Goal: Information Seeking & Learning: Learn about a topic

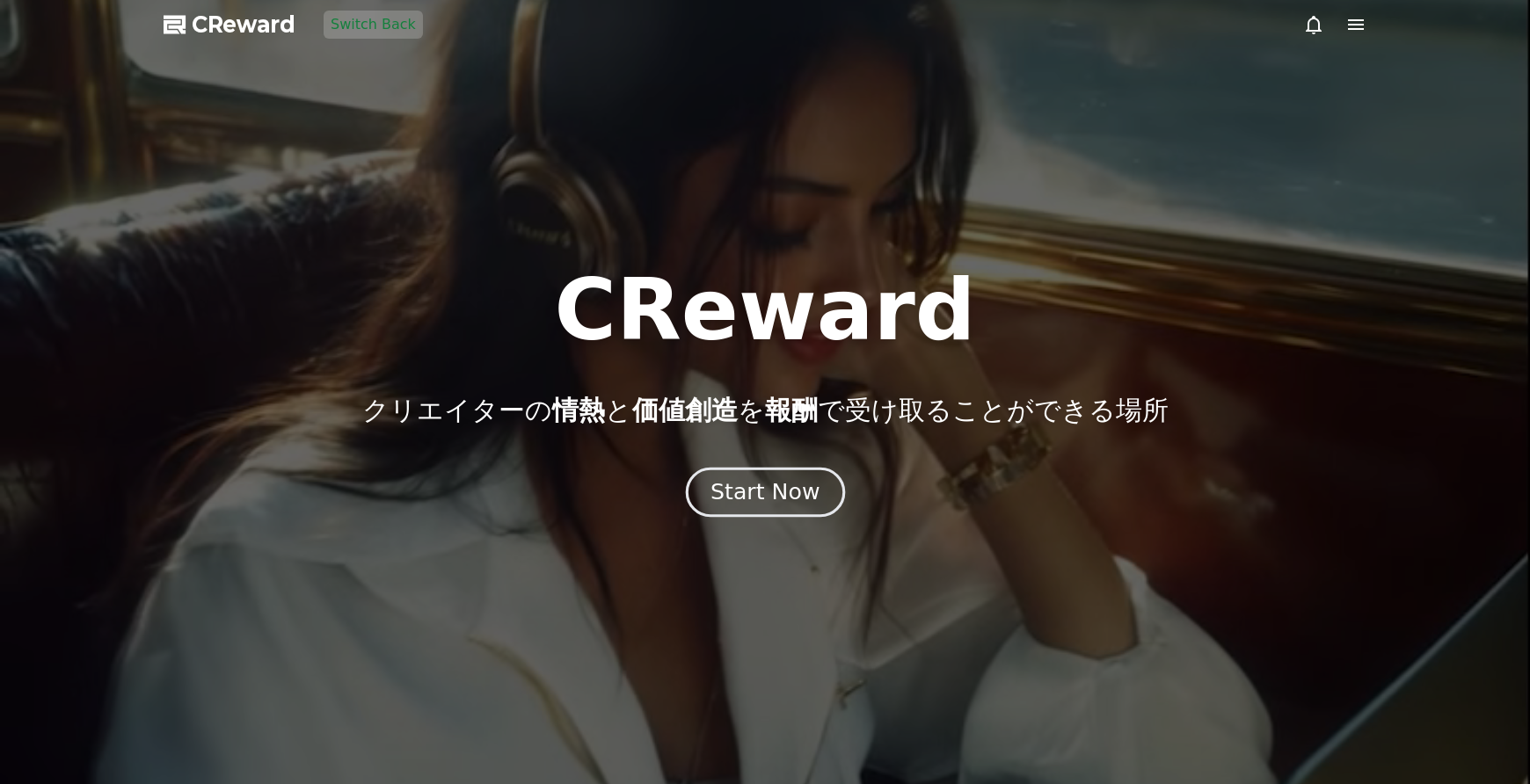
click at [769, 509] on button "Start Now" at bounding box center [765, 493] width 159 height 51
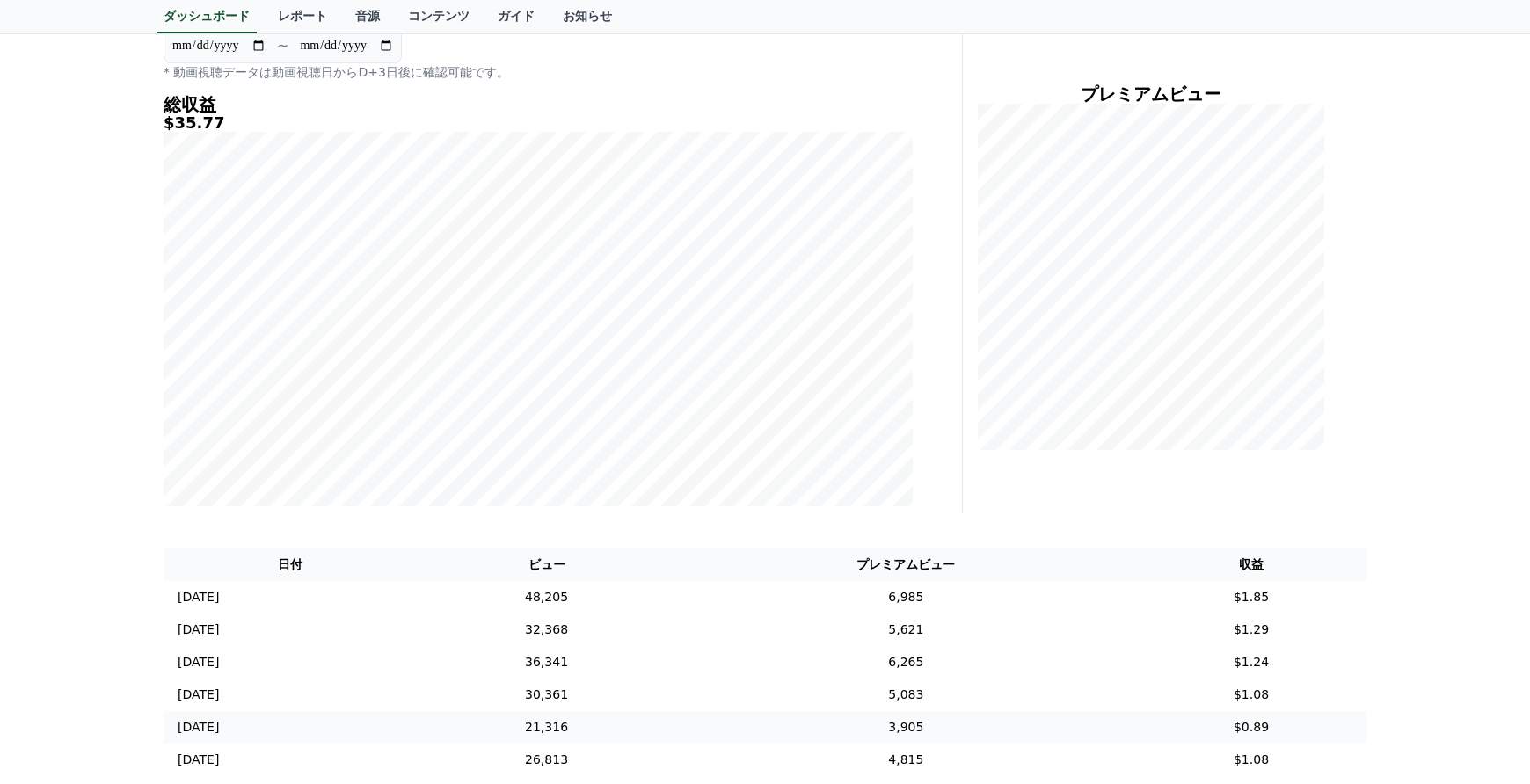
scroll to position [439, 0]
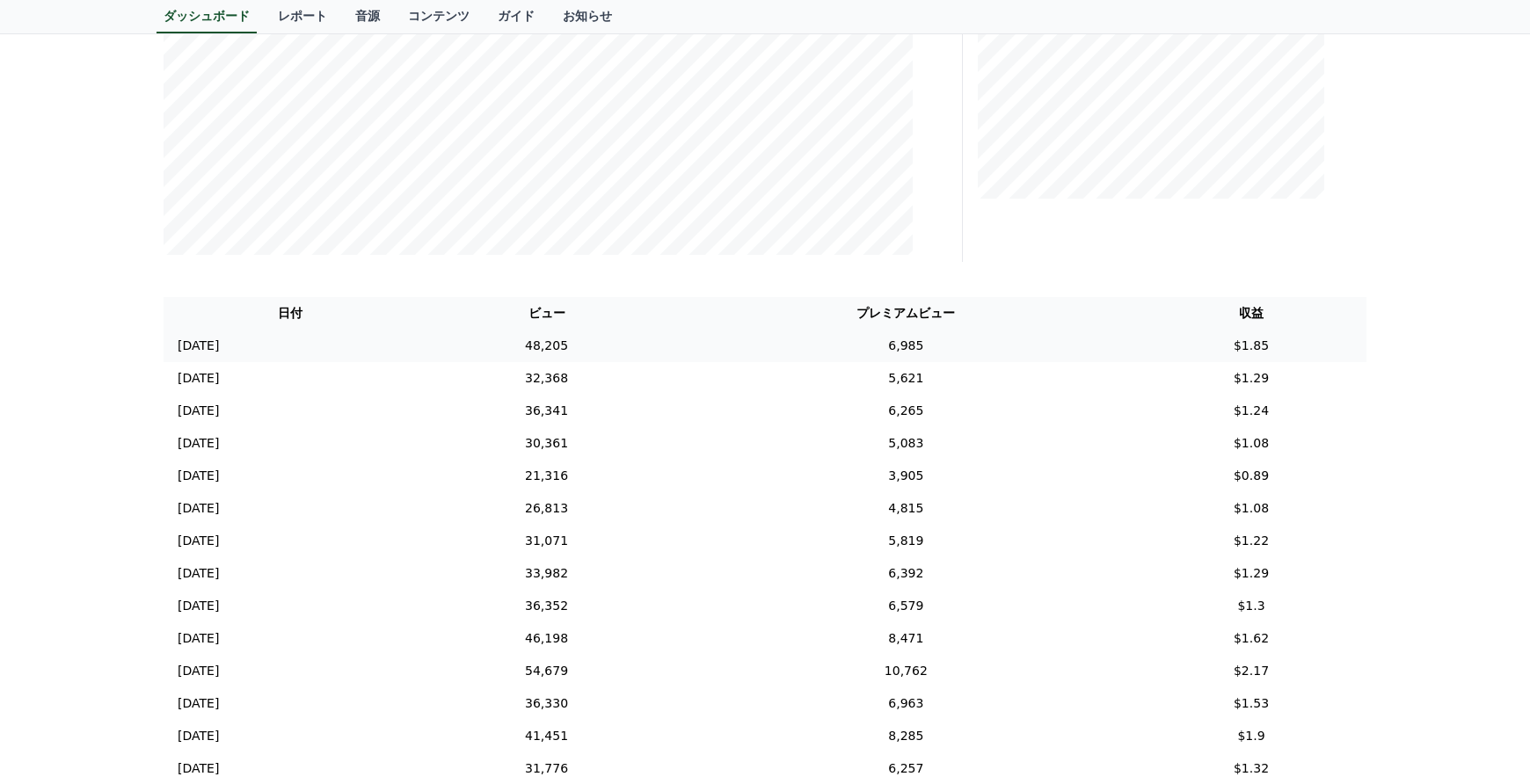
click at [675, 355] on td "48,205" at bounding box center [546, 346] width 258 height 32
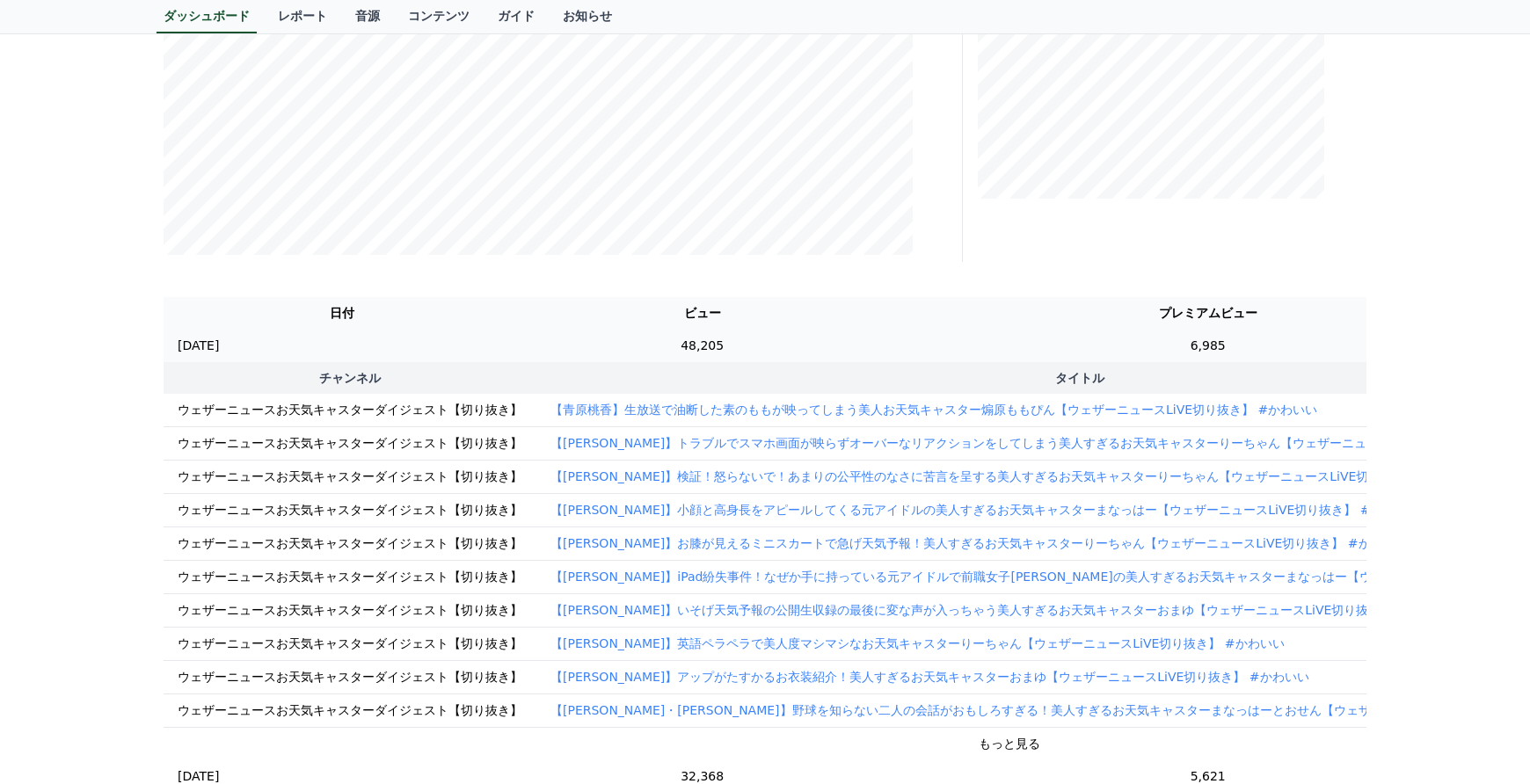
click at [961, 337] on td "6,985" at bounding box center [1208, 346] width 647 height 32
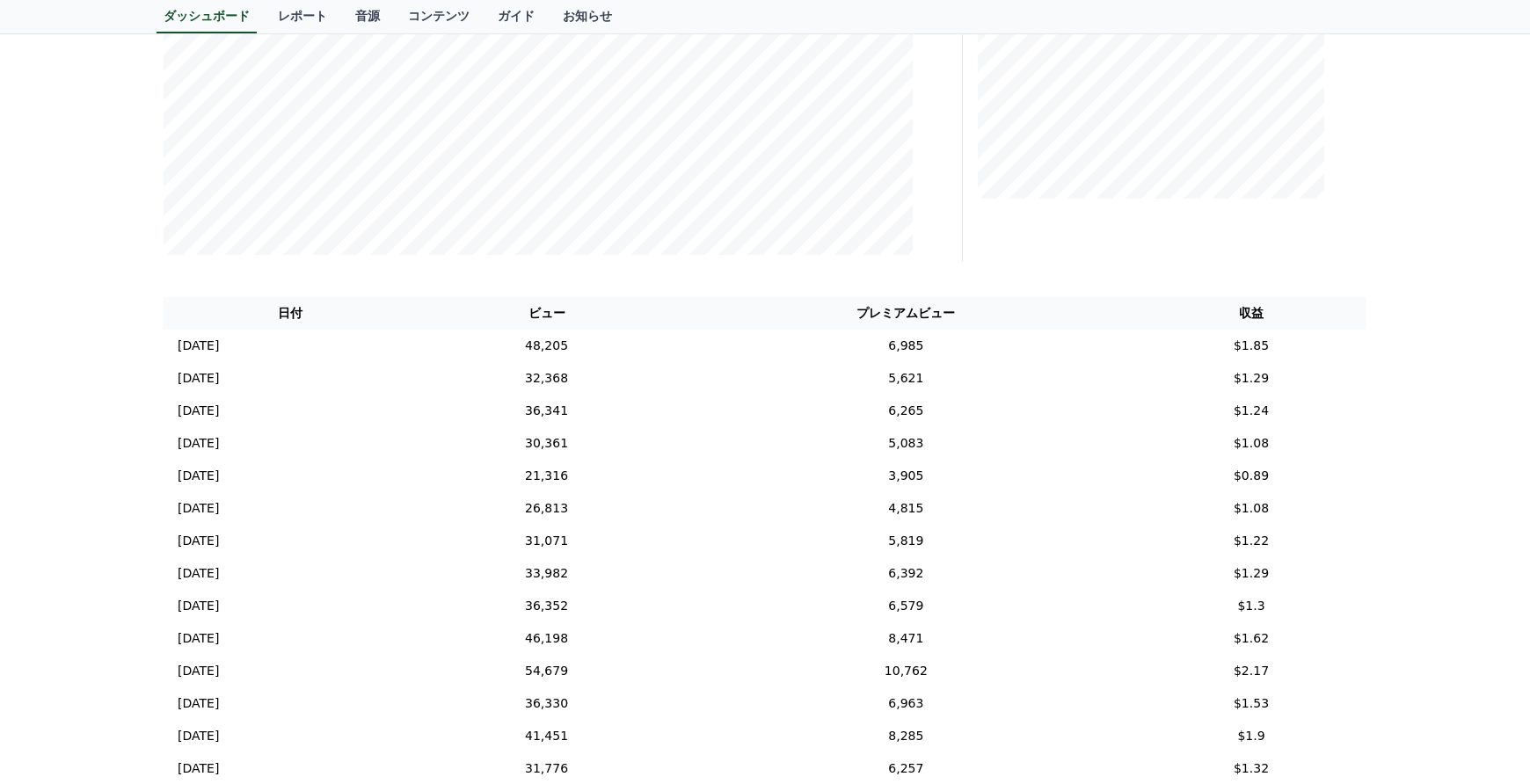
click at [811, 322] on th "プレミアムビュー" at bounding box center [905, 313] width 459 height 32
click at [811, 336] on td "6,985" at bounding box center [905, 346] width 459 height 32
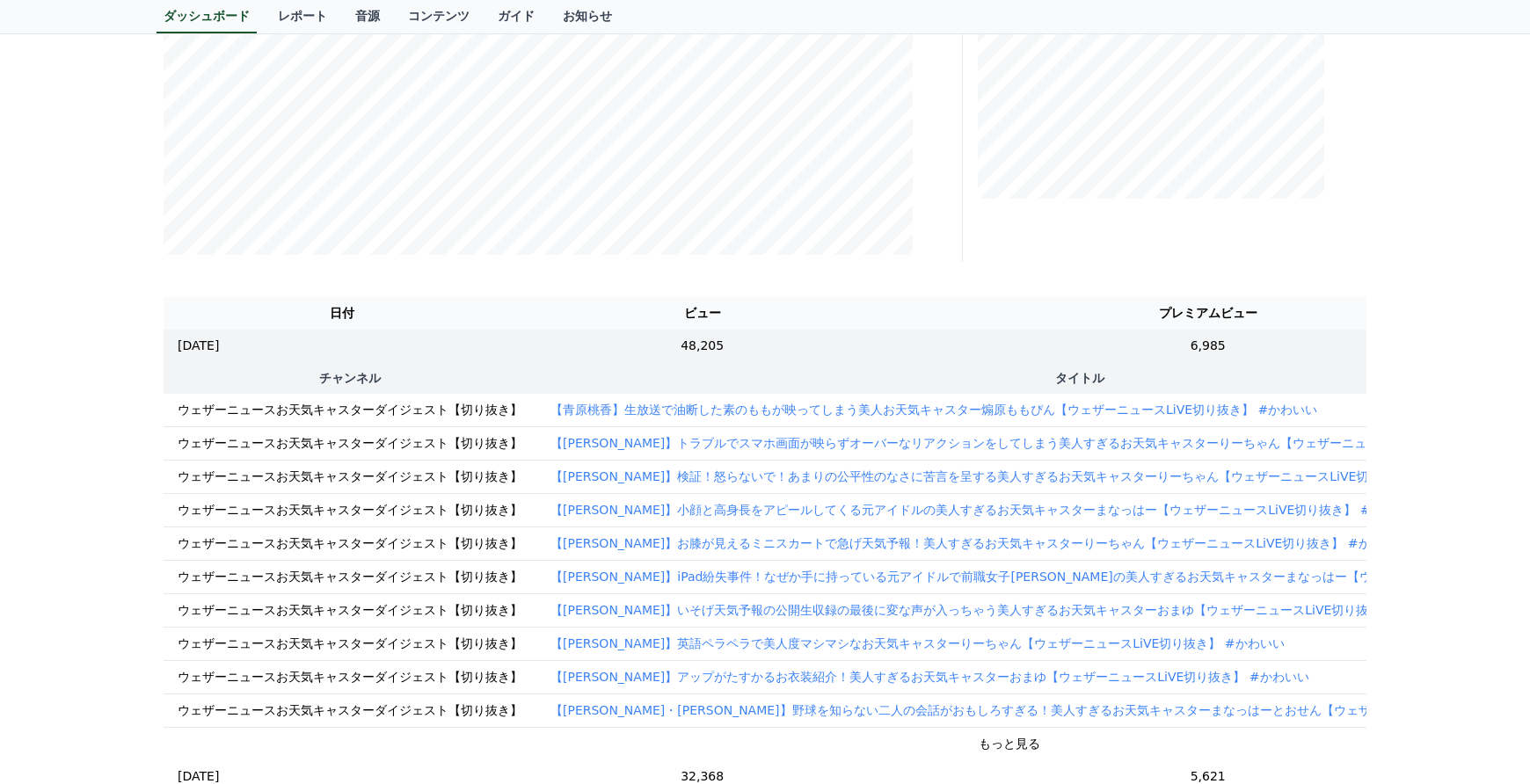
click at [800, 408] on p "【青原桃香】生放送で油断した素のももが映ってしまう美人お天気キャスター煽原ももぴん【ウェザーニュースLiVE切り抜き】 #かわいい" at bounding box center [933, 409] width 766 height 17
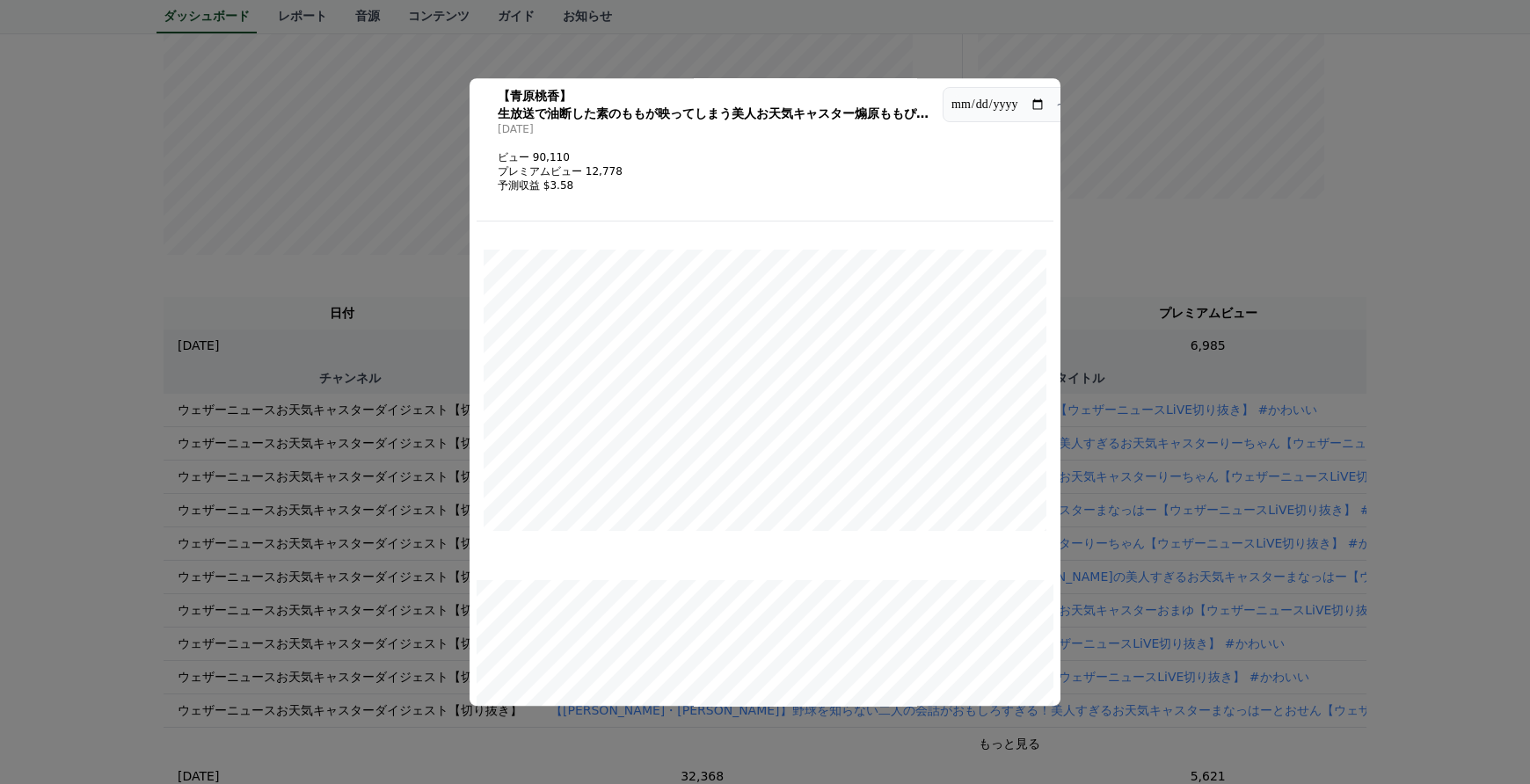
scroll to position [0, 0]
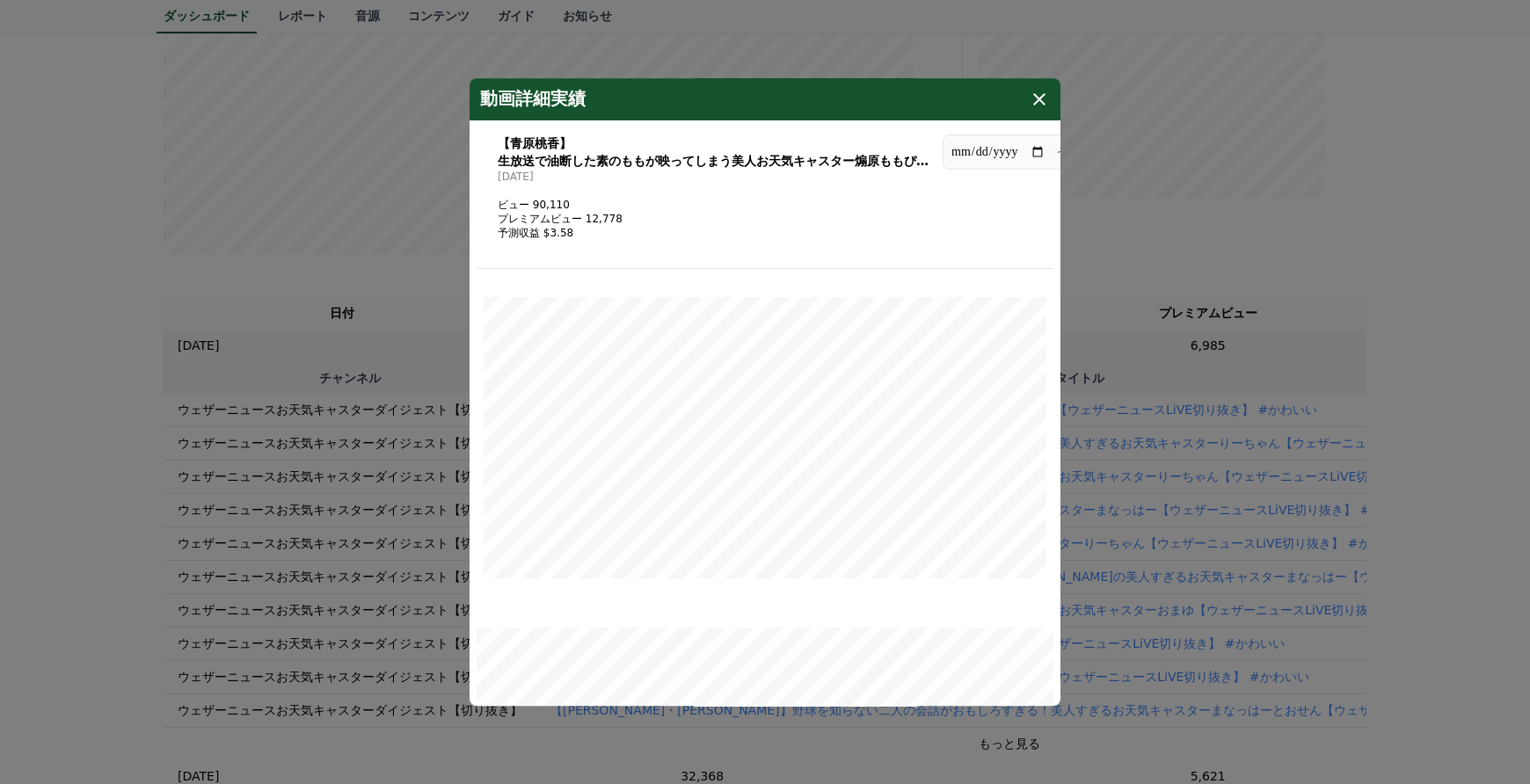
click at [1038, 102] on icon "modal" at bounding box center [1039, 98] width 21 height 21
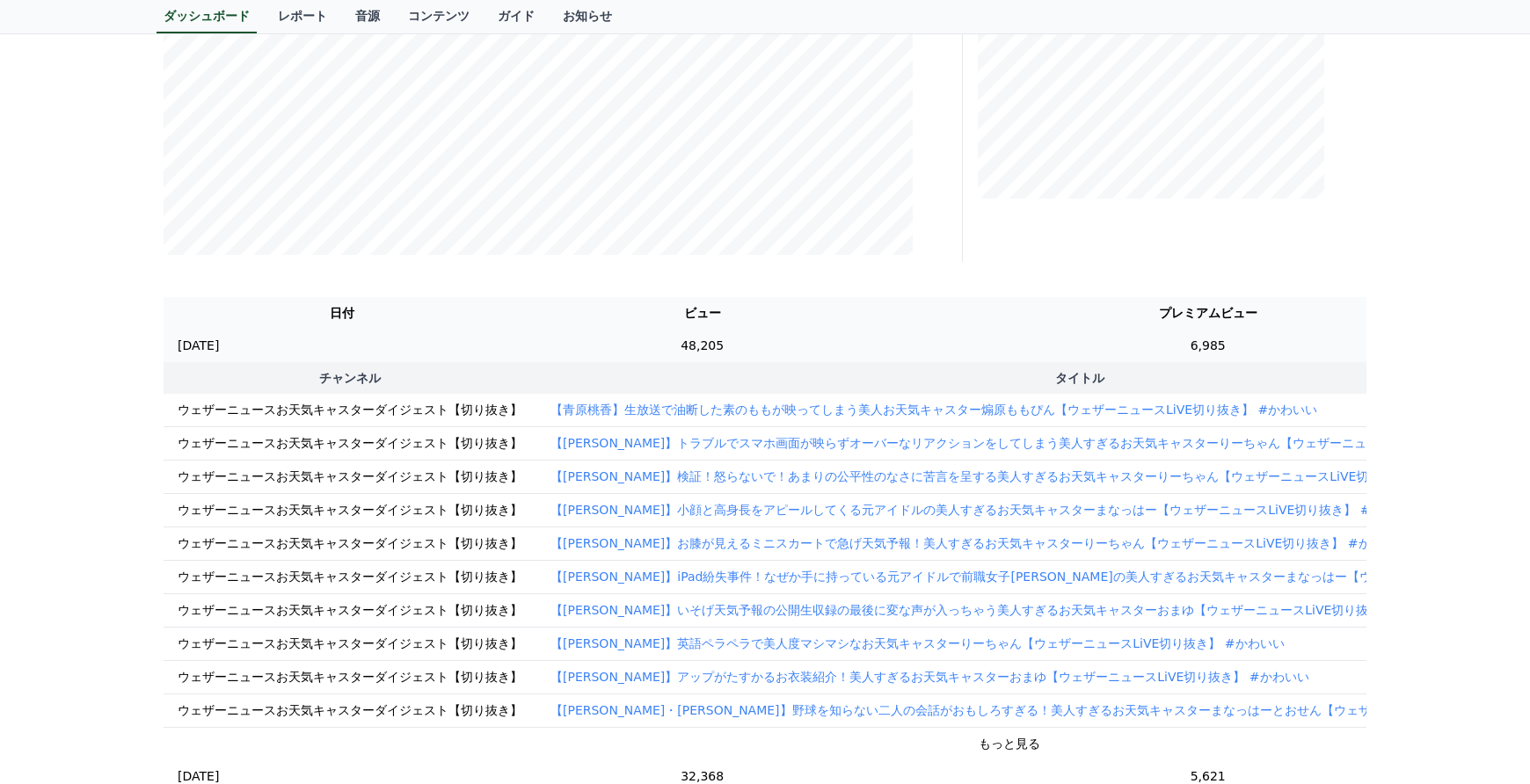
click at [840, 334] on td "48,205" at bounding box center [702, 346] width 364 height 32
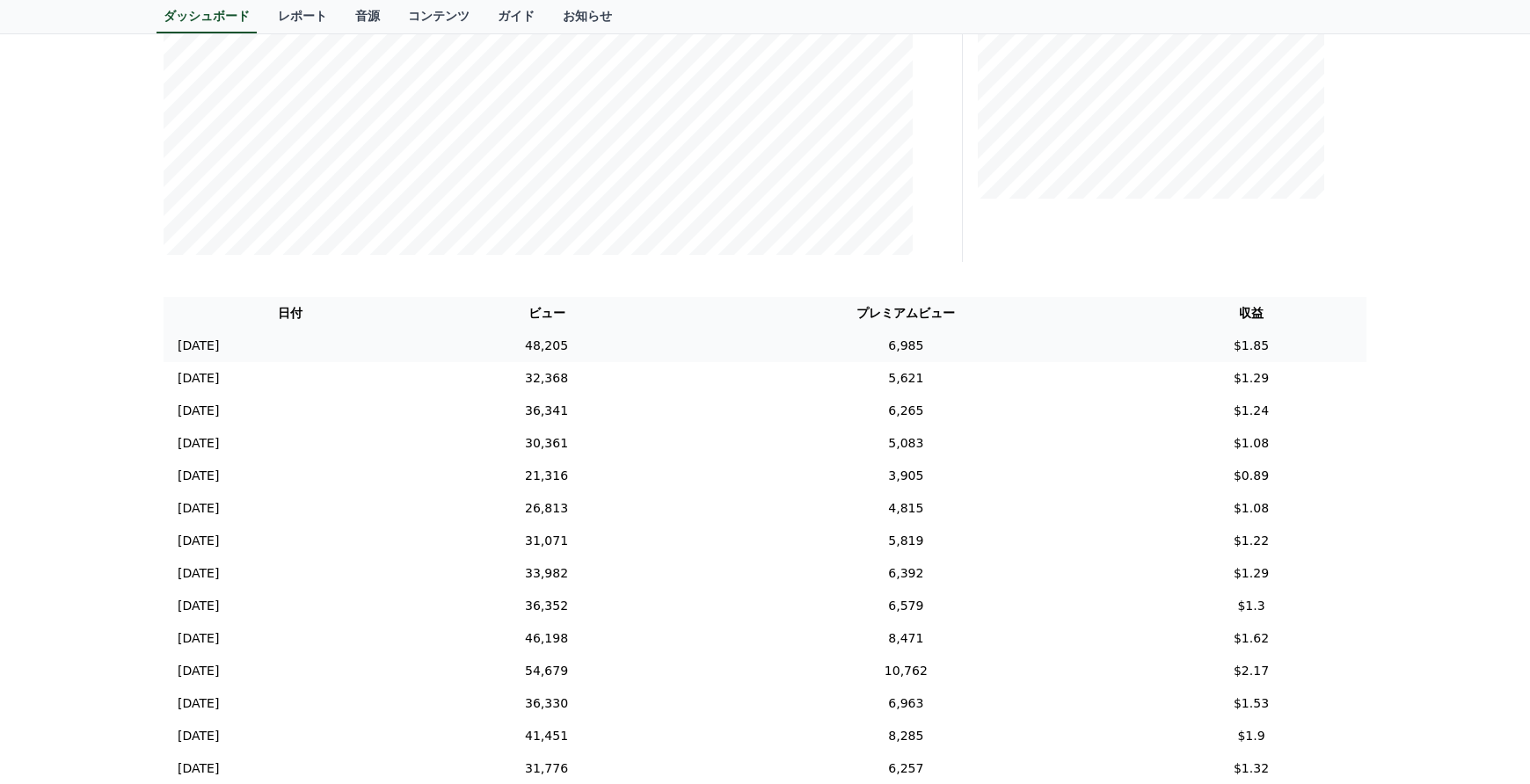
click at [850, 347] on td "6,985" at bounding box center [905, 346] width 459 height 32
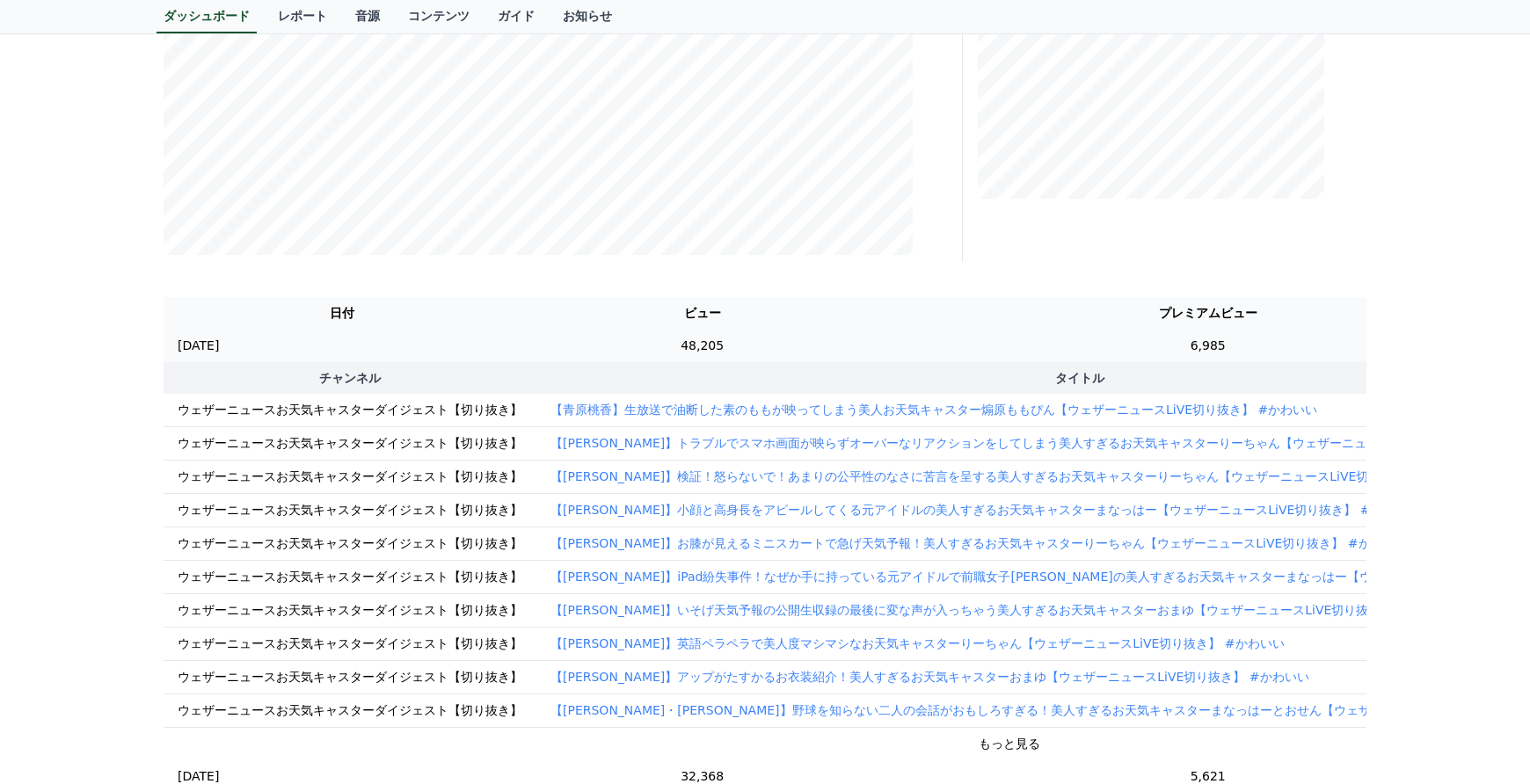
click at [848, 353] on td "48,205" at bounding box center [702, 346] width 364 height 32
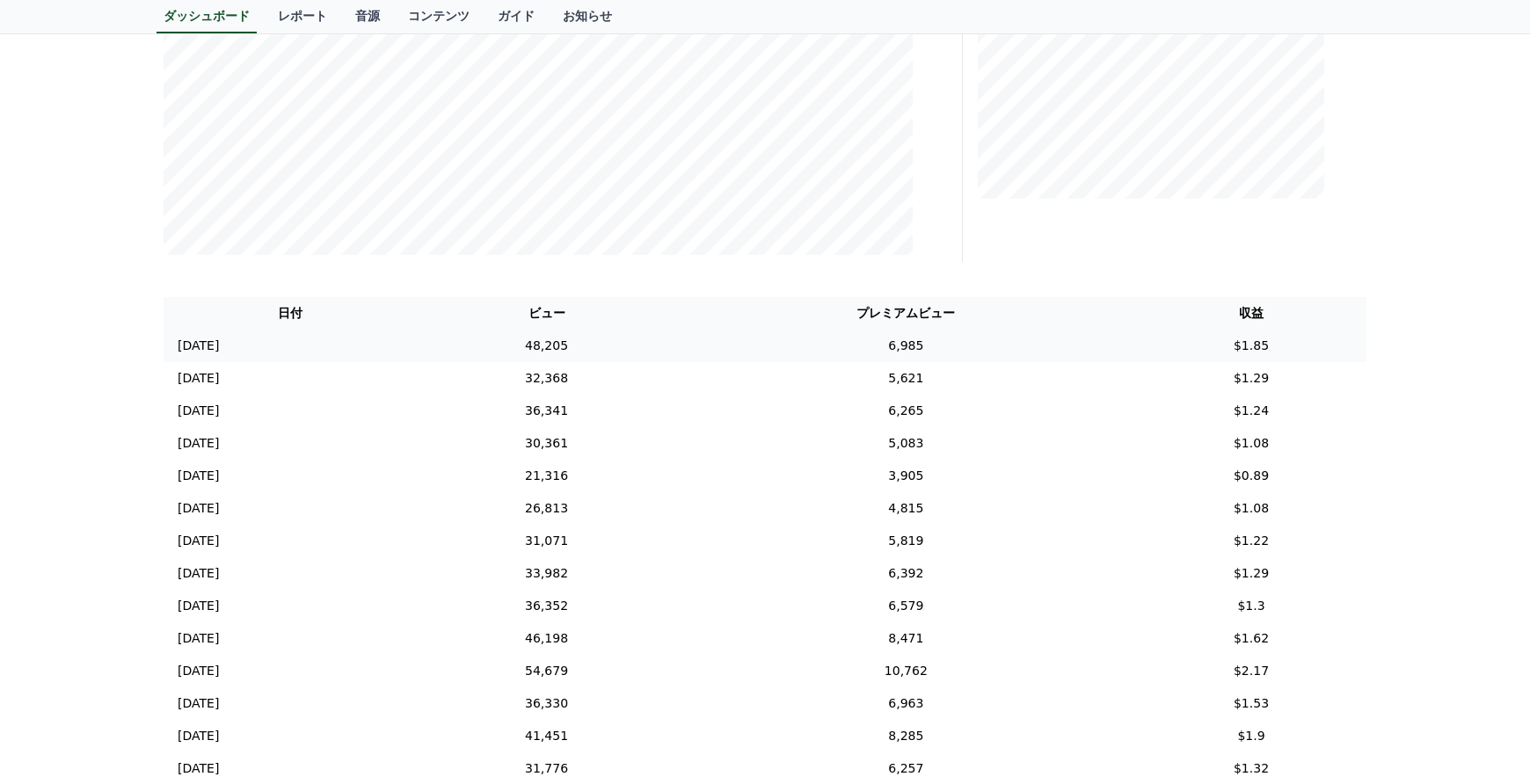
click at [851, 347] on td "6,985" at bounding box center [905, 346] width 459 height 32
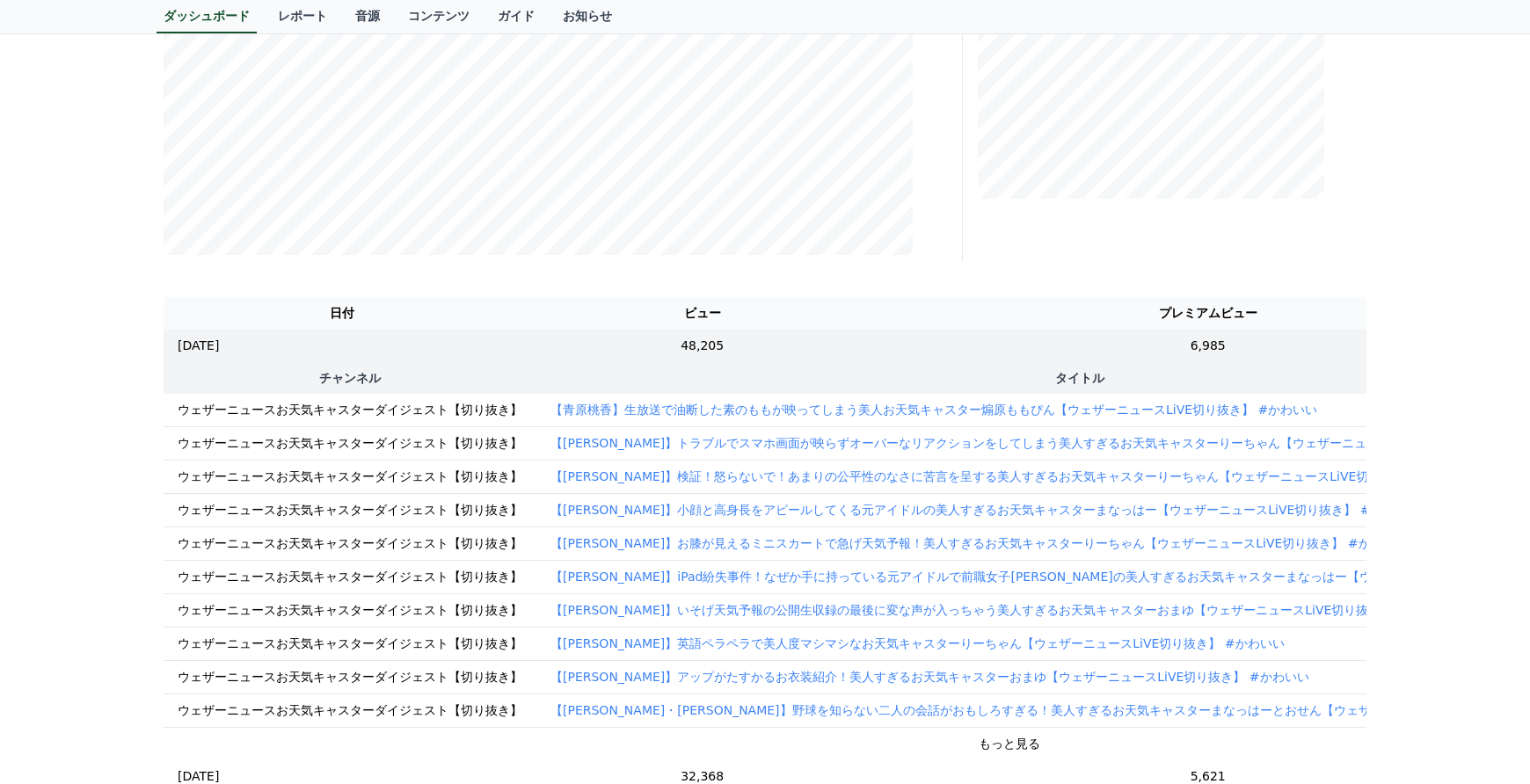
click at [1096, 415] on p "【青原桃香】生放送で油断した素のももが映ってしまう美人お天気キャスター煽原ももぴん【ウェザーニュースLiVE切り抜き】 #かわいい" at bounding box center [933, 409] width 766 height 17
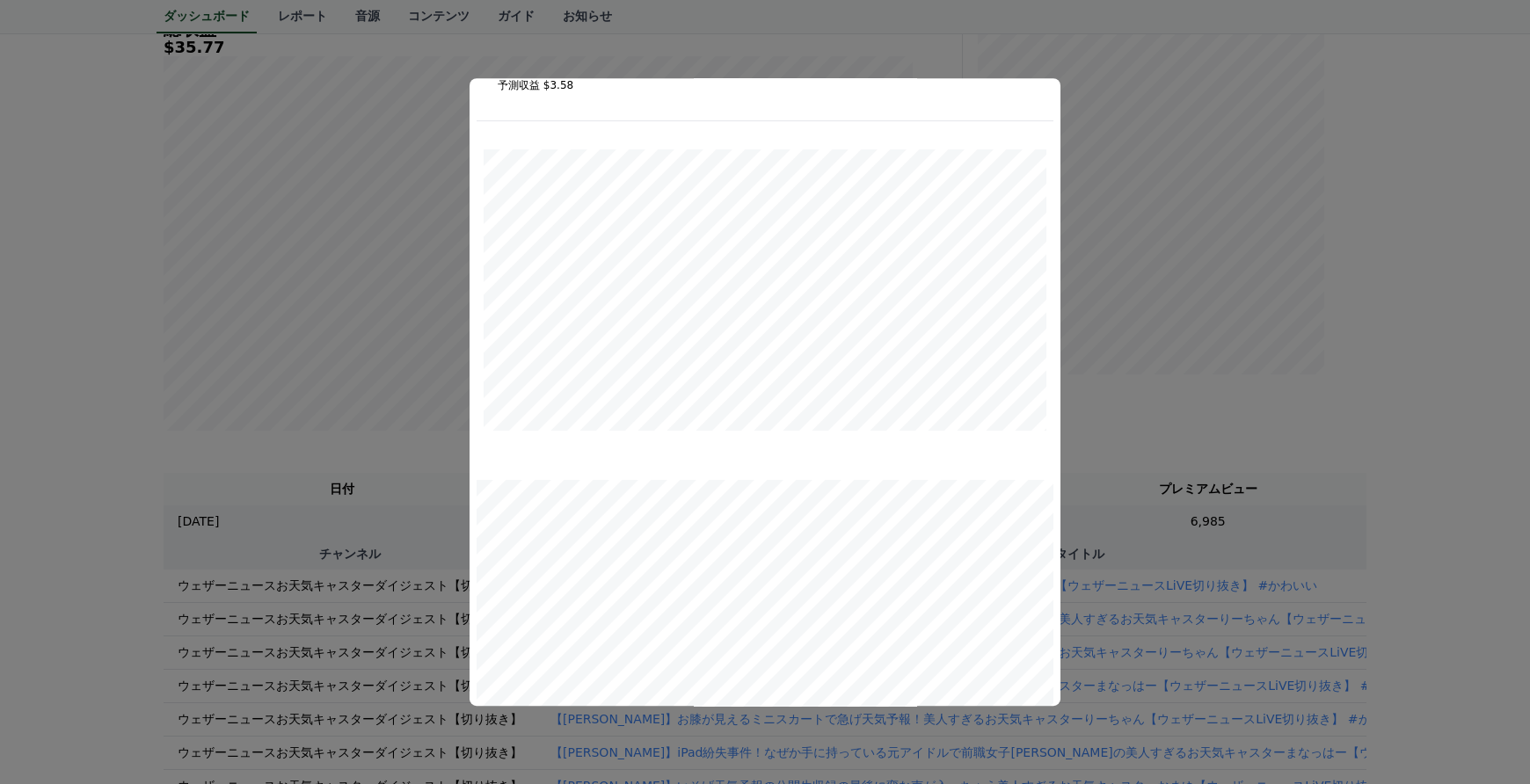
scroll to position [12, 0]
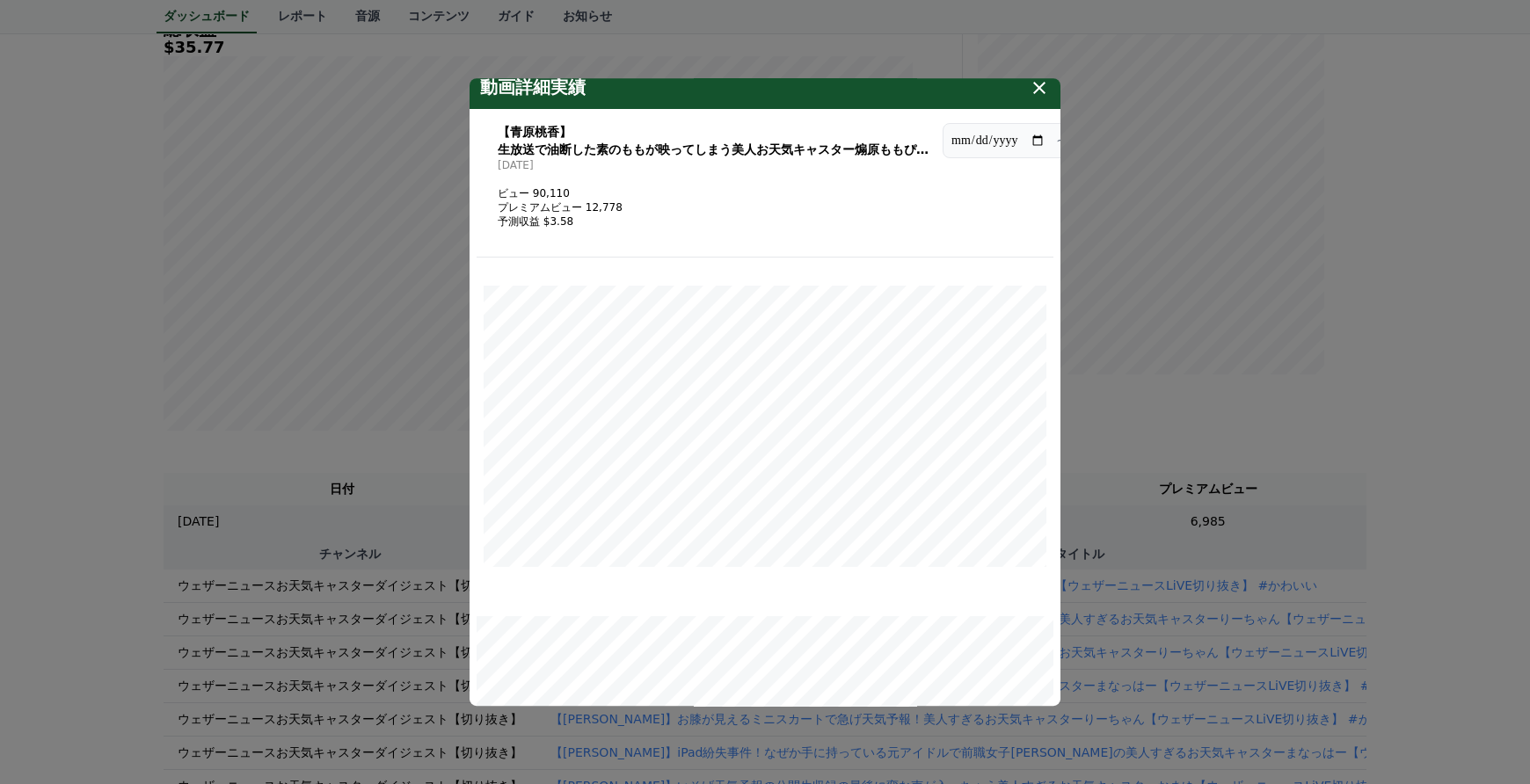
click at [1400, 357] on button "close modal" at bounding box center [765, 392] width 1530 height 784
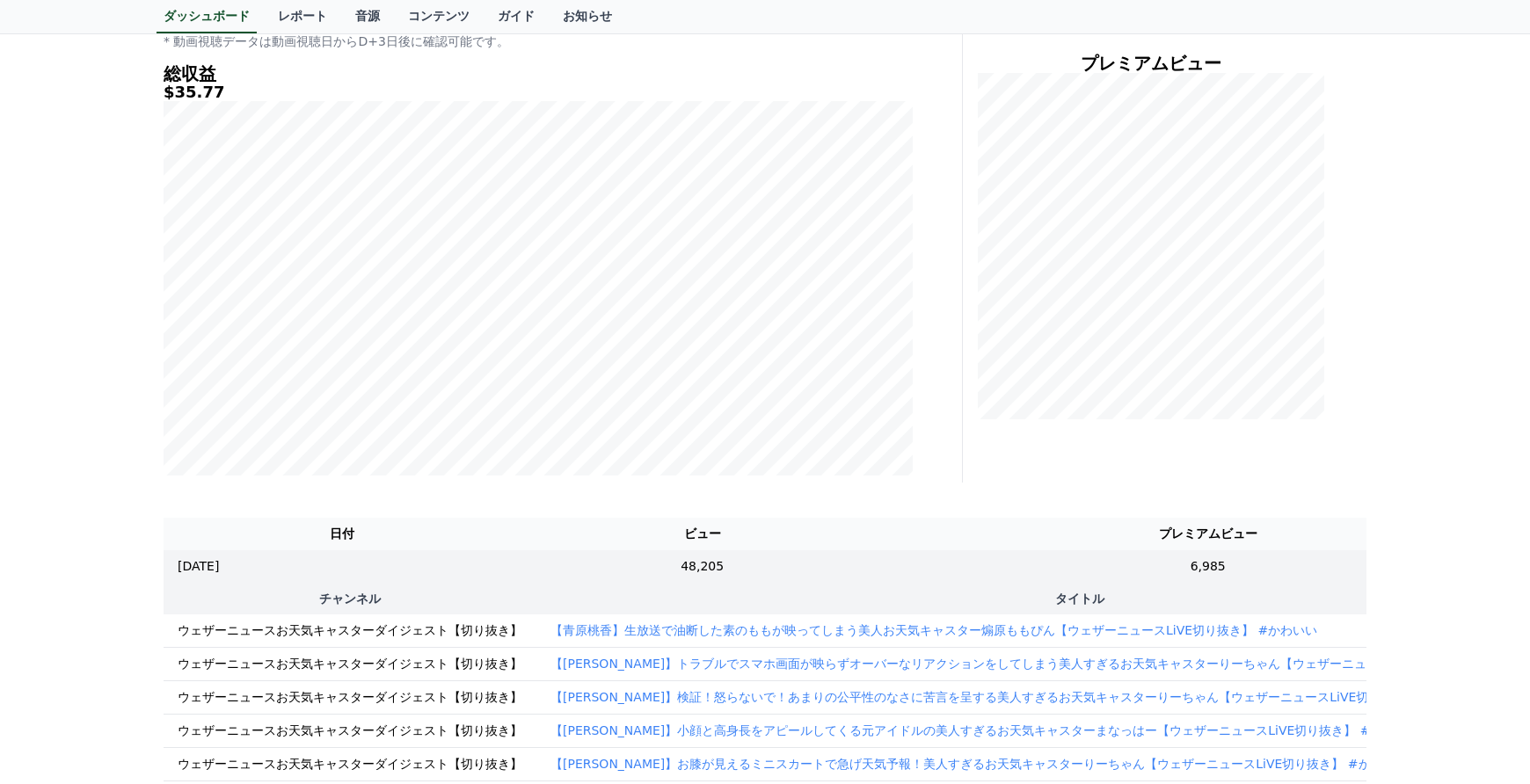
scroll to position [352, 0]
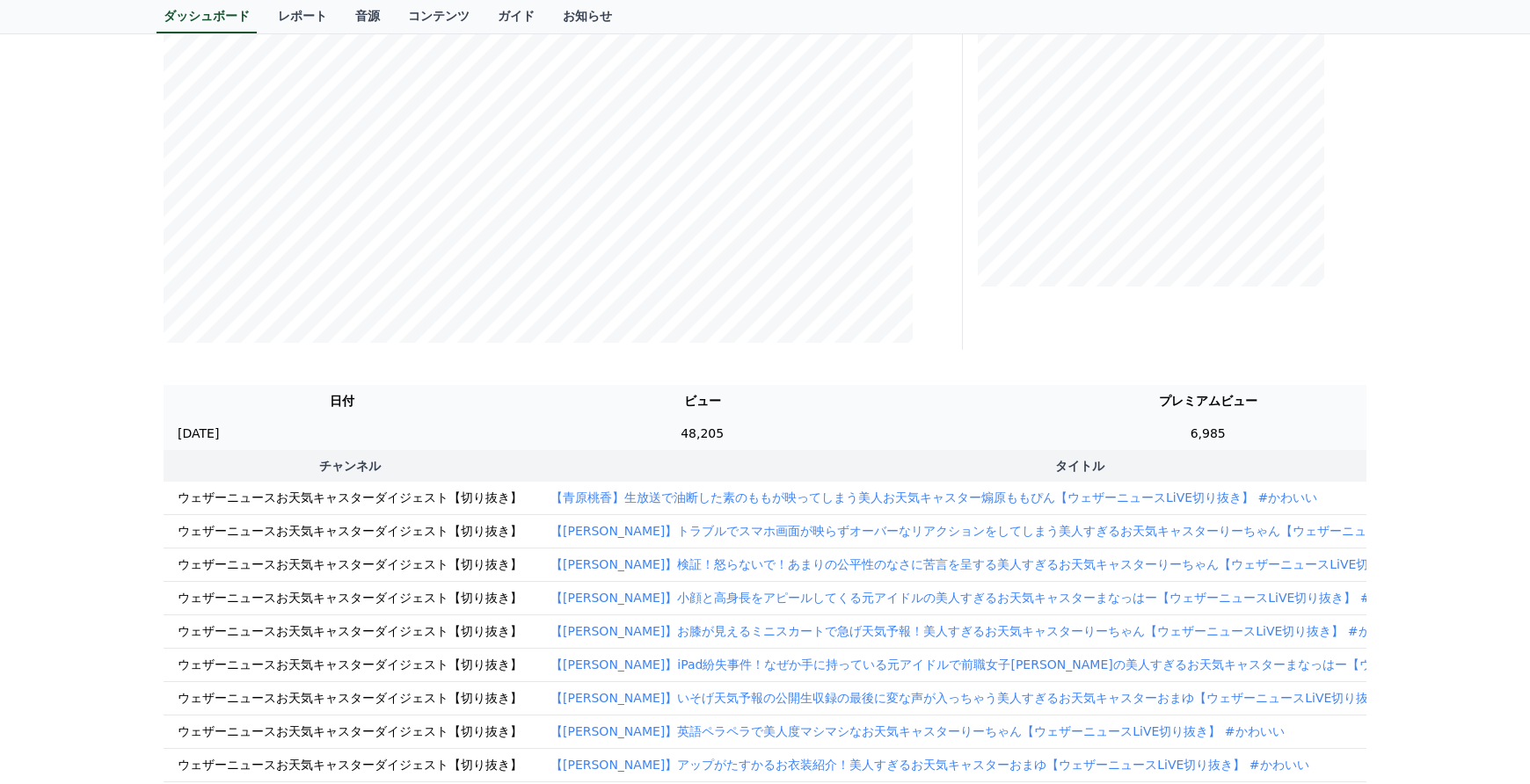
click at [1020, 445] on td "6,985" at bounding box center [1208, 434] width 647 height 32
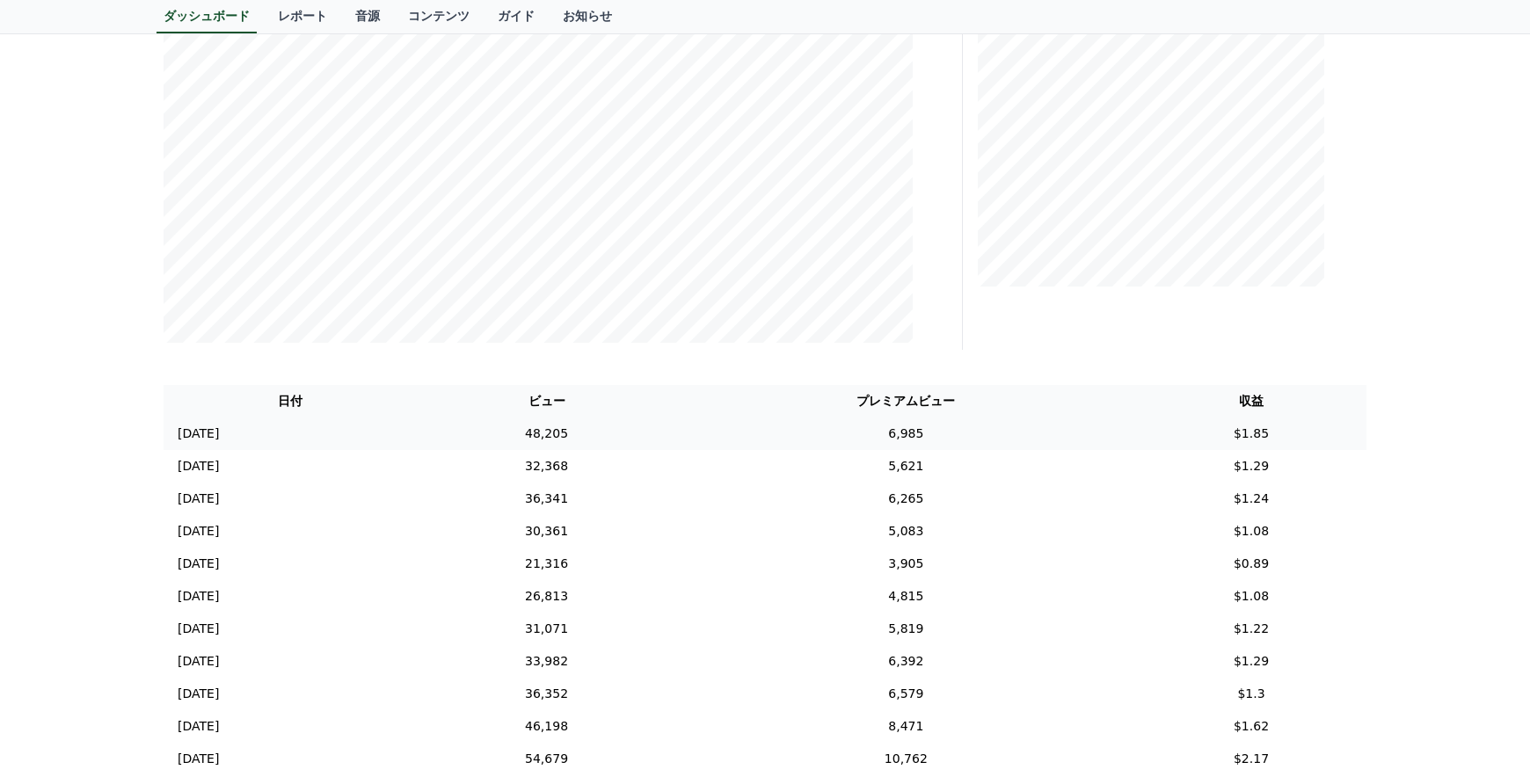
click at [1060, 427] on td "6,985" at bounding box center [905, 434] width 459 height 32
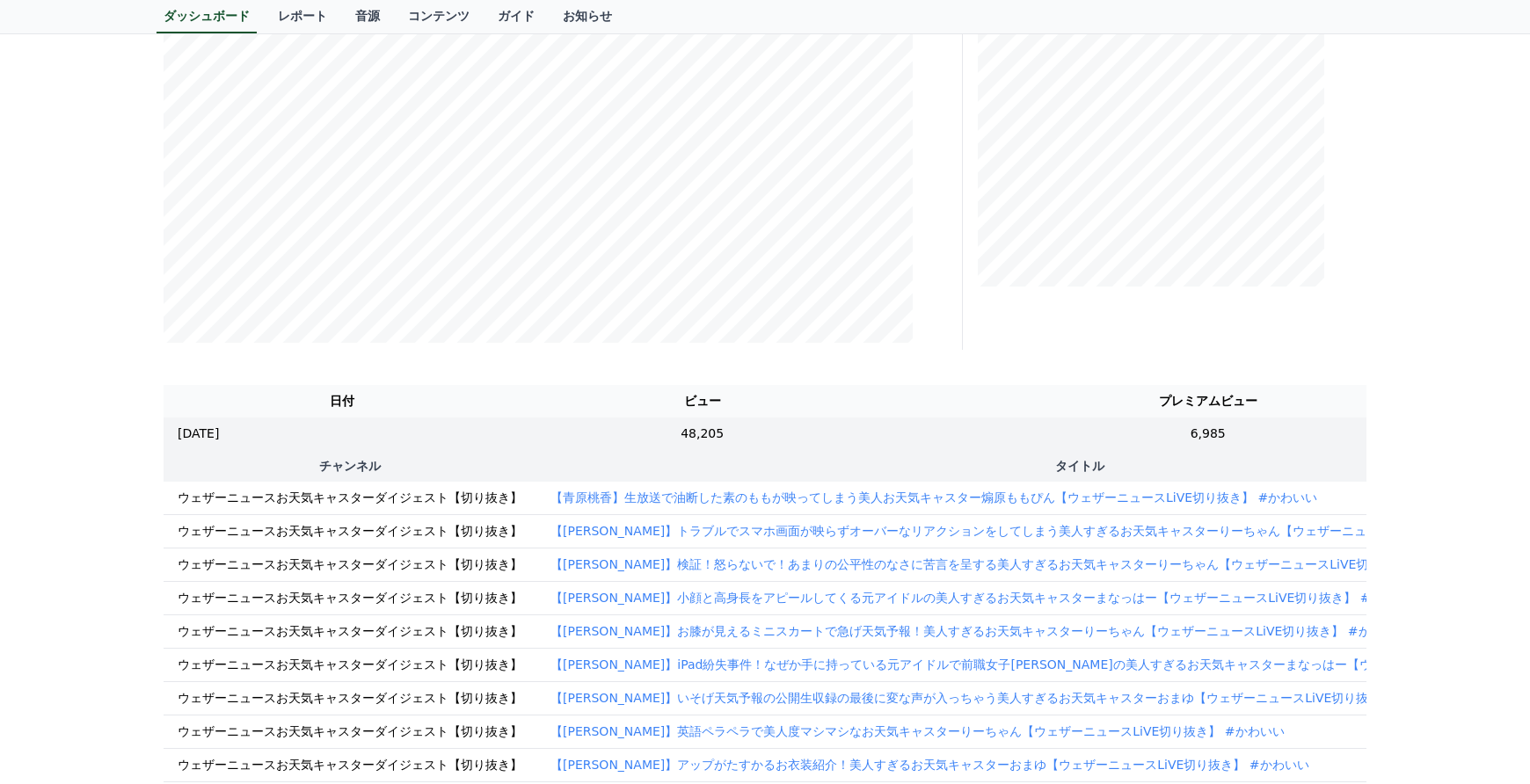
click at [1039, 495] on p "【青原桃香】生放送で油断した素のももが映ってしまう美人お天気キャスター煽原ももぴん【ウェザーニュースLiVE切り抜き】 #かわいい" at bounding box center [933, 497] width 766 height 17
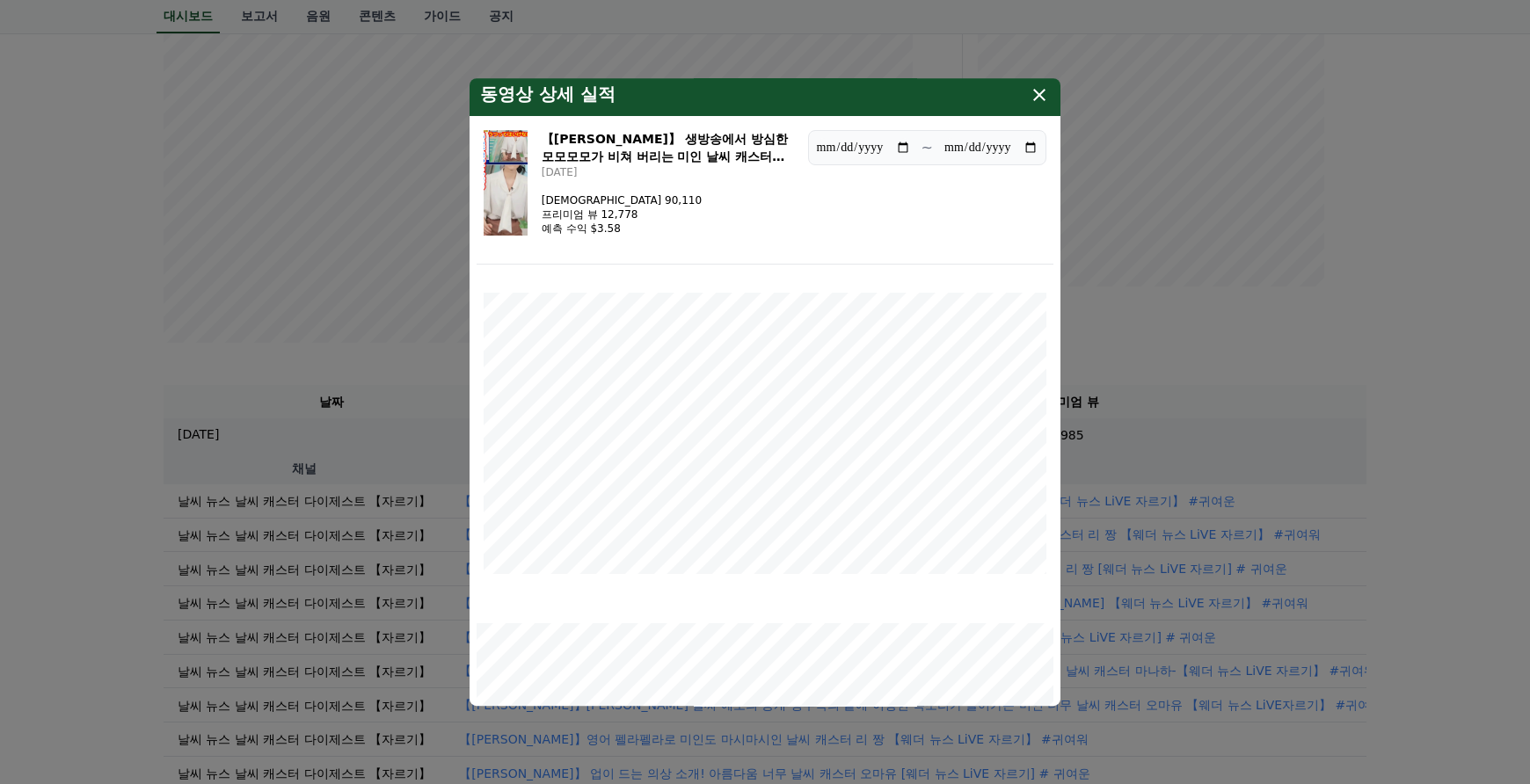
scroll to position [0, 0]
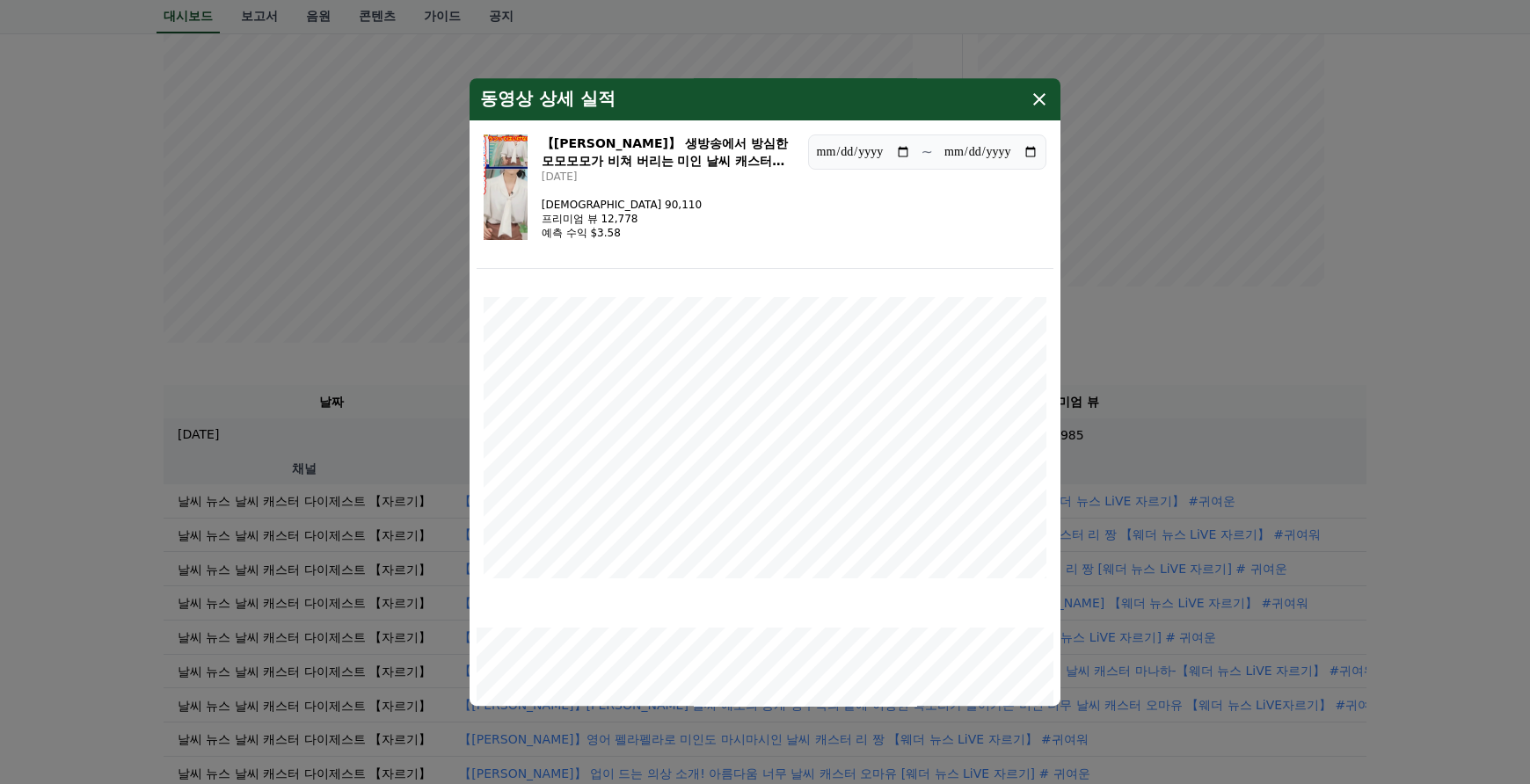
click at [1037, 101] on icon "modal" at bounding box center [1040, 99] width 13 height 13
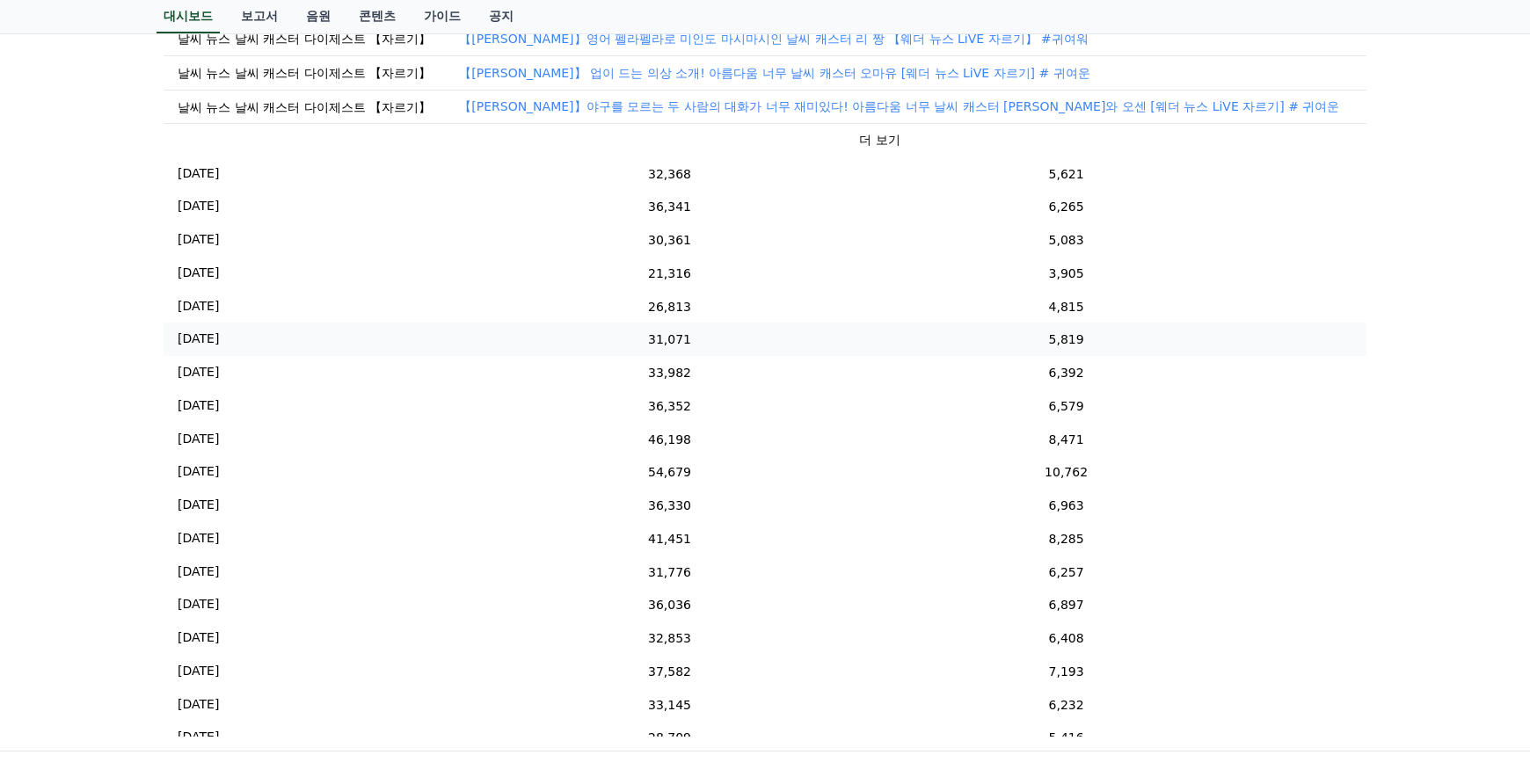
scroll to position [88, 0]
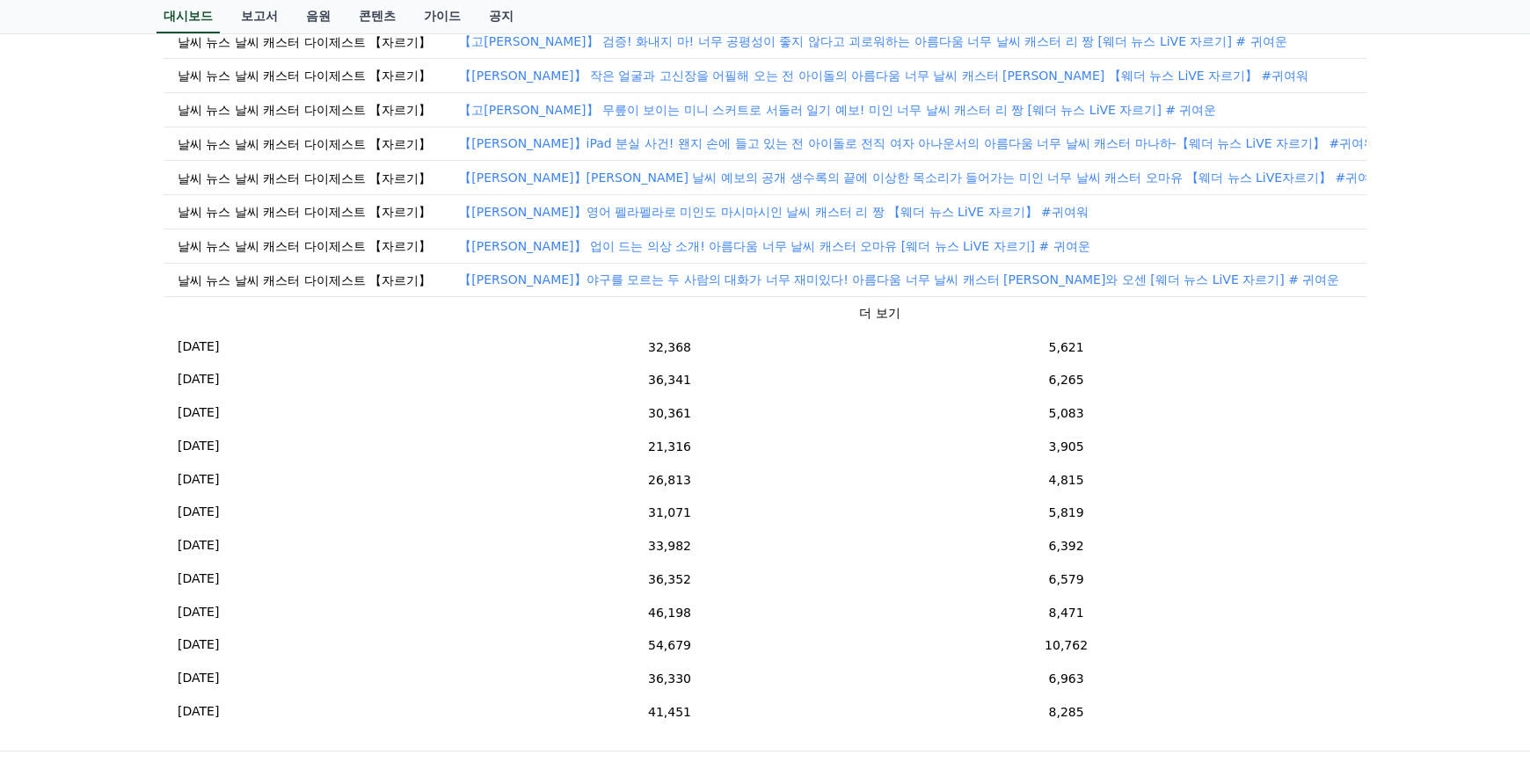
click at [859, 320] on font "더 보기" at bounding box center [879, 313] width 41 height 14
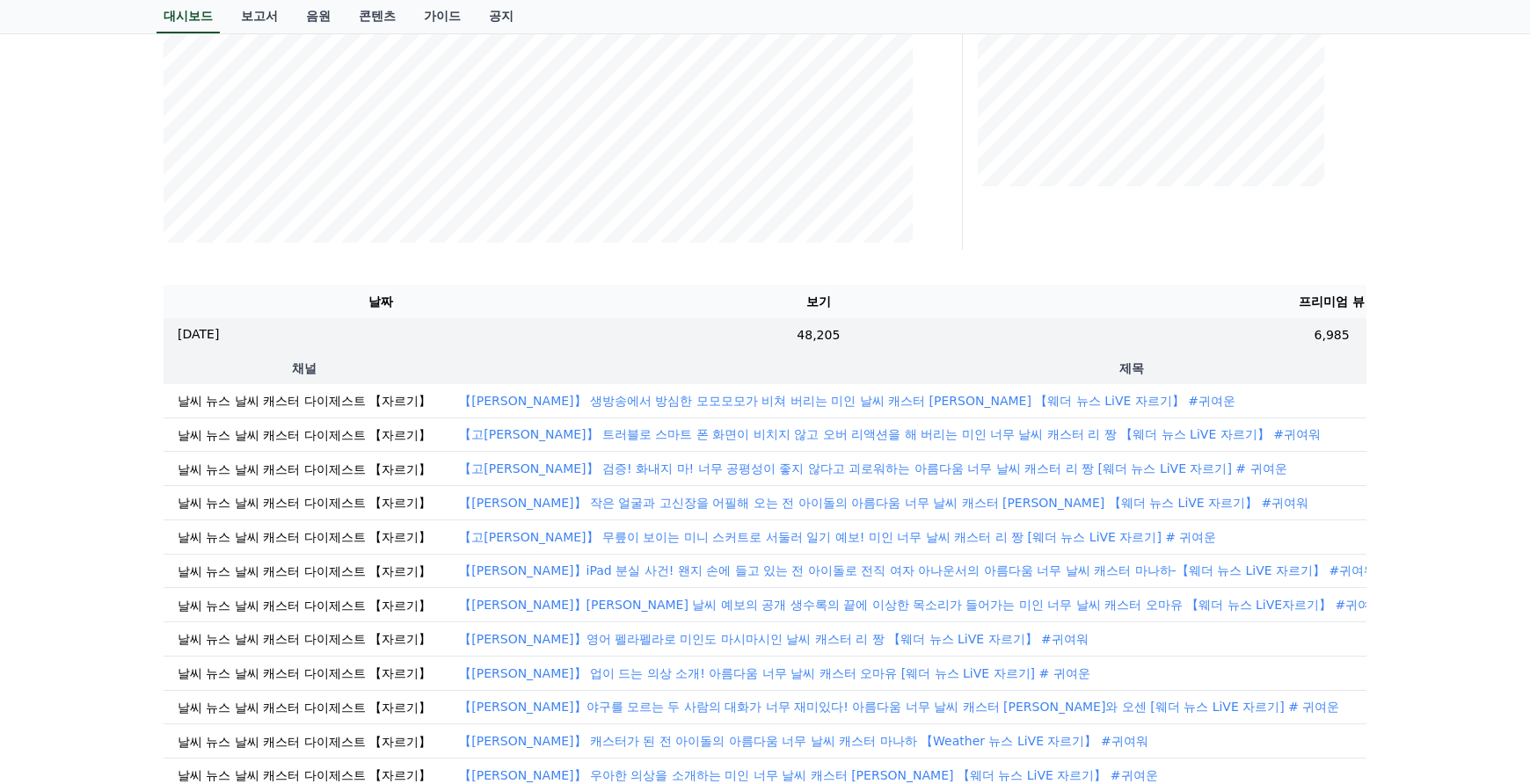
scroll to position [439, 0]
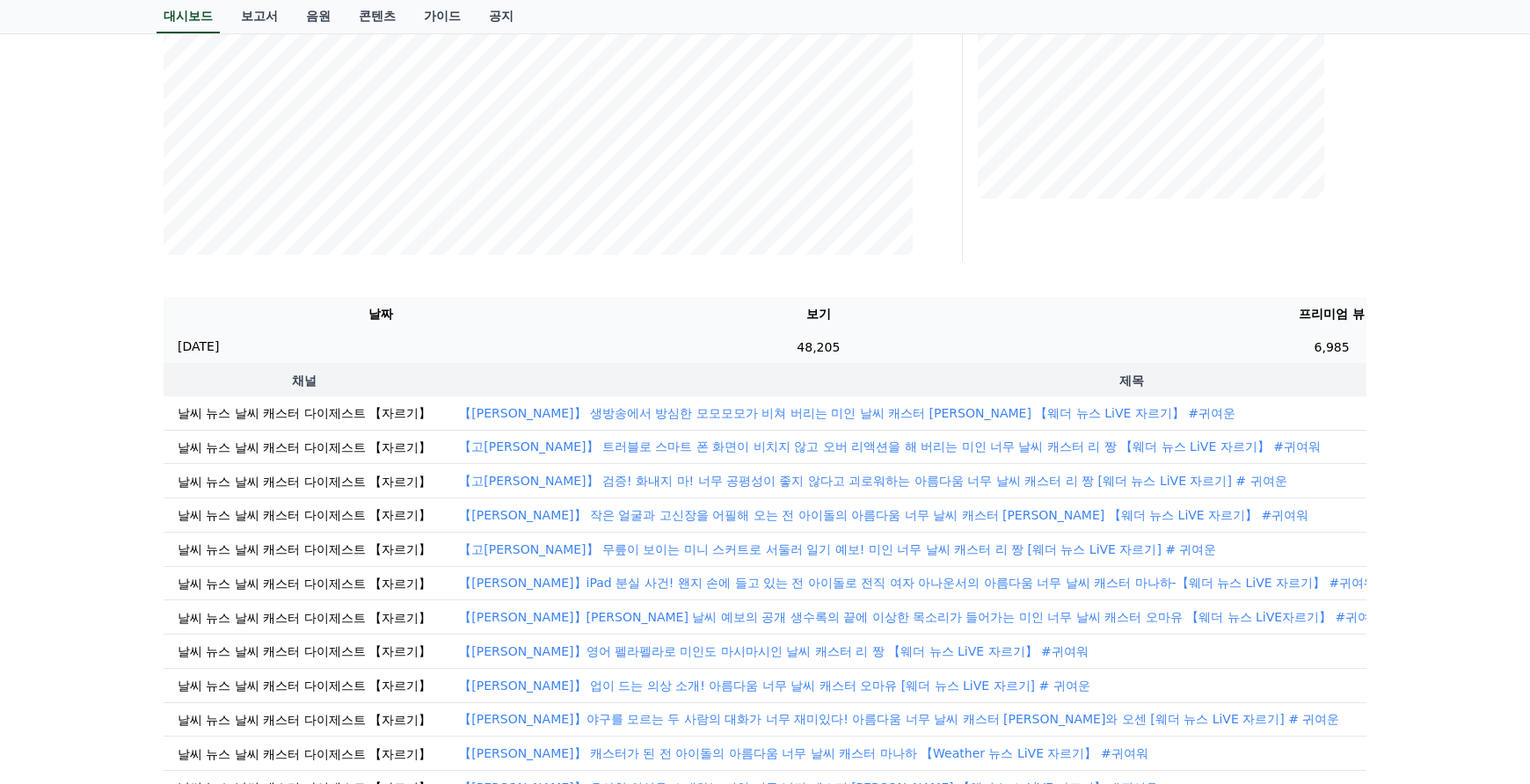
click at [1183, 355] on td "6,985" at bounding box center [1331, 346] width 584 height 33
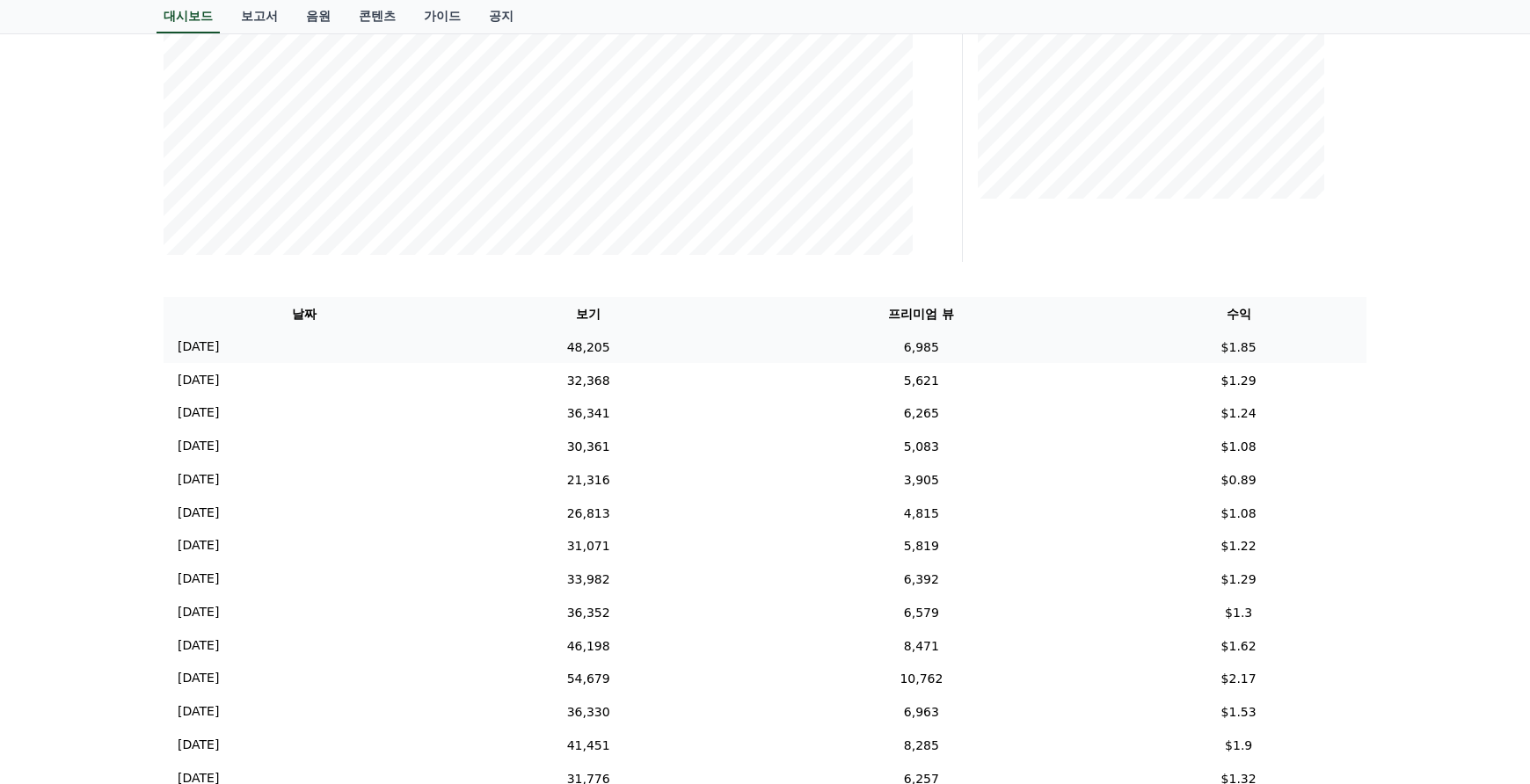
click at [1143, 344] on td "$1.85" at bounding box center [1238, 346] width 255 height 33
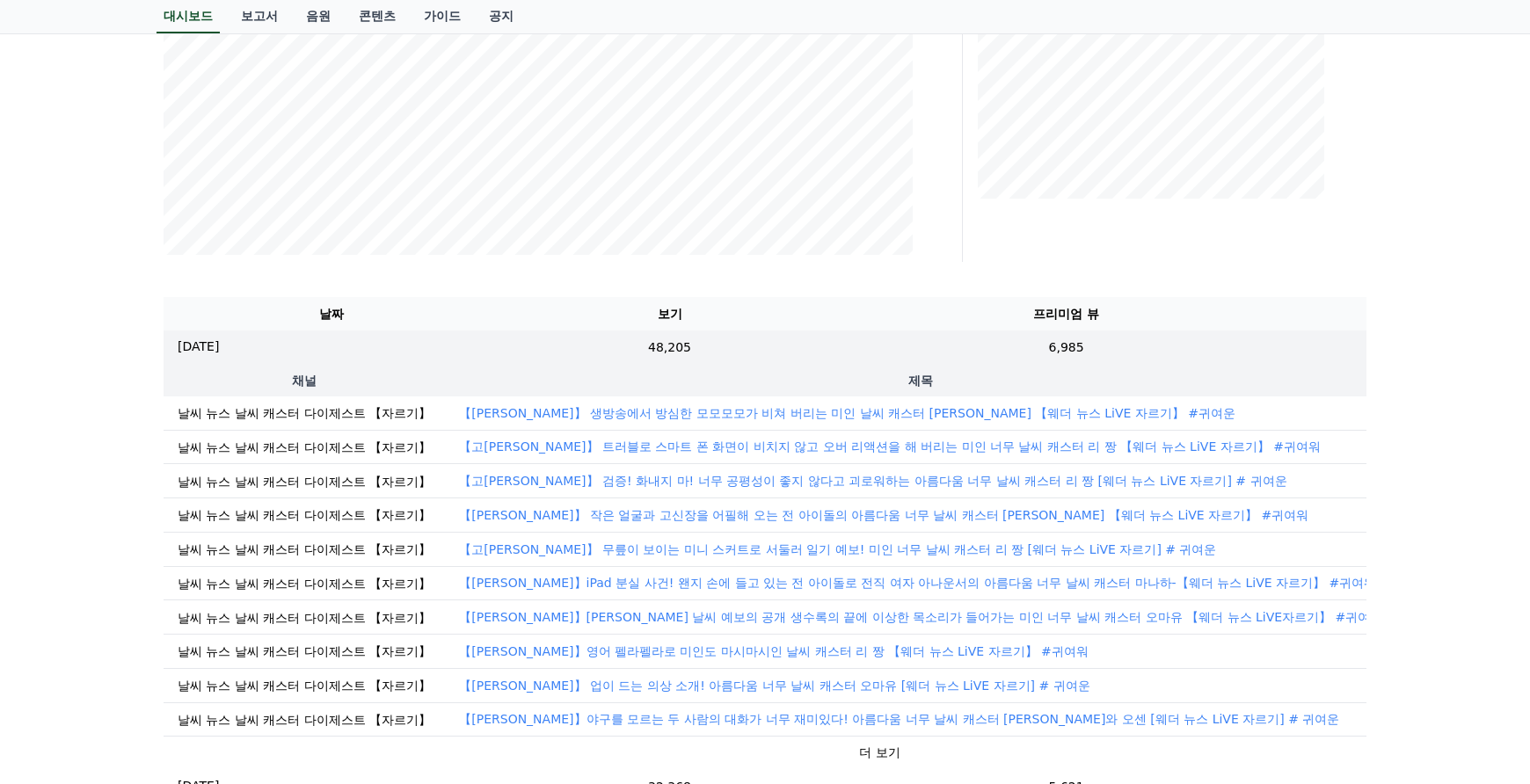
scroll to position [0, 182]
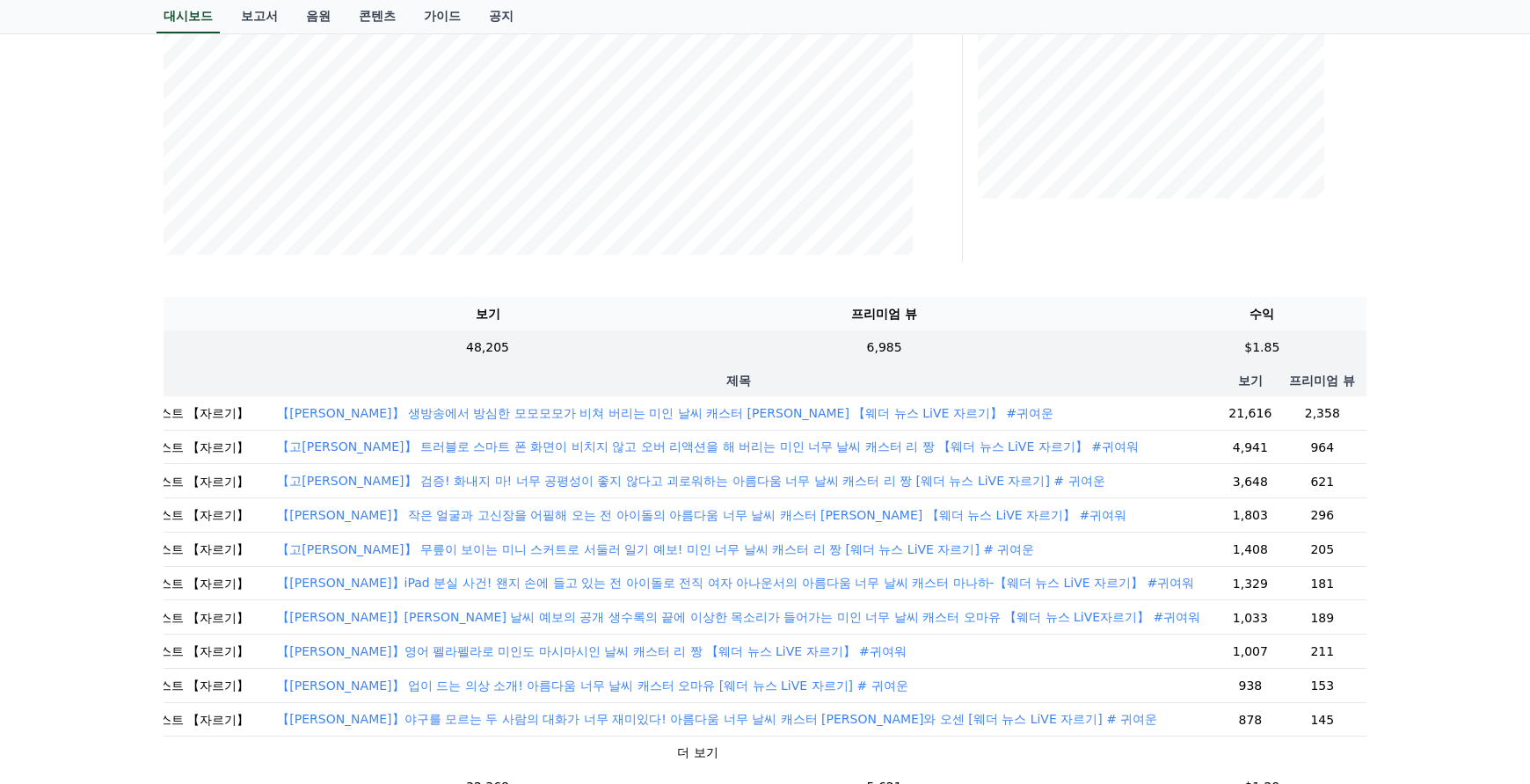
drag, startPoint x: 1198, startPoint y: 387, endPoint x: 1382, endPoint y: 429, distance: 188.7
click at [1382, 429] on div "**********" at bounding box center [765, 392] width 1530 height 1420
click at [1091, 368] on th "제목" at bounding box center [738, 379] width 951 height 33
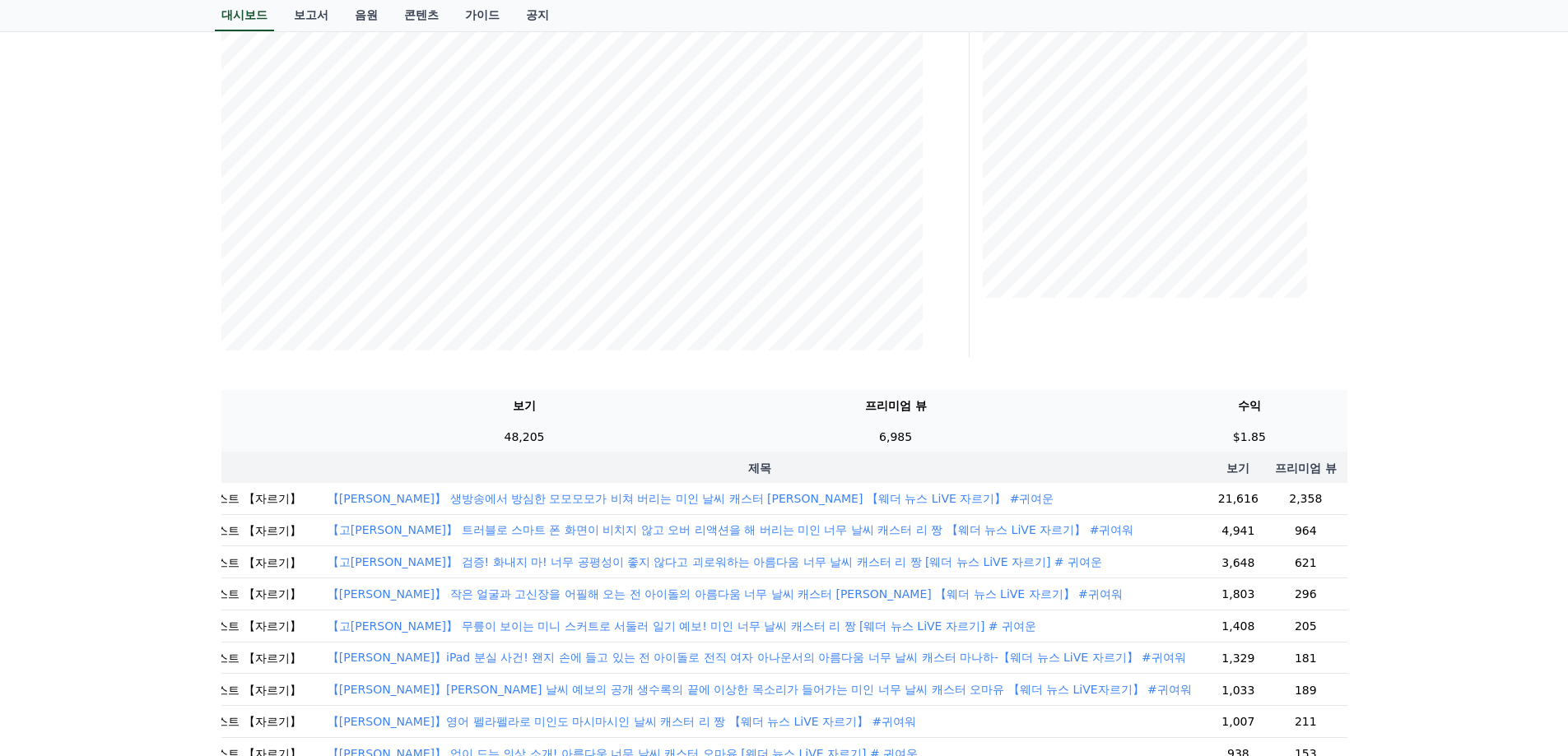
scroll to position [329, 0]
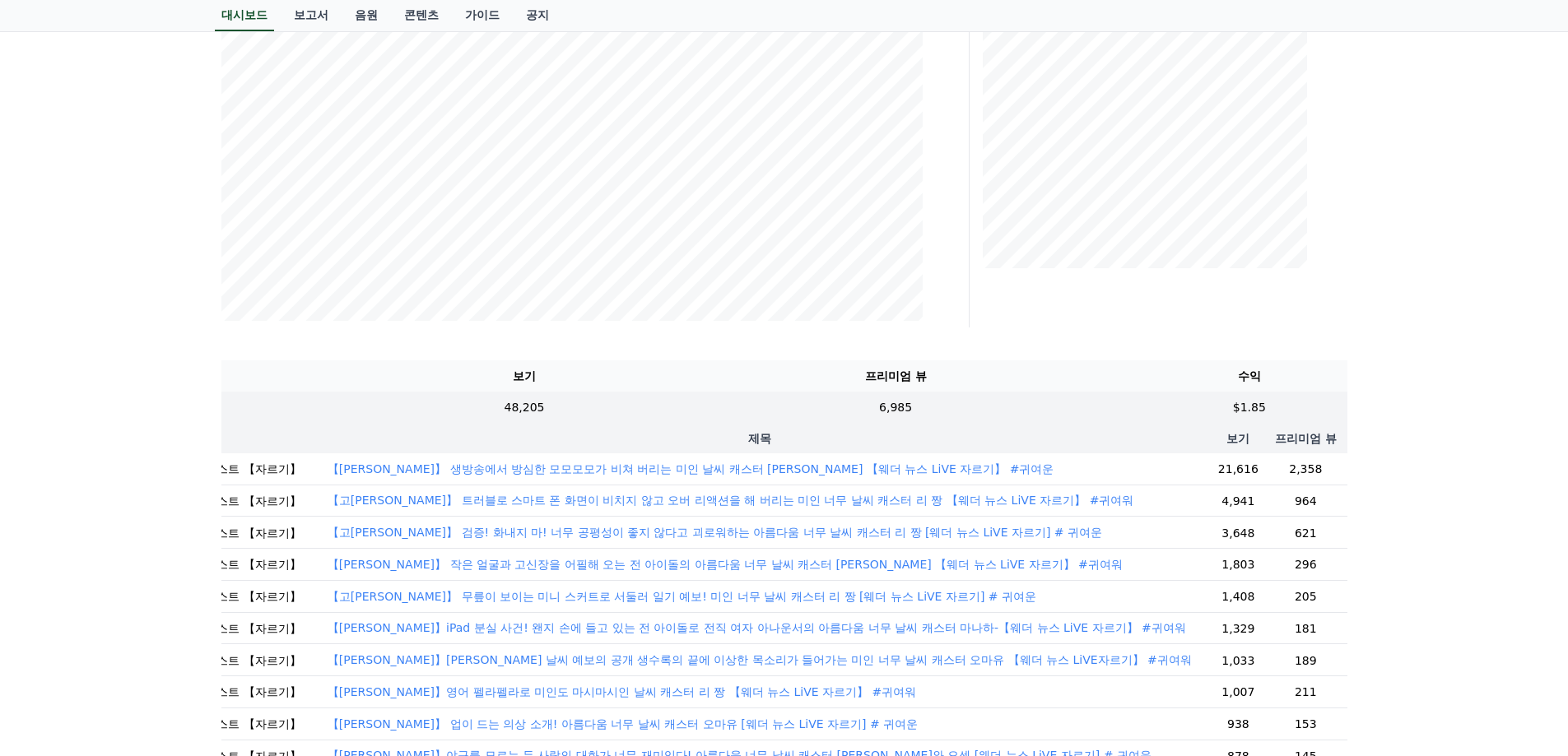
click at [862, 472] on font "【[PERSON_NAME]】 생방송에서 방심한 모모모모가 비쳐 버리는 미인 날씨 캐스터 [PERSON_NAME] 【웨더 뉴스 LiVE 자르기】…" at bounding box center [691, 469] width 727 height 14
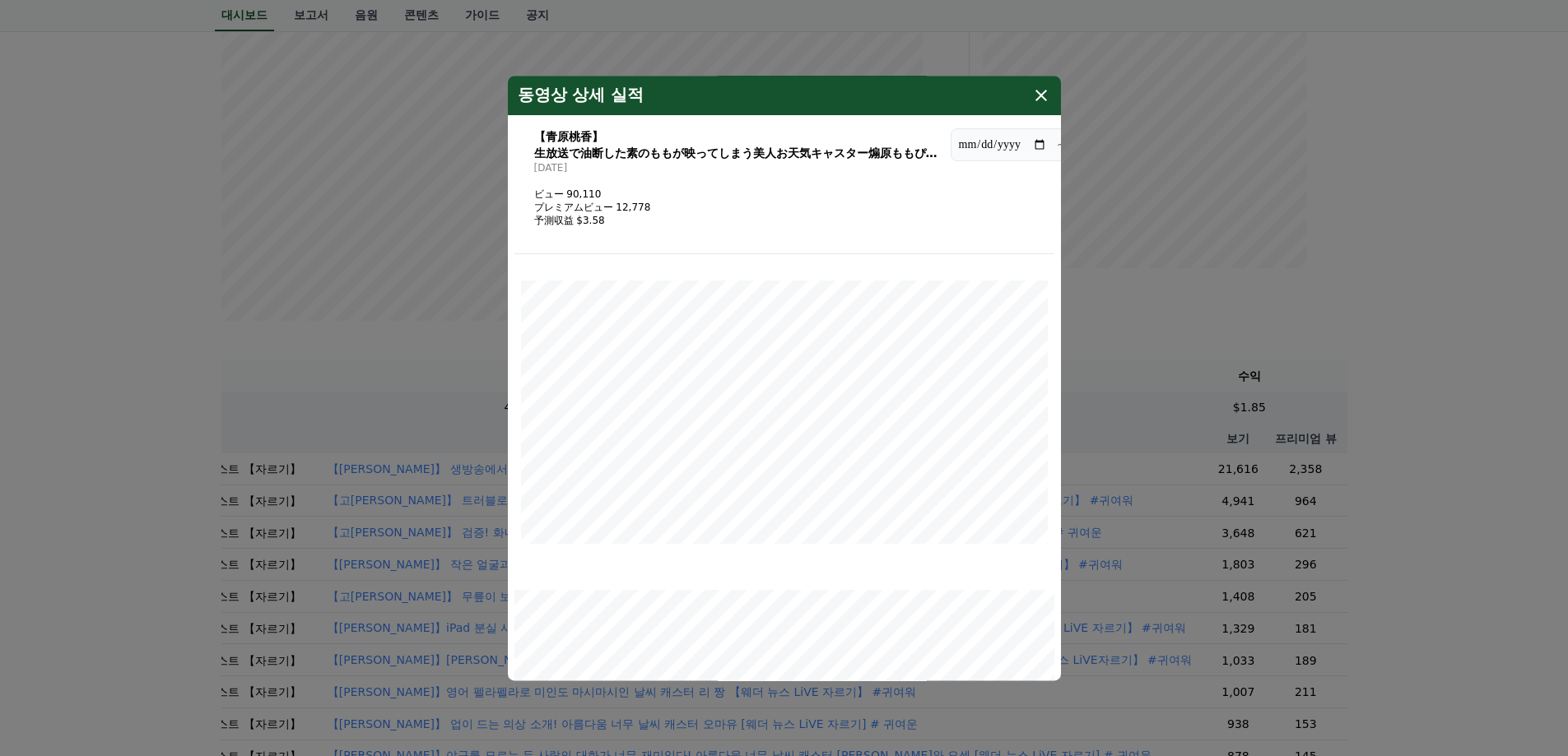
click at [1044, 96] on icon "modal" at bounding box center [1041, 95] width 19 height 19
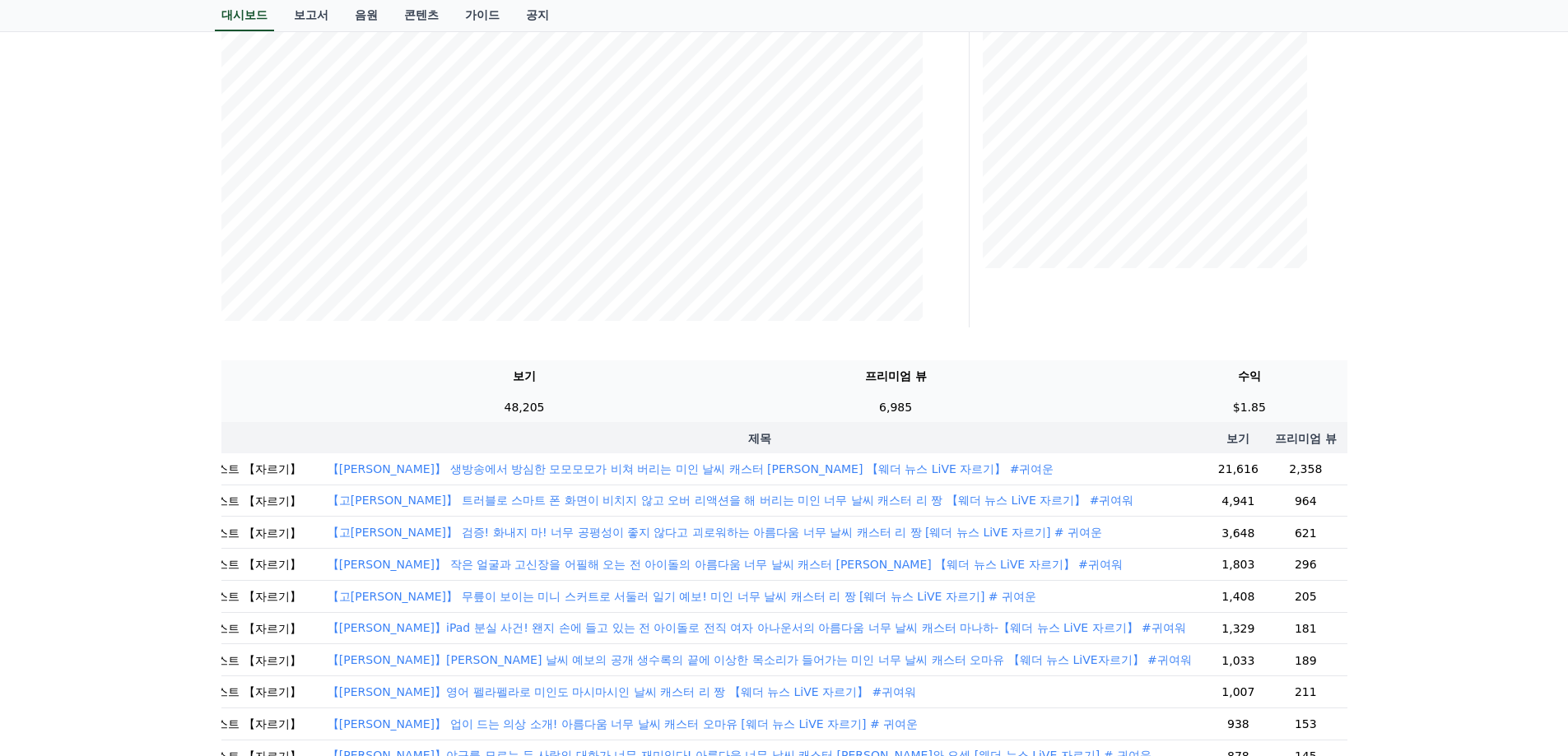
click at [1077, 398] on td "6,985" at bounding box center [896, 407] width 422 height 31
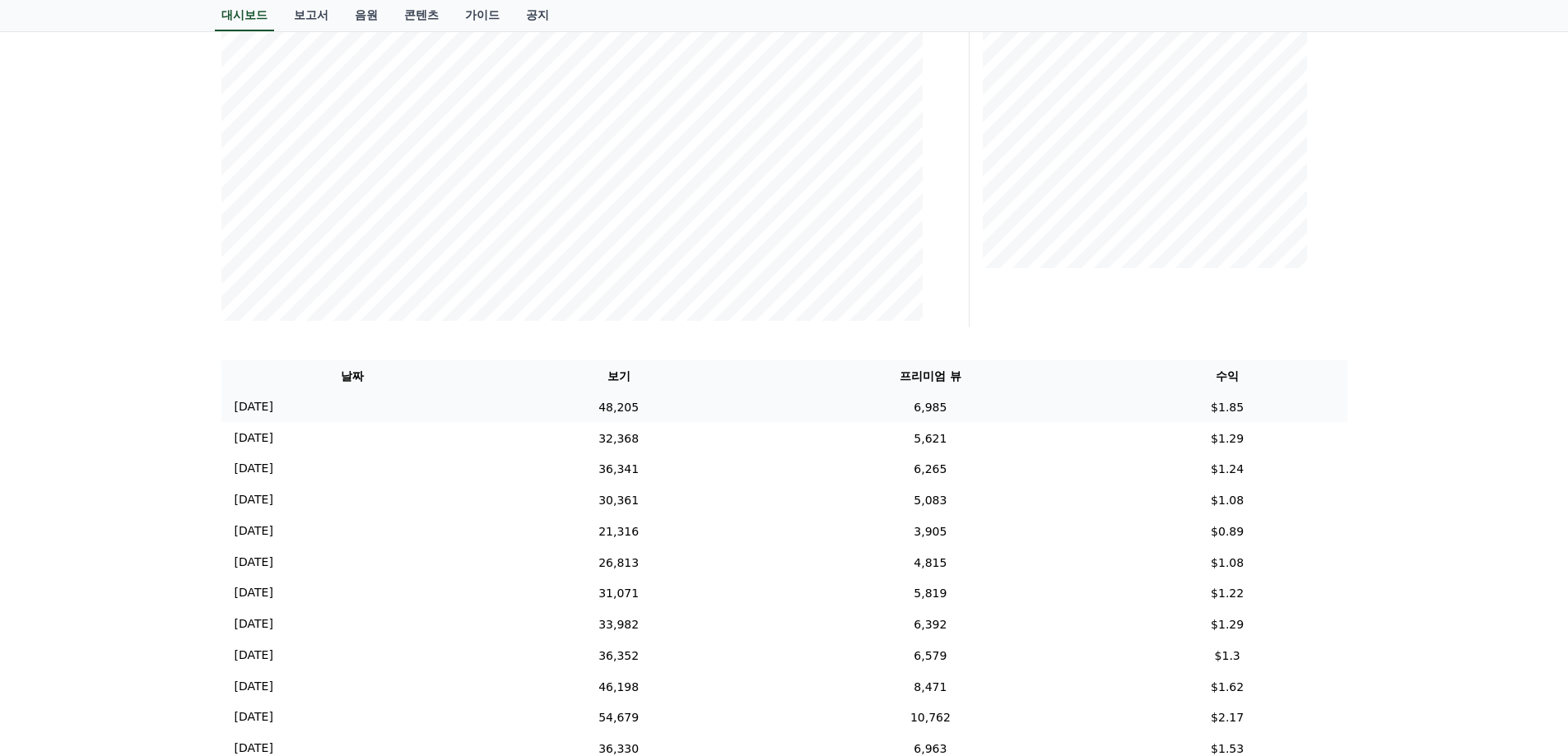
scroll to position [0, 0]
click at [982, 398] on td "6,985" at bounding box center [930, 407] width 355 height 31
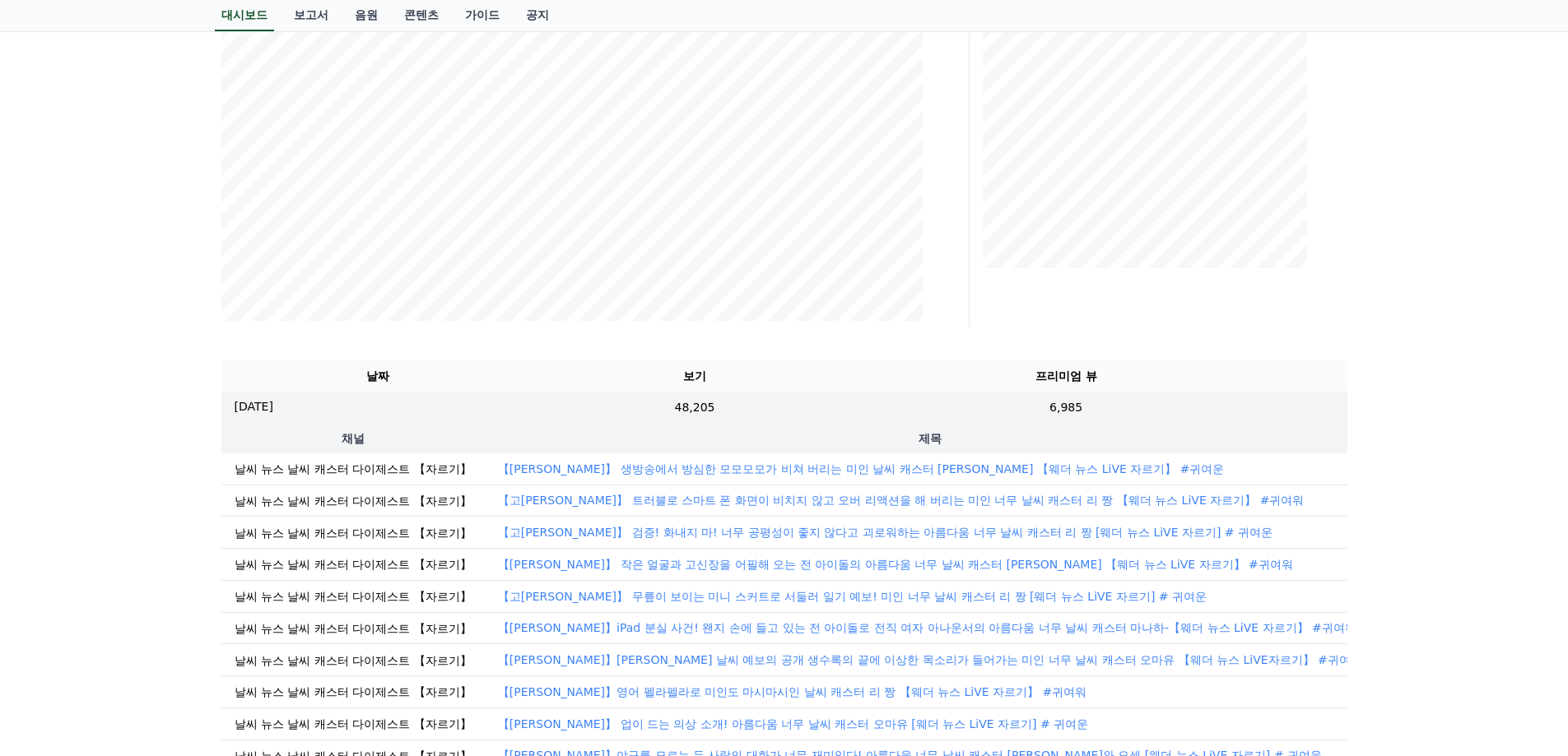
click at [974, 470] on font "【[PERSON_NAME]】 생방송에서 방심한 모모모모가 비쳐 버리는 미인 날씨 캐스터 [PERSON_NAME] 【웨더 뉴스 LiVE 자르기】…" at bounding box center [861, 469] width 727 height 14
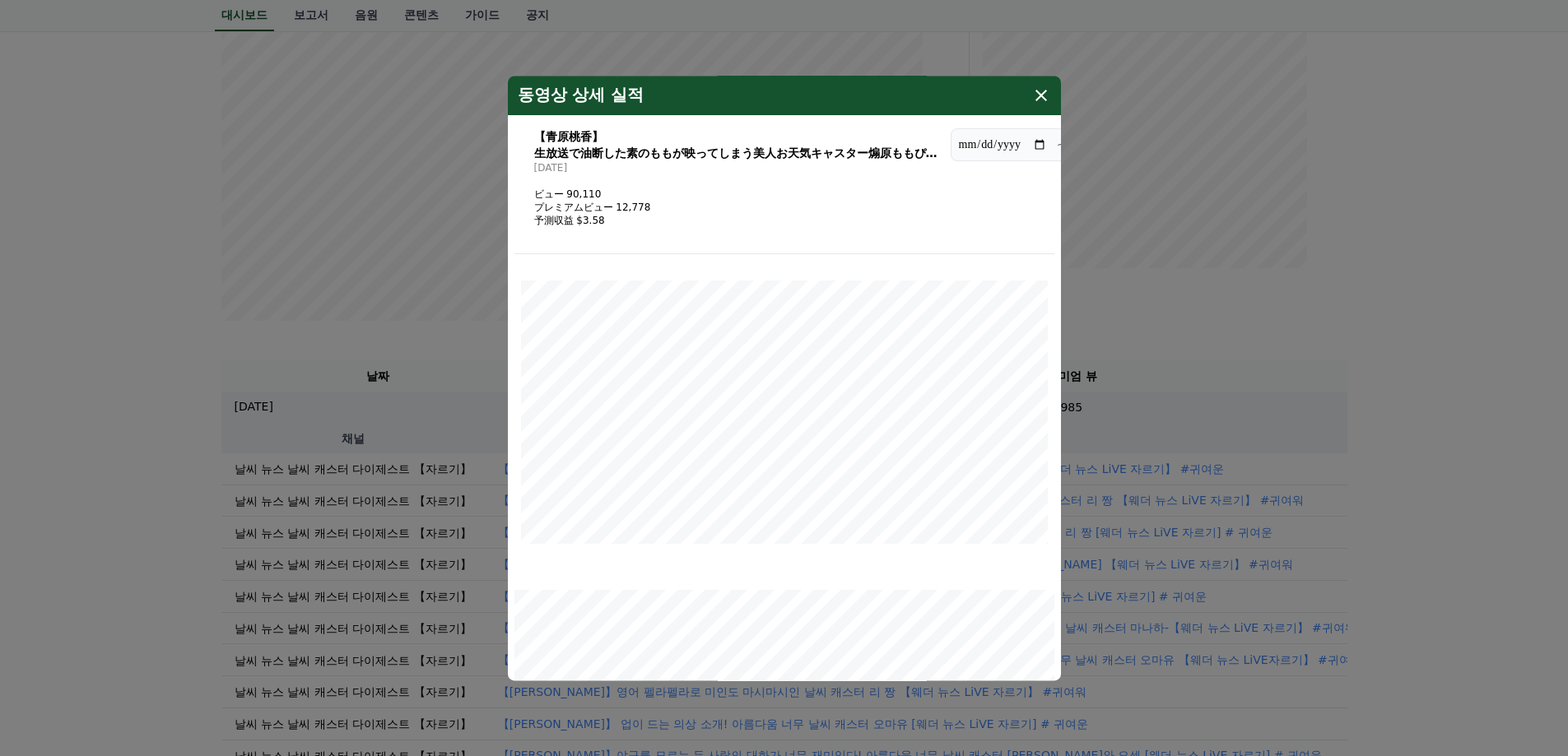
click at [1042, 90] on icon "modal" at bounding box center [1041, 95] width 19 height 19
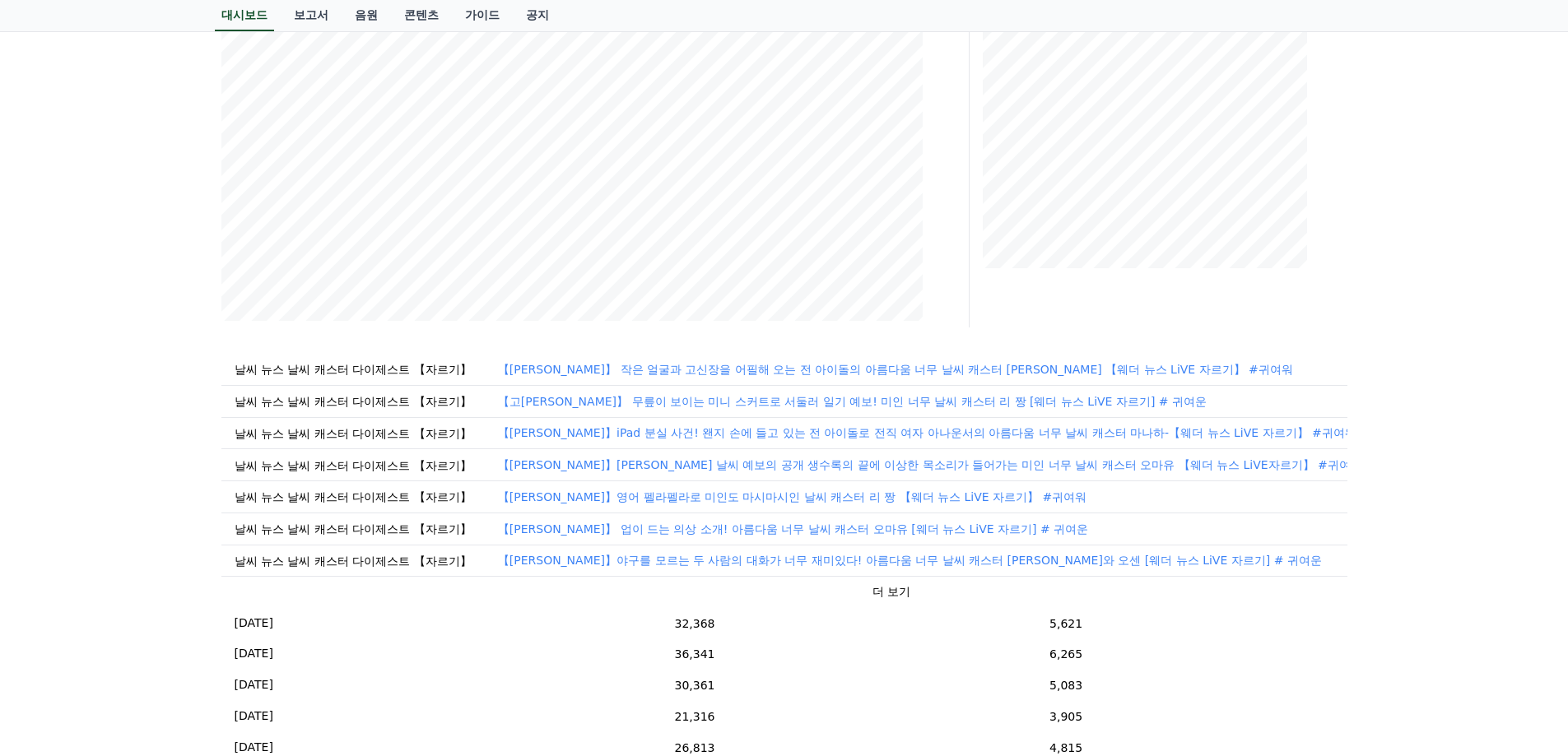
scroll to position [329, 0]
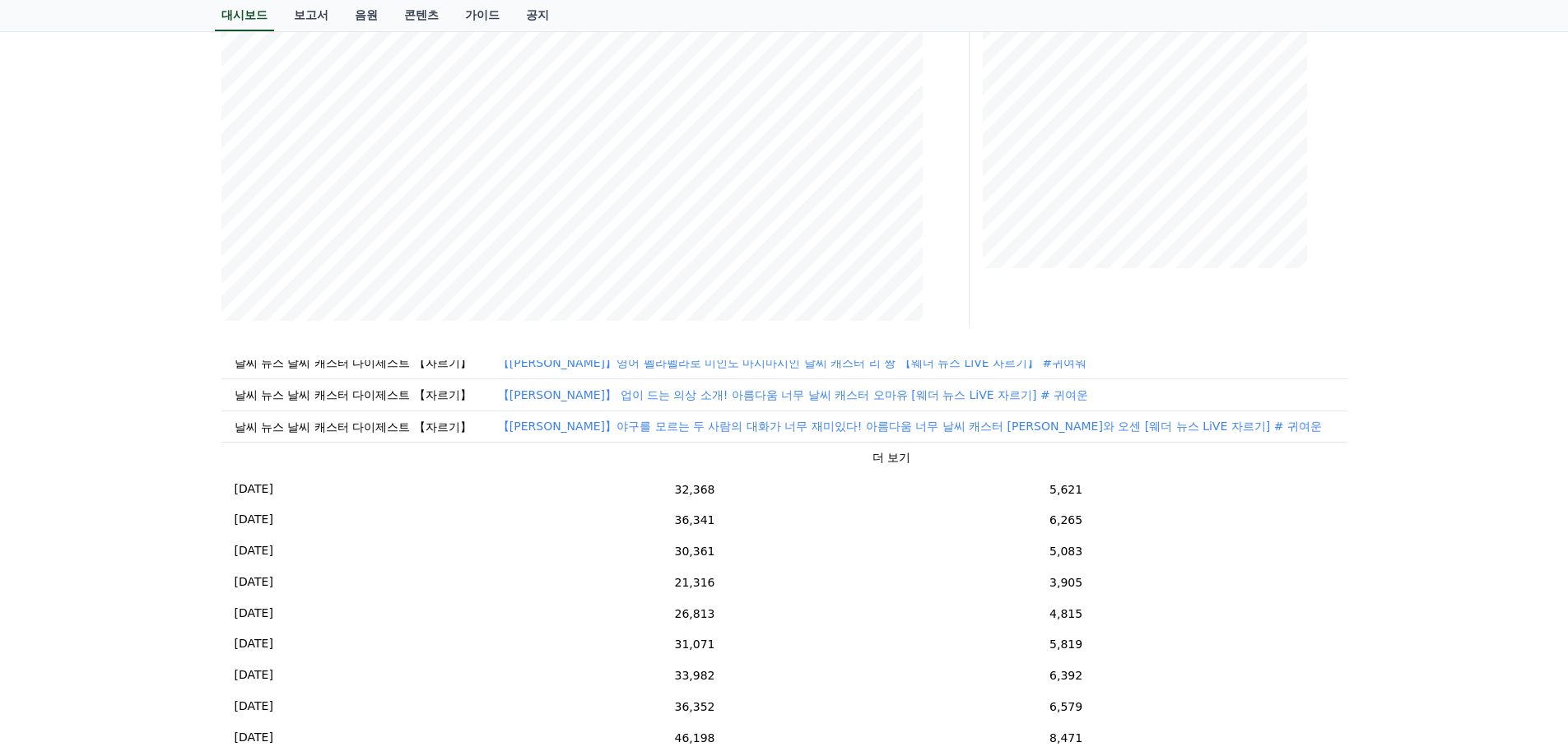
click at [873, 464] on font "더 보기" at bounding box center [891, 458] width 38 height 14
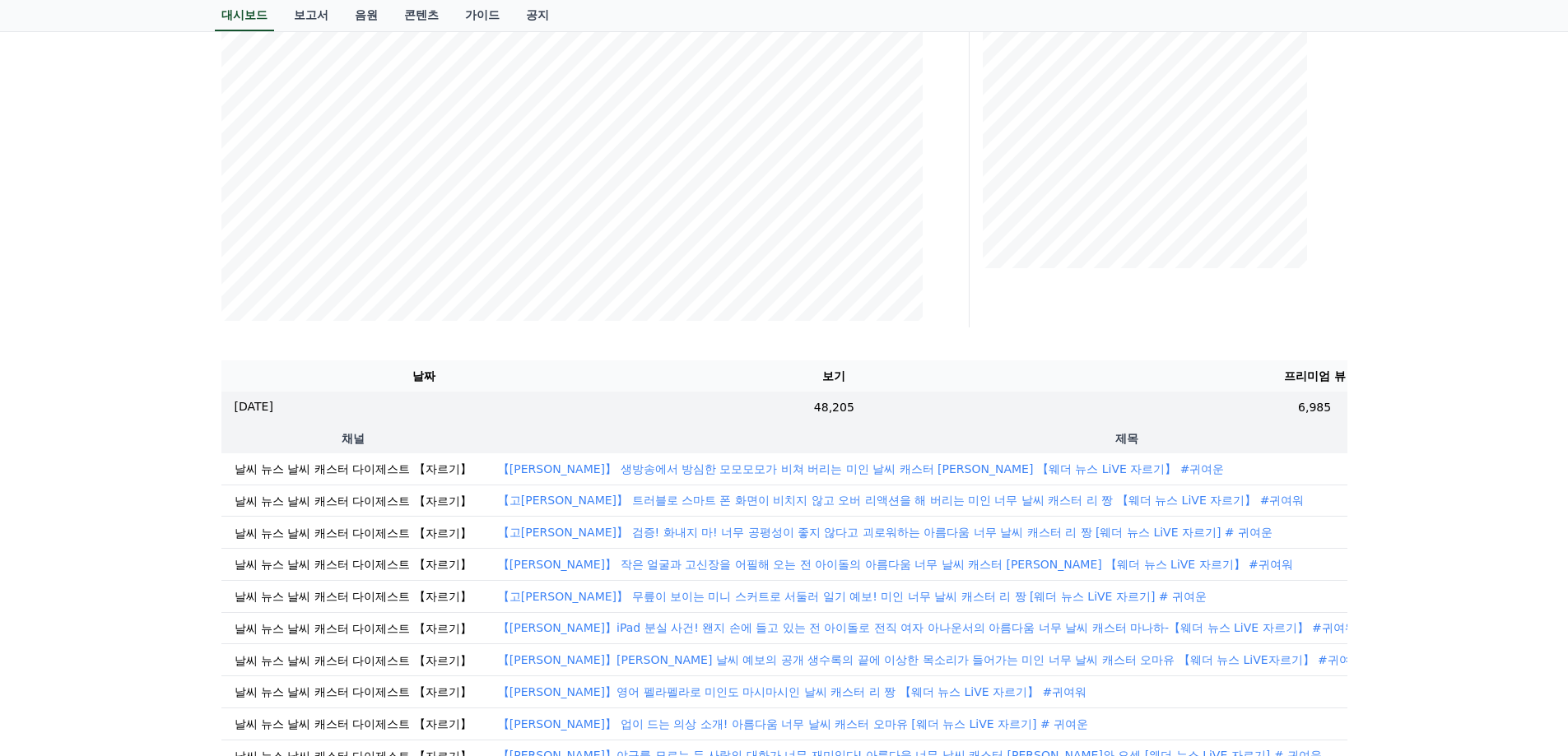
scroll to position [0, 490]
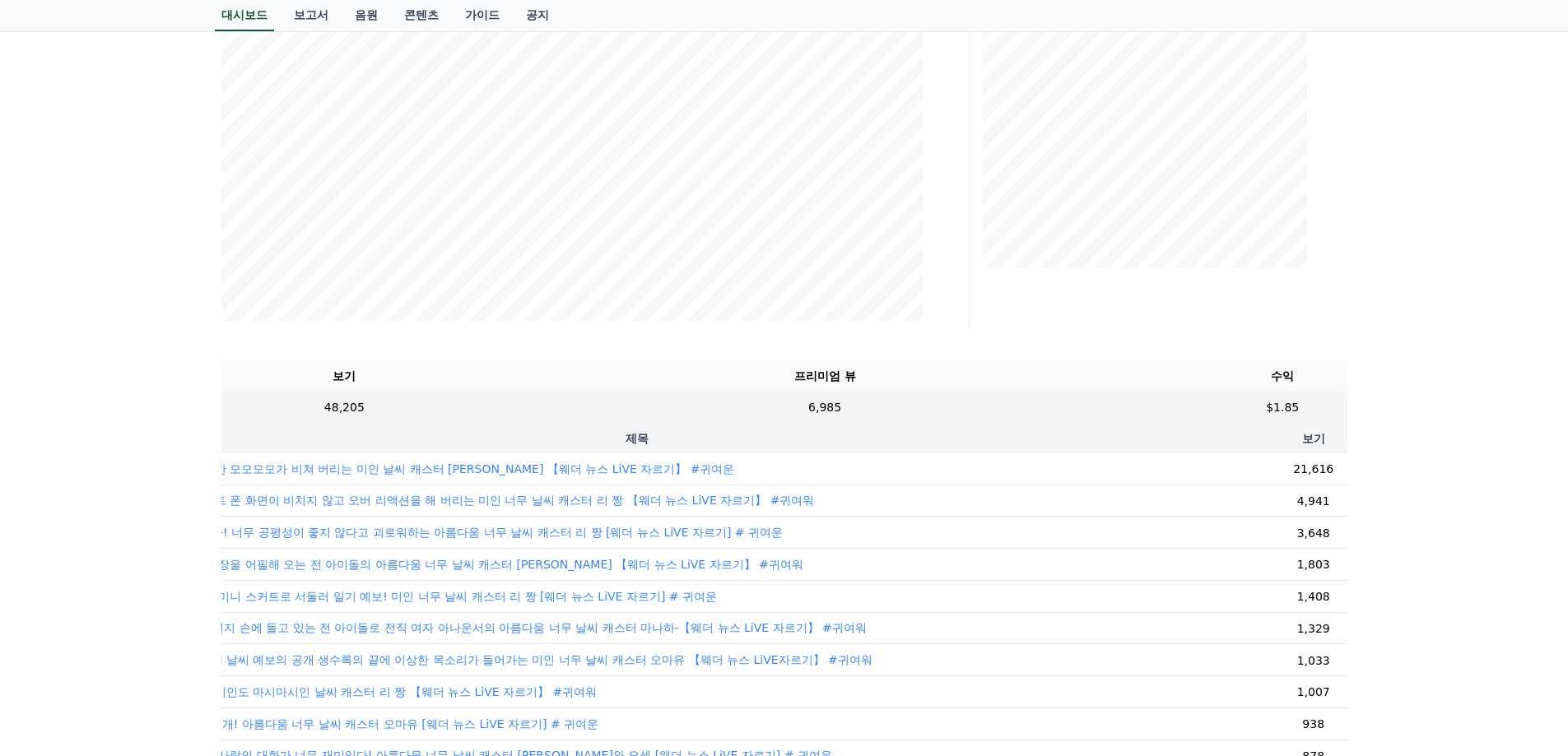
drag, startPoint x: 1195, startPoint y: 454, endPoint x: 1312, endPoint y: 469, distance: 118.0
click at [1052, 432] on th "제목" at bounding box center [637, 438] width 1285 height 31
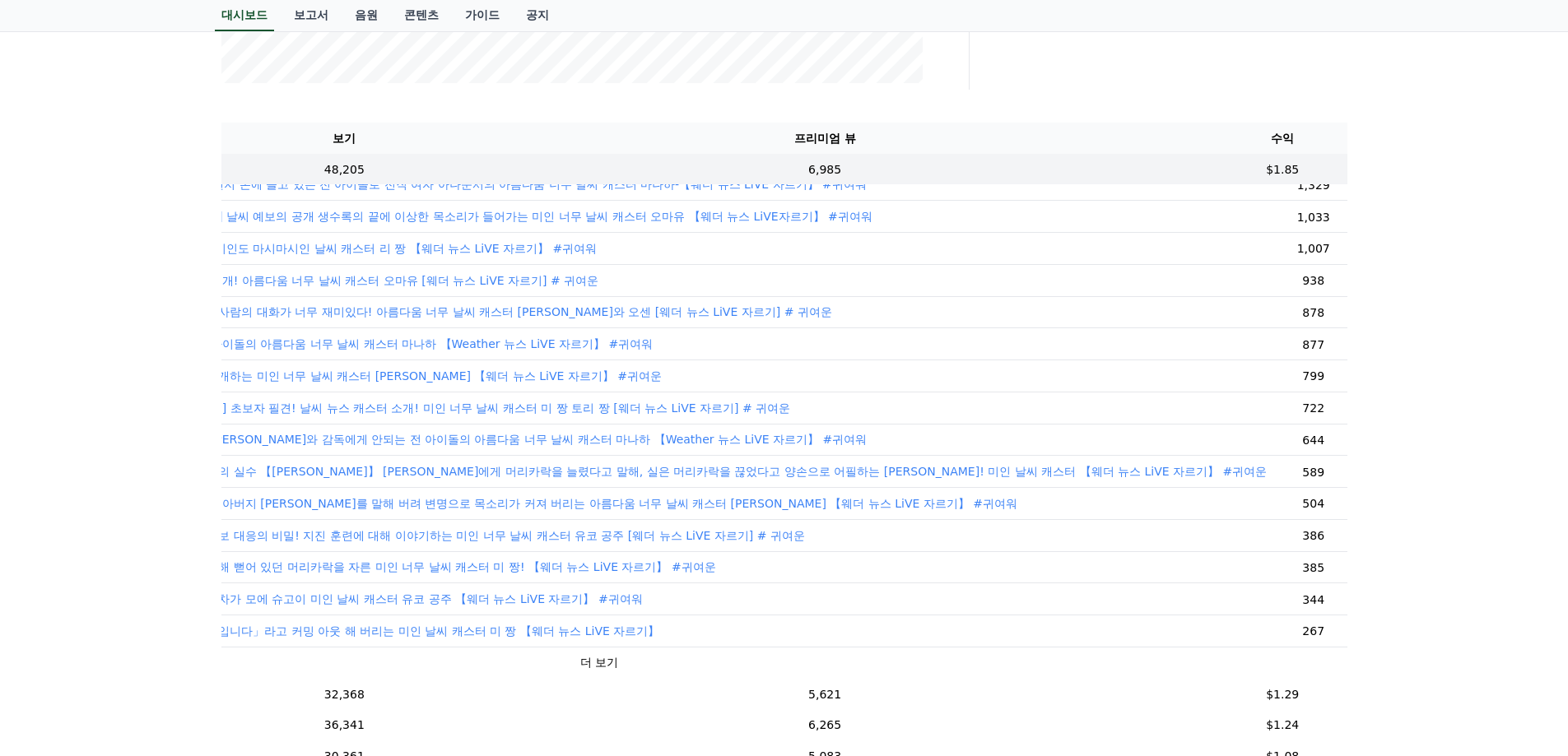
scroll to position [576, 0]
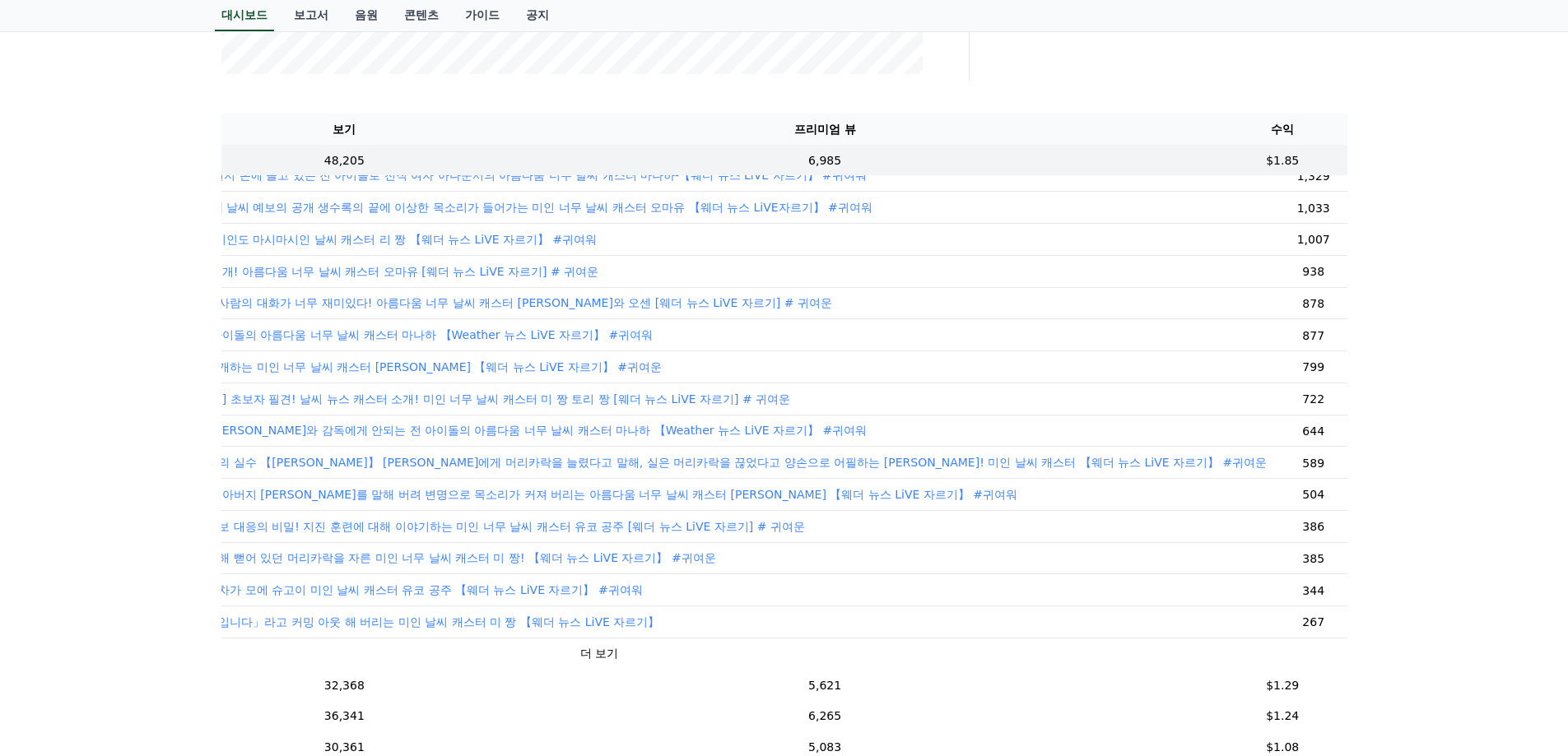
click at [580, 647] on font "더 보기" at bounding box center [599, 654] width 38 height 14
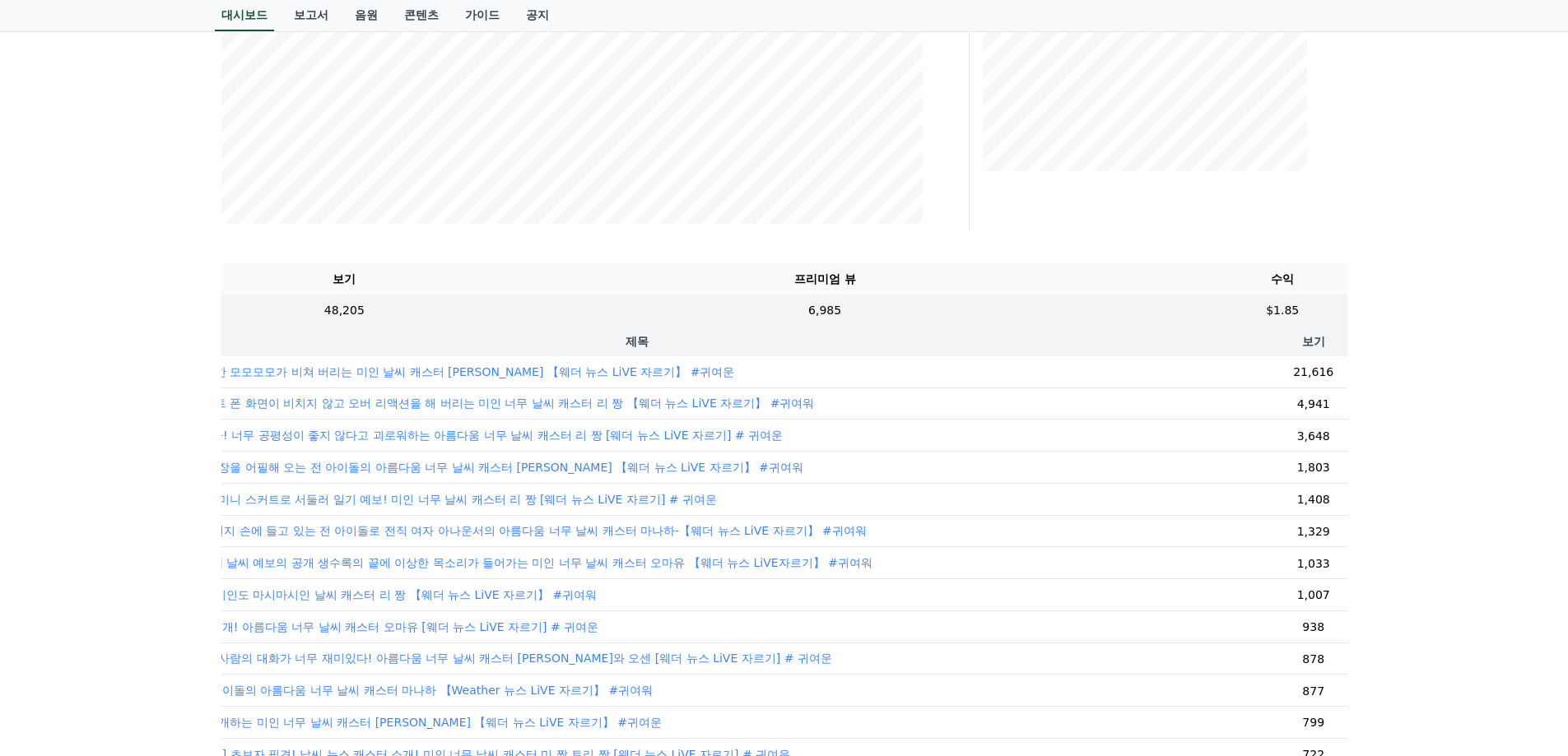
scroll to position [247, 0]
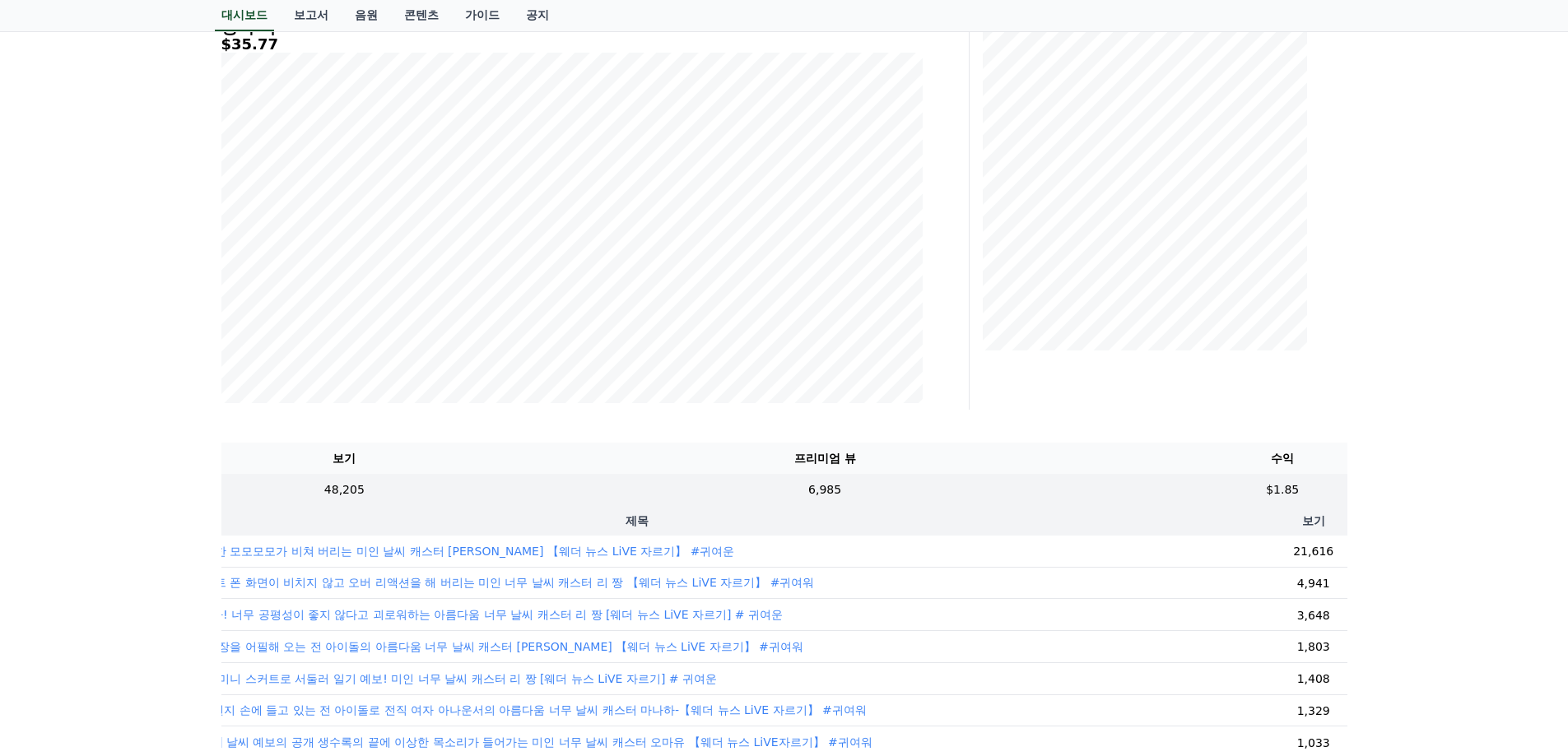
click at [563, 557] on font "【[PERSON_NAME]】 생방송에서 방심한 모모모모가 비쳐 버리는 미인 날씨 캐스터 [PERSON_NAME] 【웨더 뉴스 LiVE 자르기】…" at bounding box center [372, 552] width 727 height 14
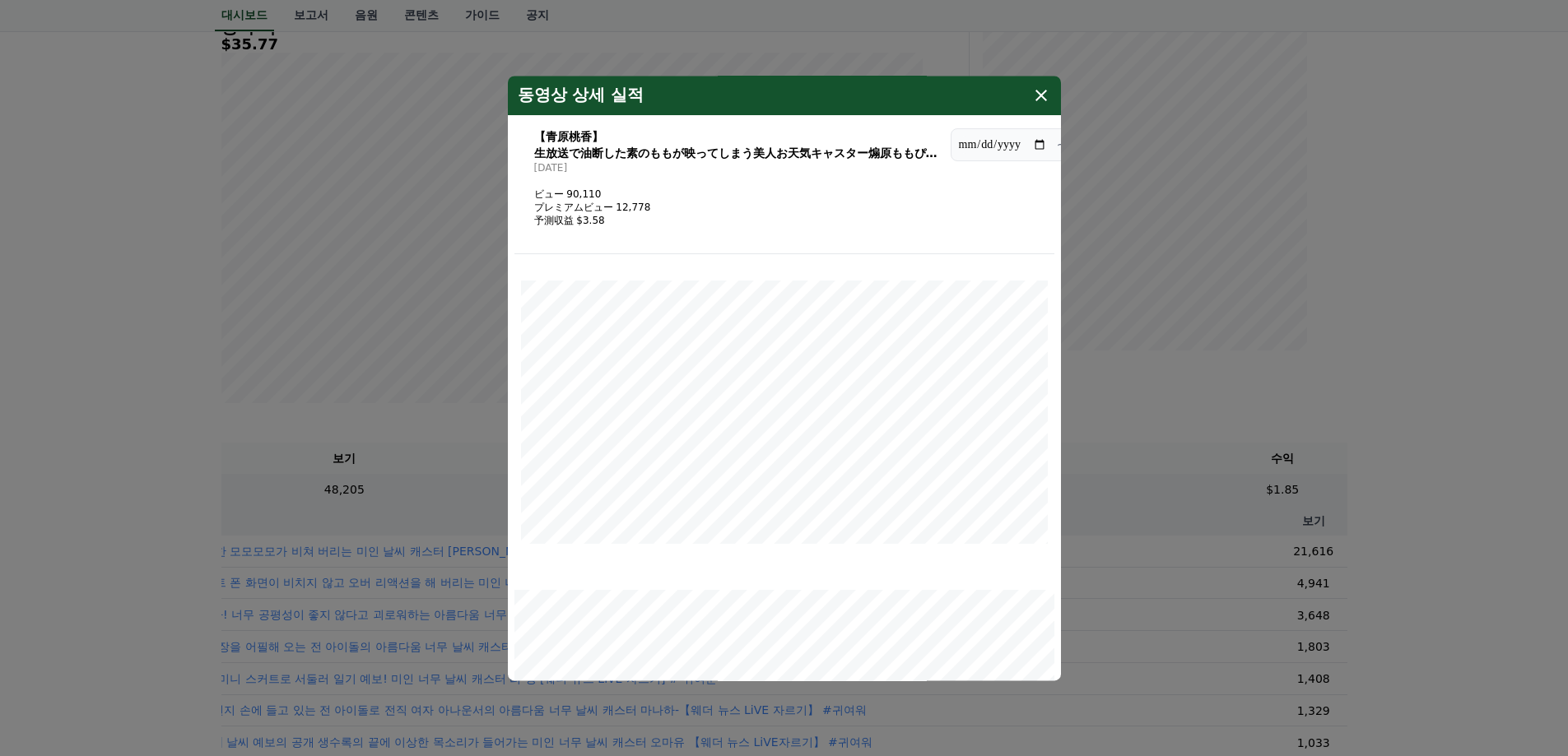
click at [1045, 100] on icon "modal" at bounding box center [1041, 95] width 12 height 12
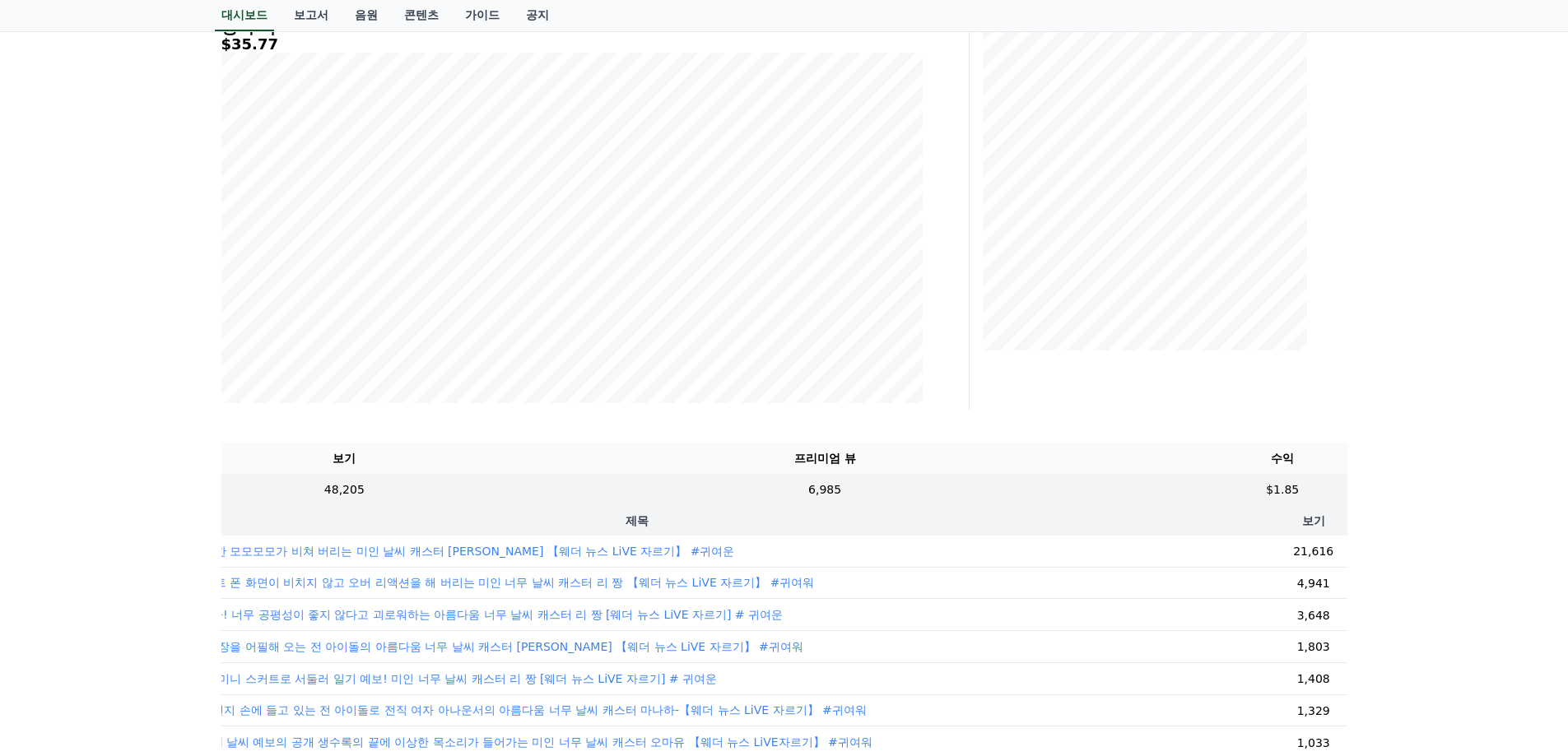
click at [619, 557] on font "【[PERSON_NAME]】 생방송에서 방심한 모모모모가 비쳐 버리는 미인 날씨 캐스터 [PERSON_NAME] 【웨더 뉴스 LiVE 자르기】…" at bounding box center [372, 552] width 727 height 14
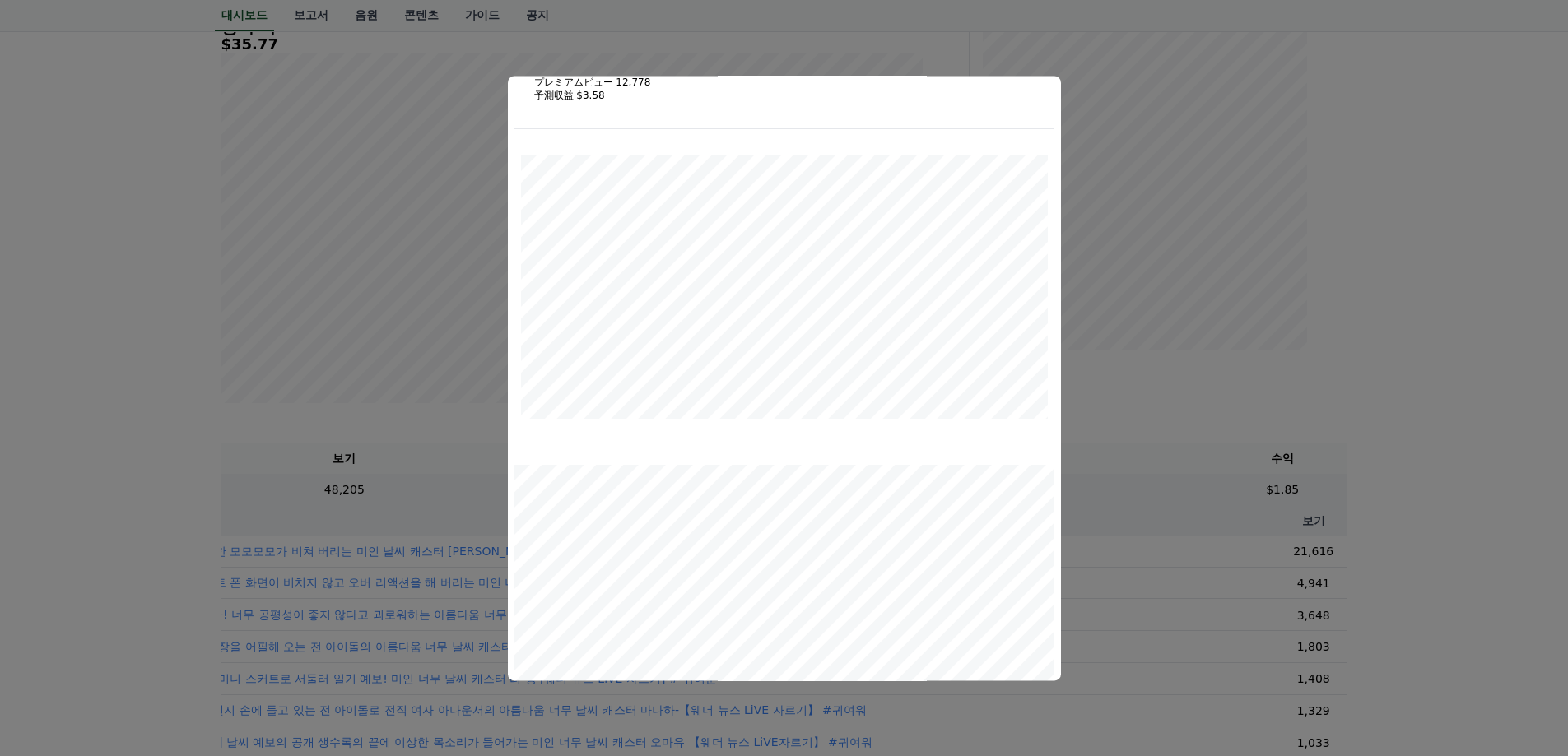
scroll to position [0, 0]
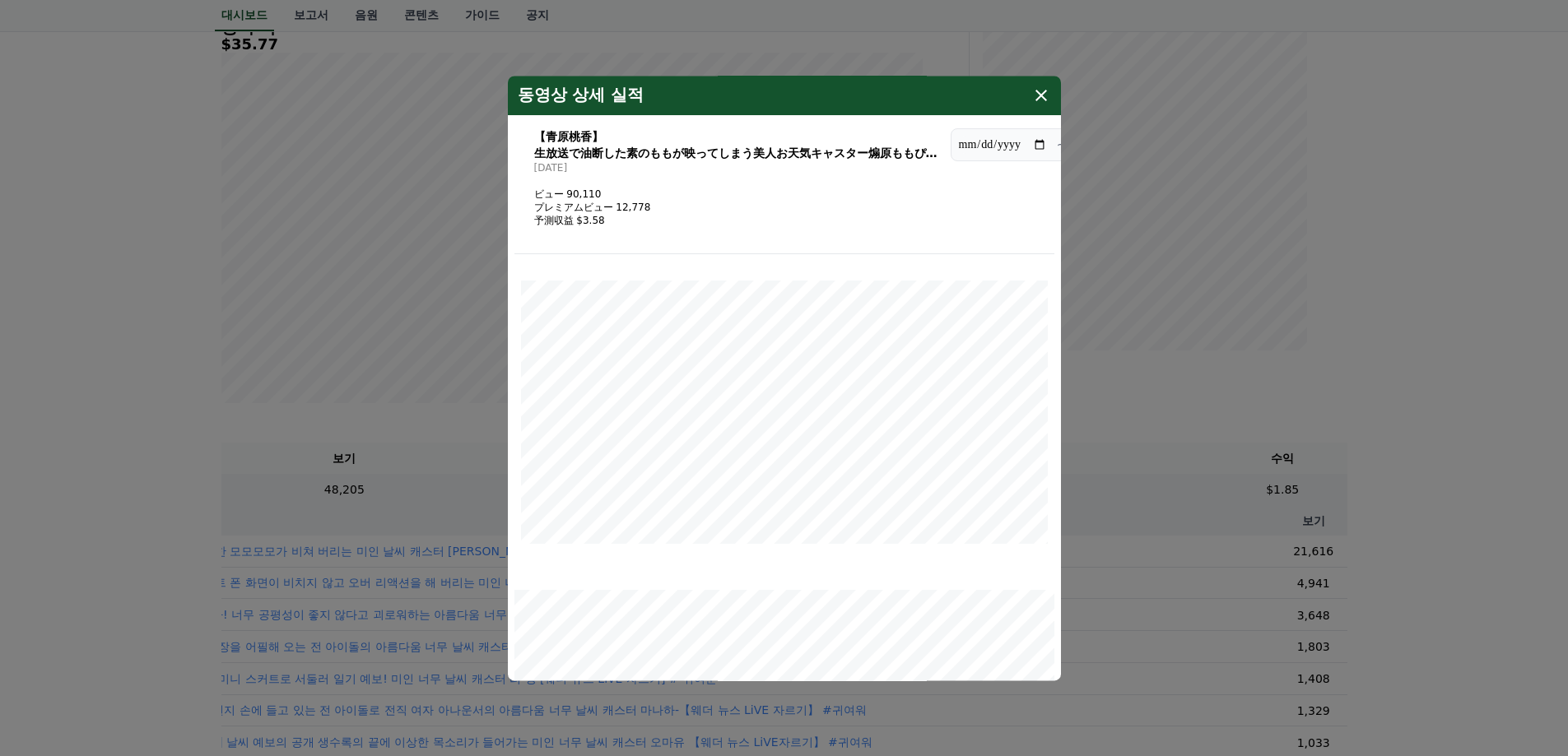
click at [1042, 101] on icon "modal" at bounding box center [1041, 95] width 19 height 19
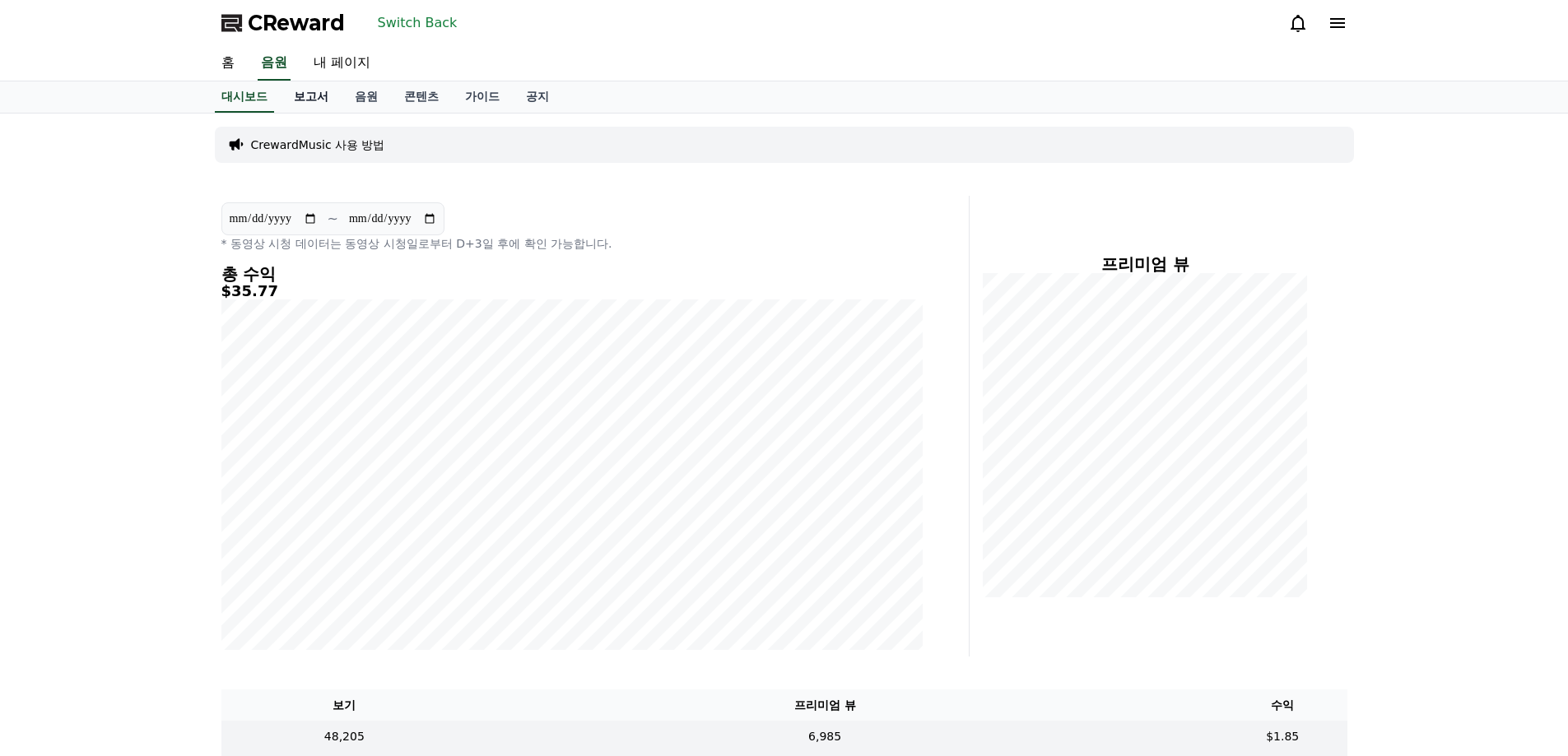
click at [302, 85] on link "보고서" at bounding box center [311, 96] width 61 height 31
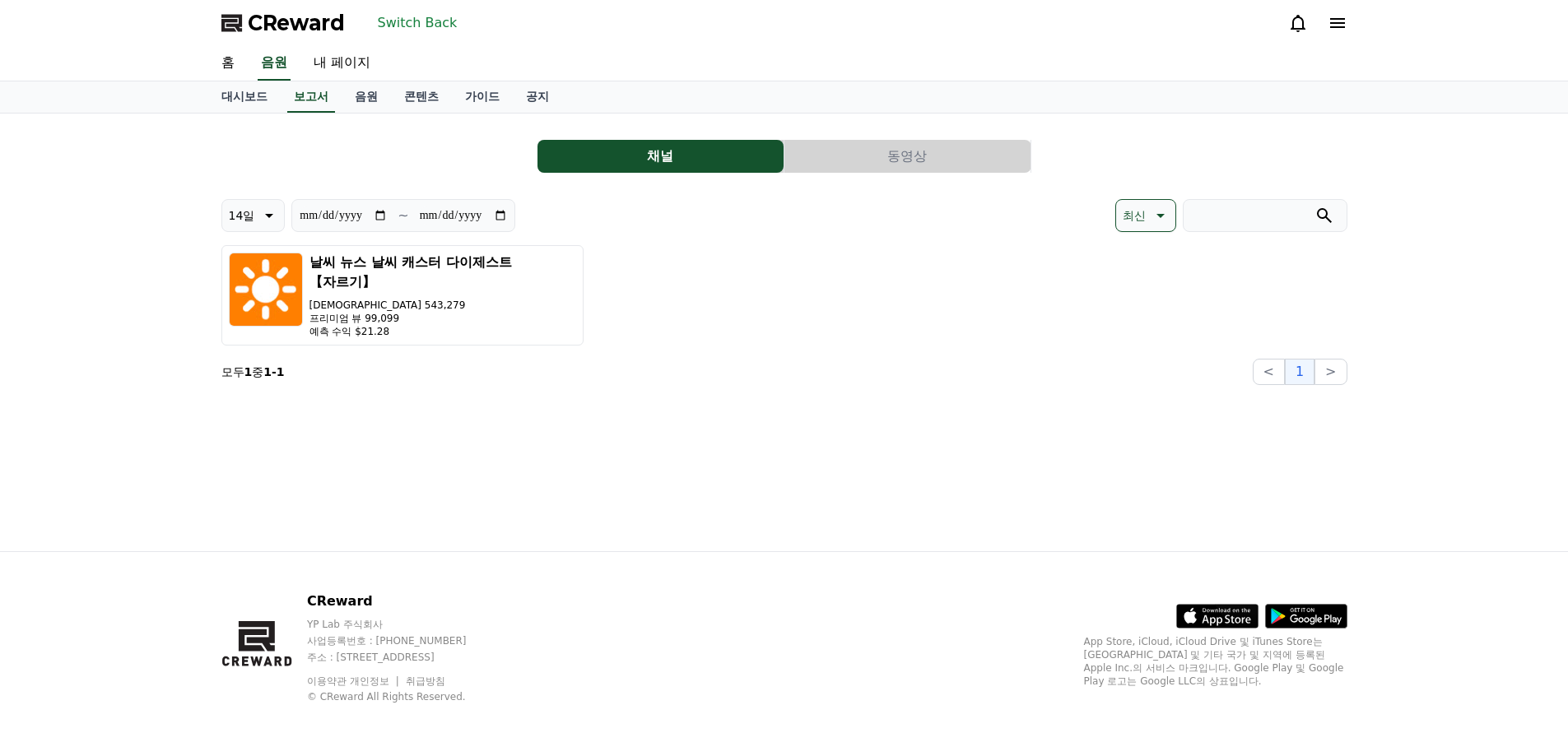
click at [838, 144] on button "동영상" at bounding box center [906, 156] width 246 height 33
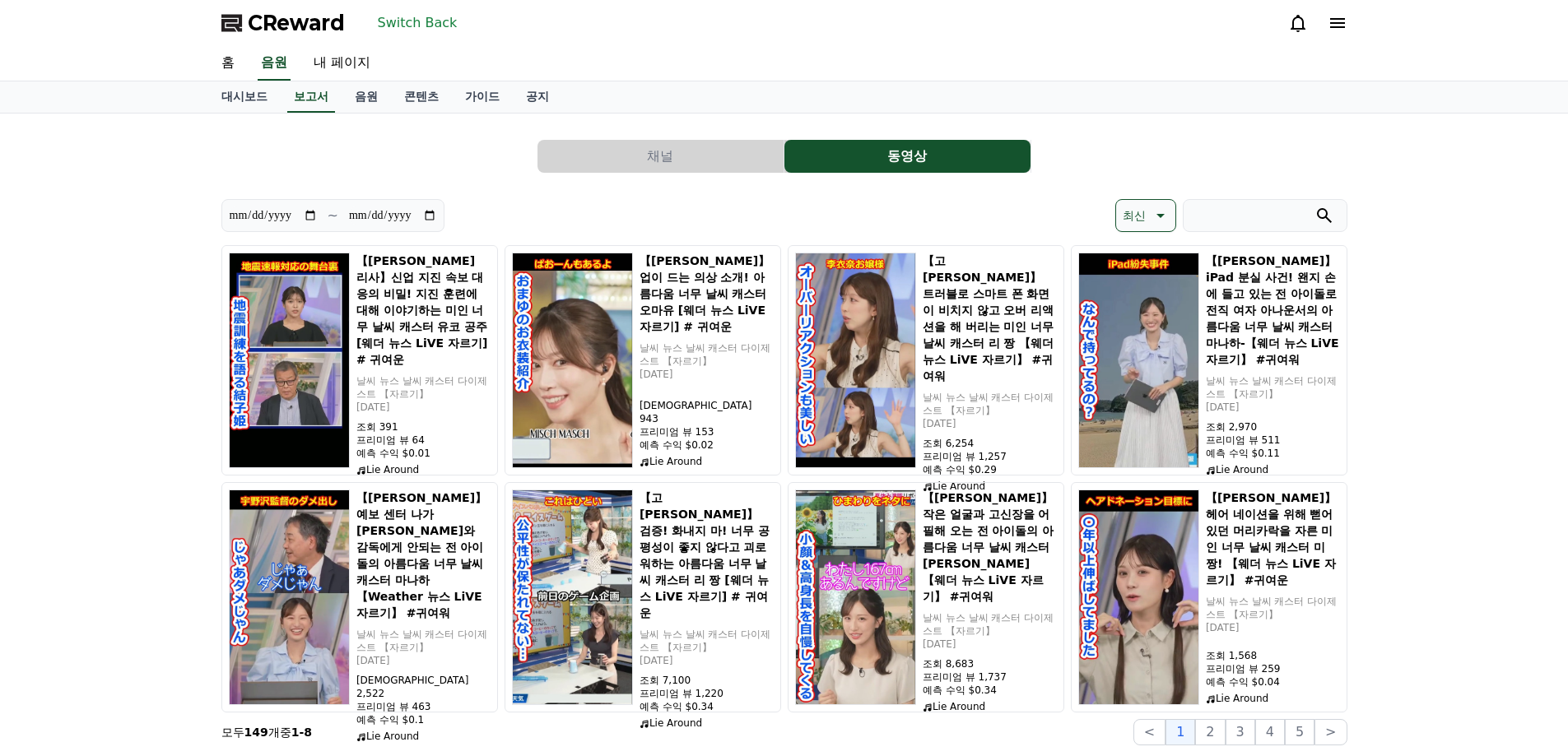
click at [667, 149] on font "채널" at bounding box center [660, 155] width 26 height 16
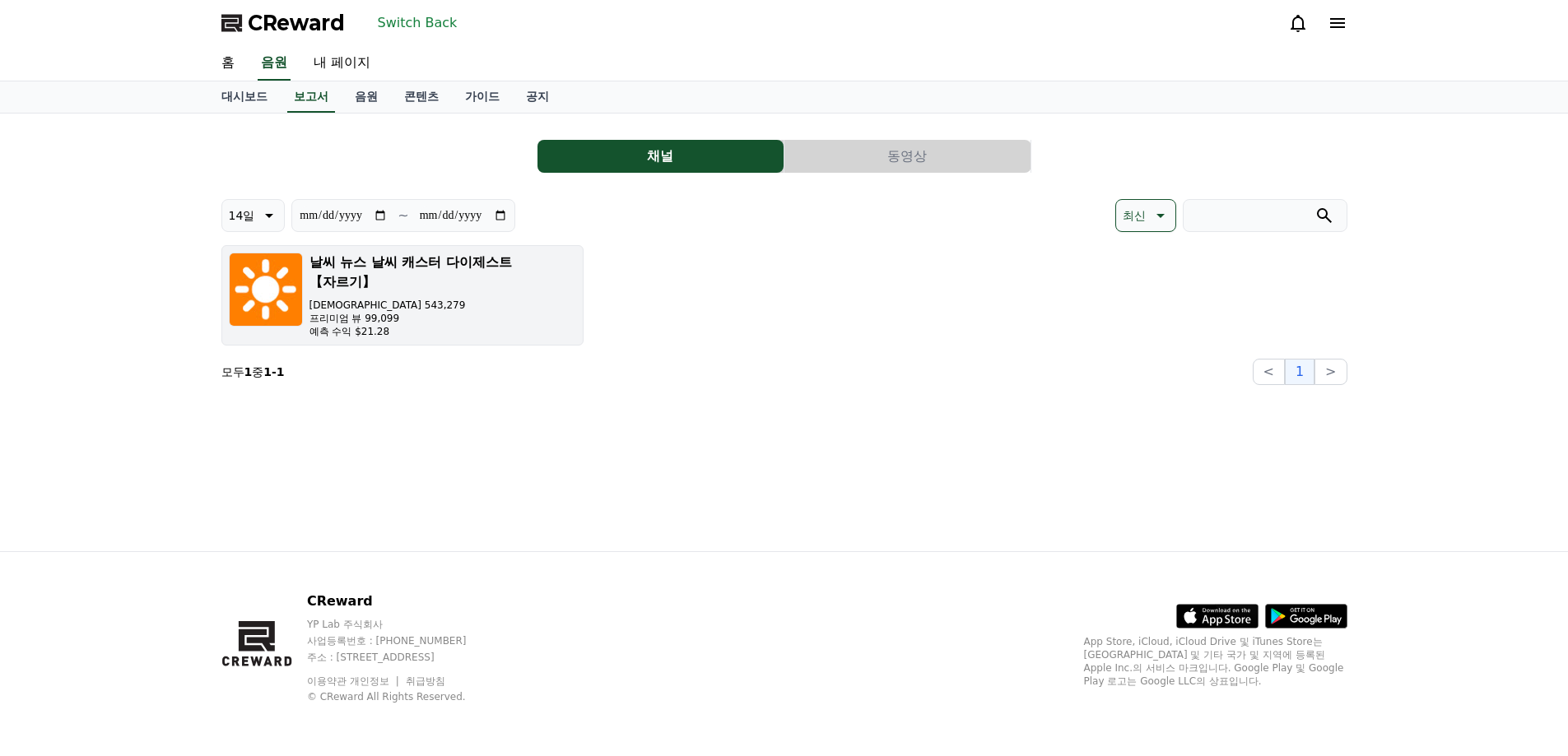
click at [448, 269] on font "날씨 뉴스 날씨 캐스터 다이제스트 【자르기】" at bounding box center [411, 272] width 203 height 35
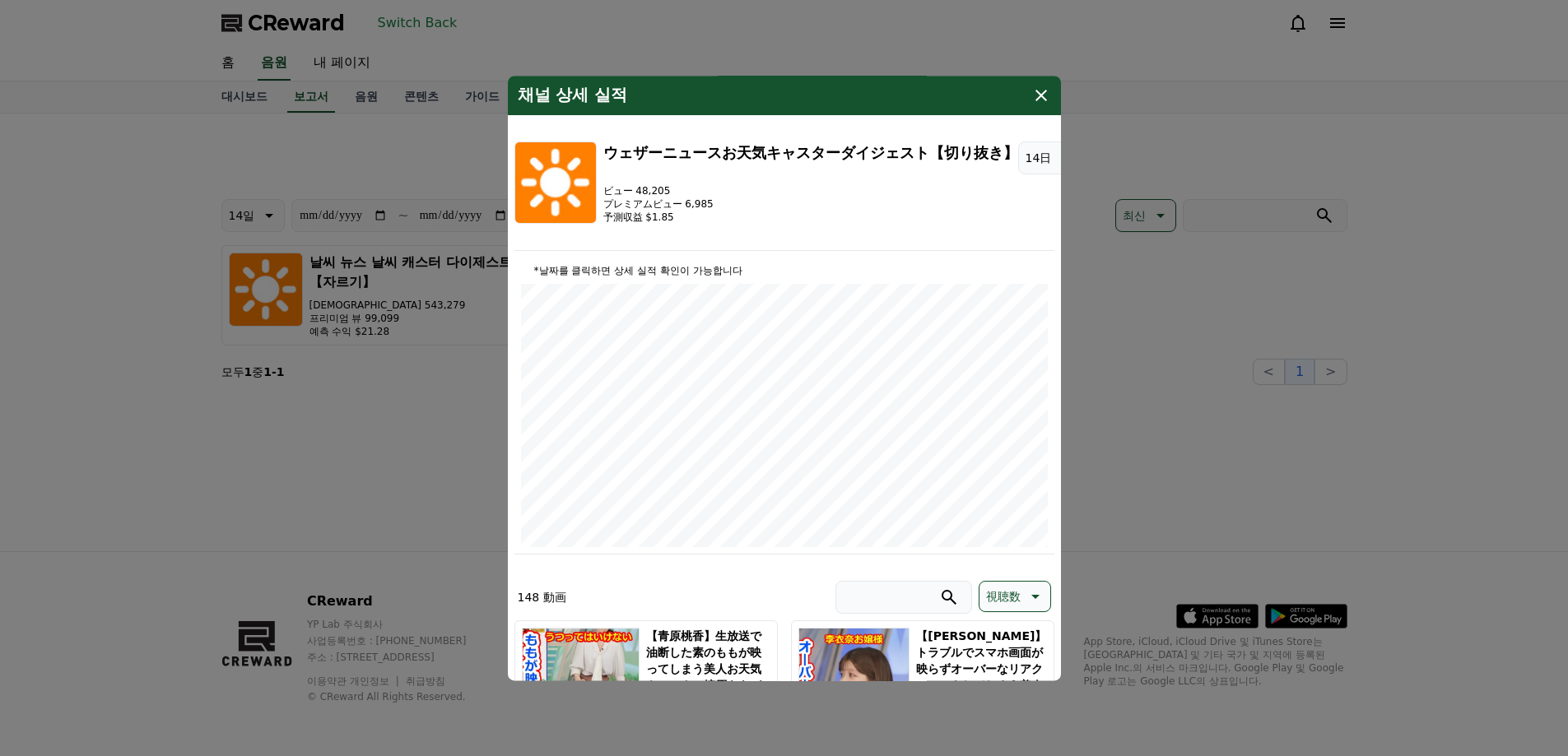
scroll to position [247, 0]
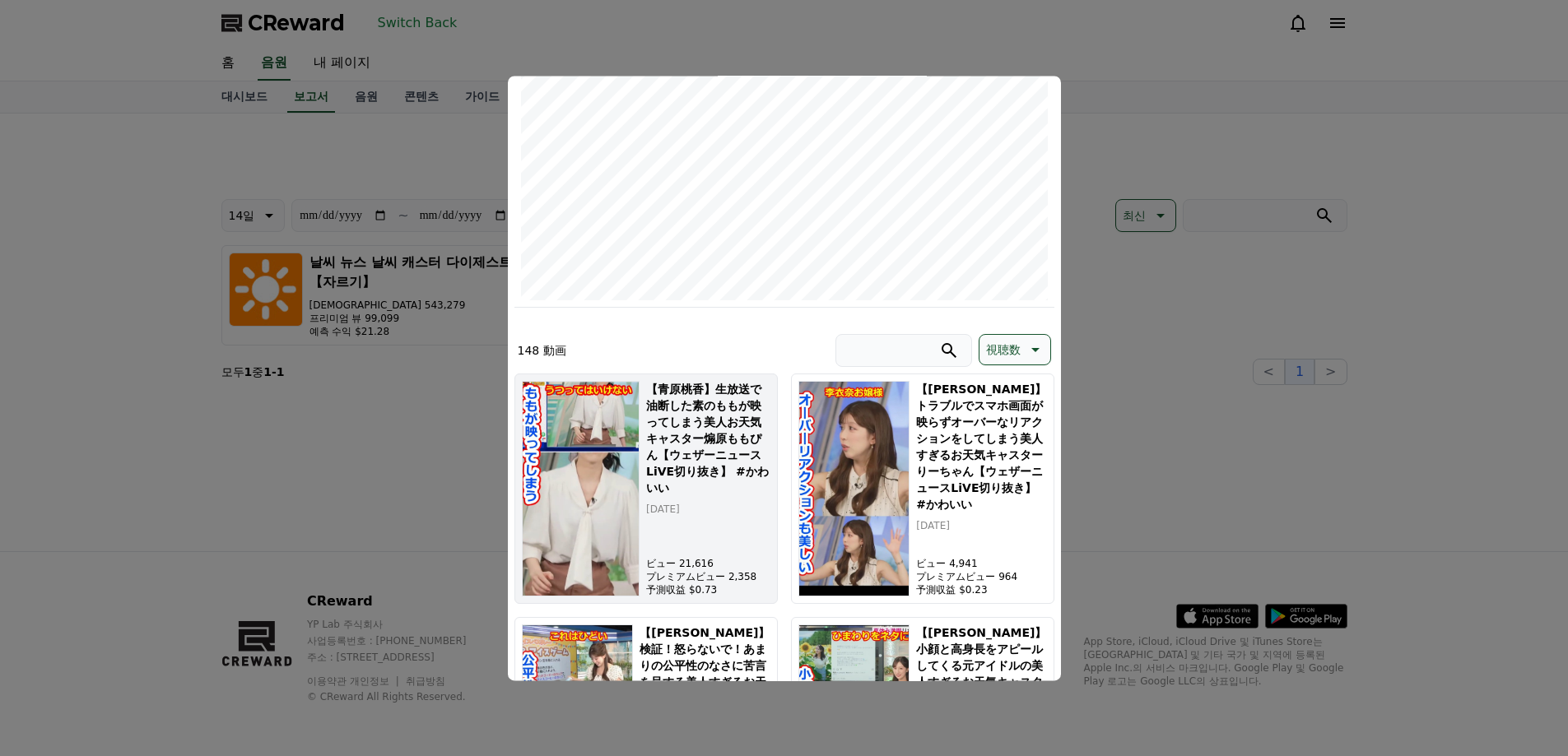
click at [712, 455] on h5 "【青原桃香】生放送で油断した素のももが映ってしまう美人お天気キャスター煽原ももぴん【ウェザーニュースLiVE切り抜き】 #かわいい" at bounding box center [708, 438] width 123 height 115
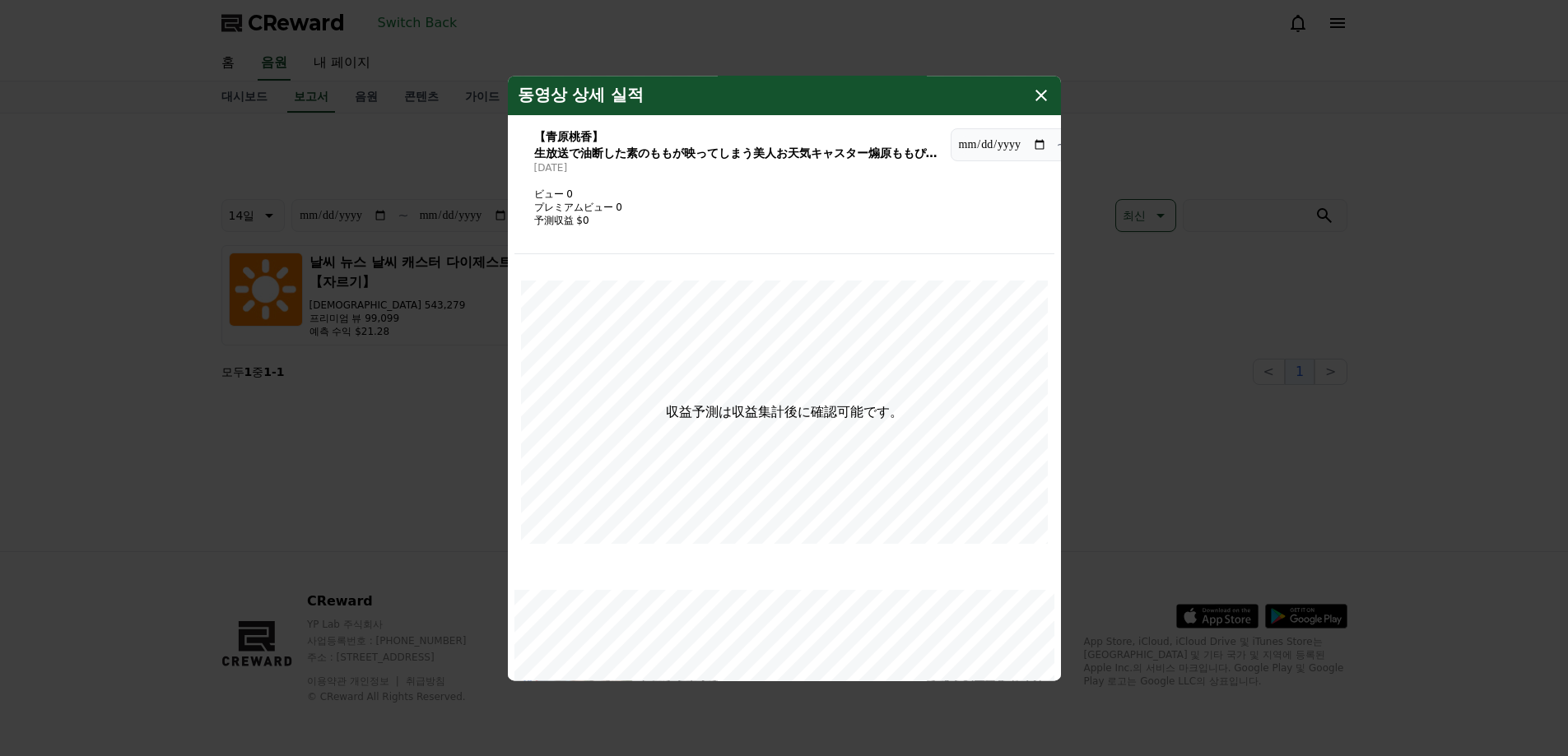
click at [1039, 102] on icon "modal" at bounding box center [1041, 95] width 19 height 19
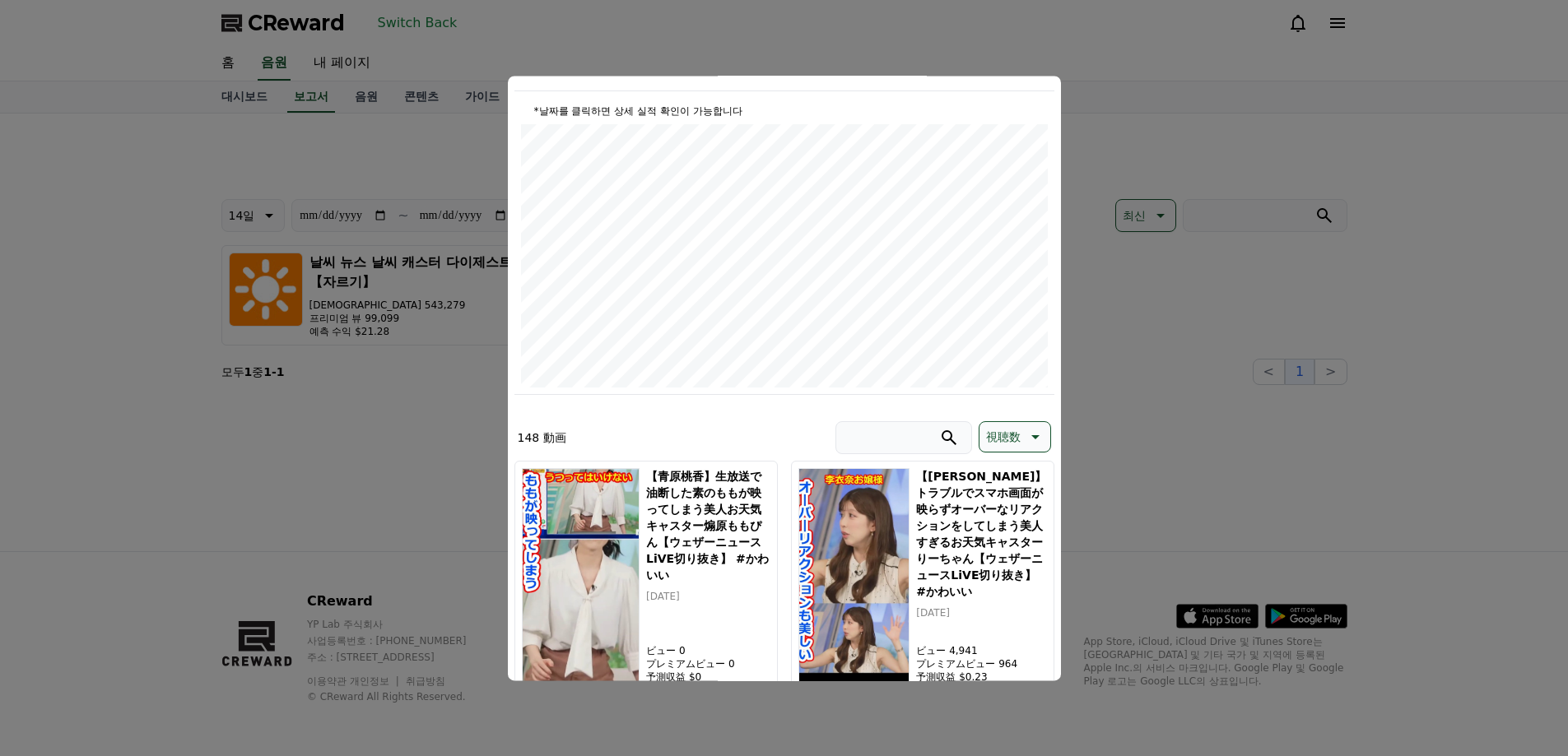
scroll to position [0, 0]
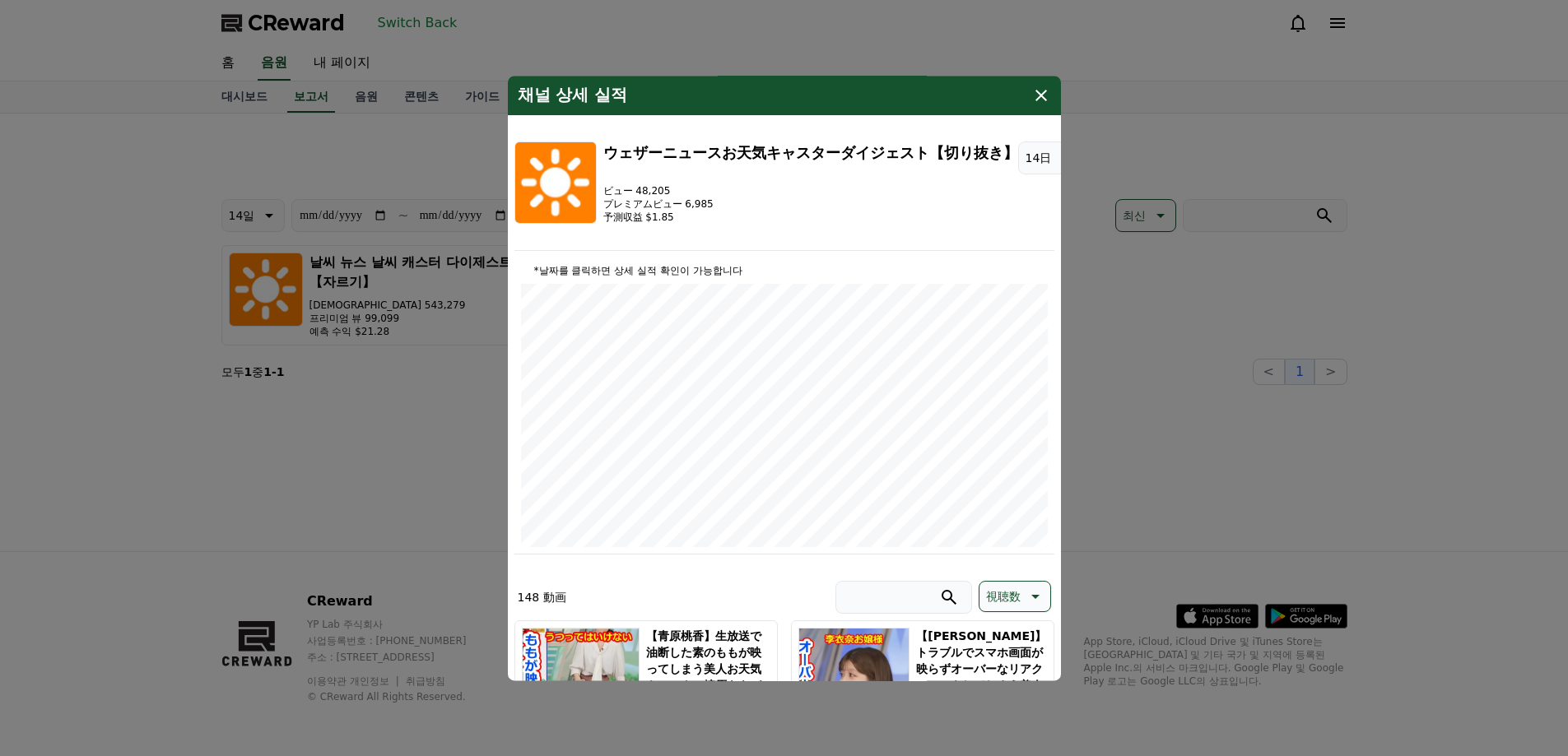
click at [1158, 331] on button "close modal" at bounding box center [784, 378] width 1568 height 756
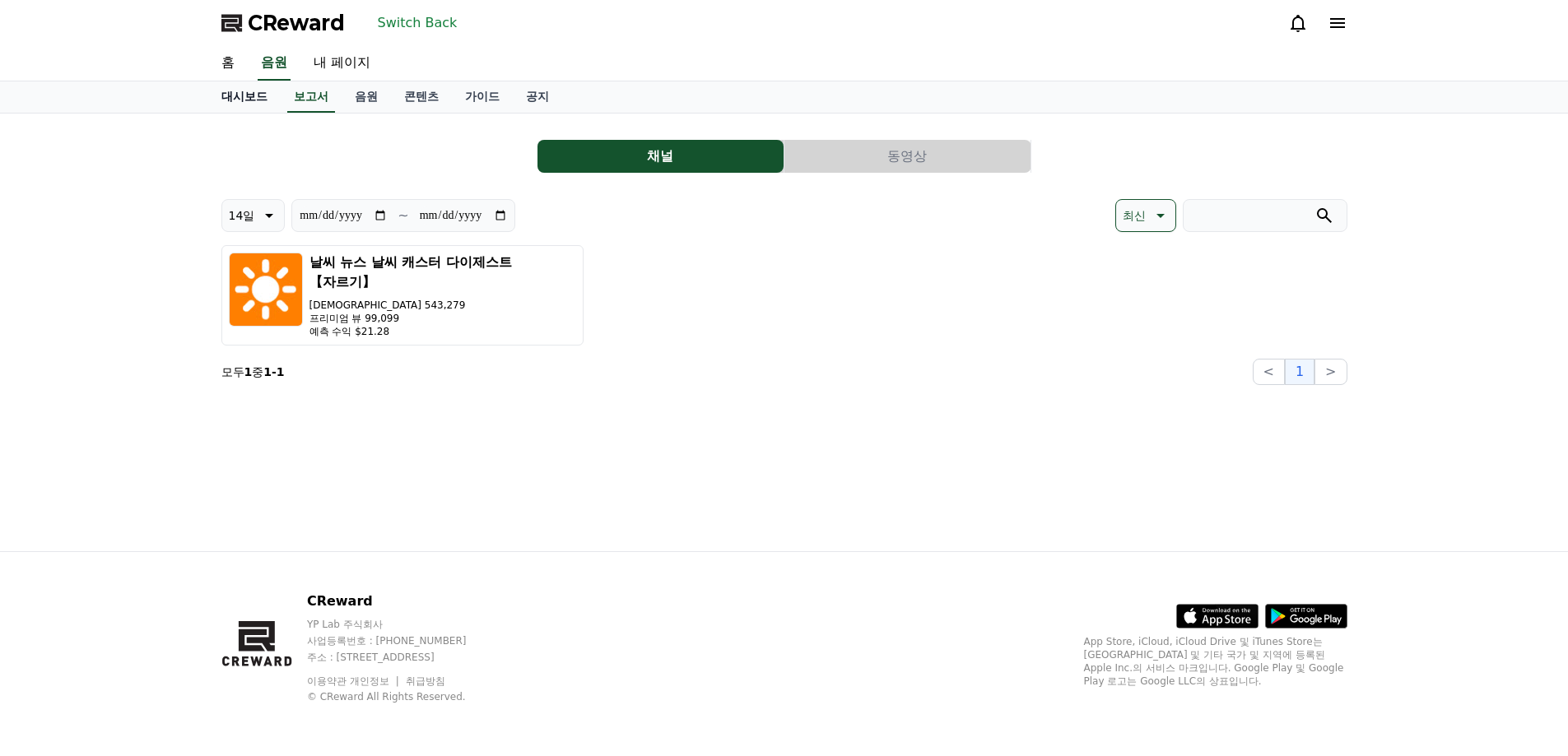
click at [270, 95] on link "대시보드" at bounding box center [244, 96] width 73 height 31
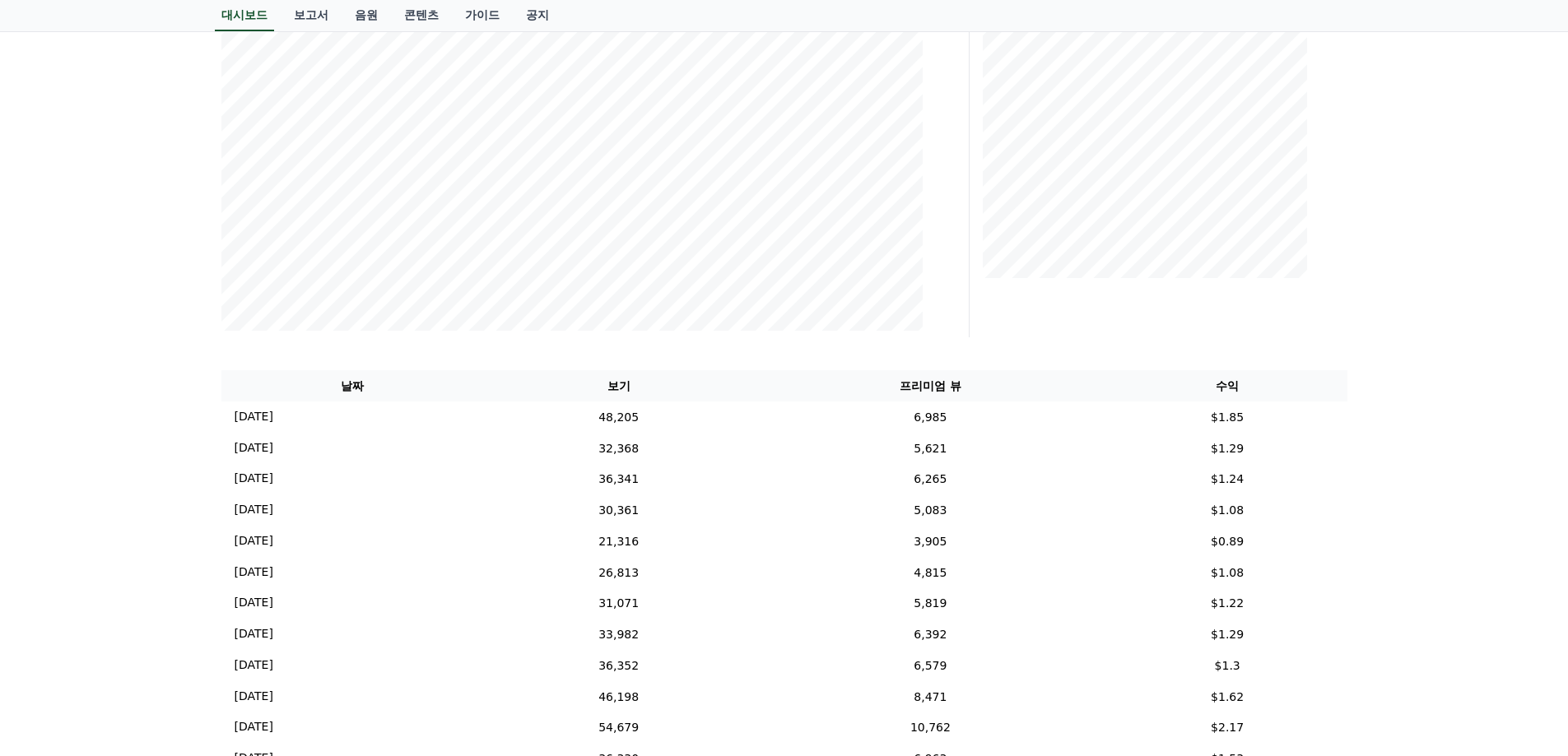
scroll to position [329, 0]
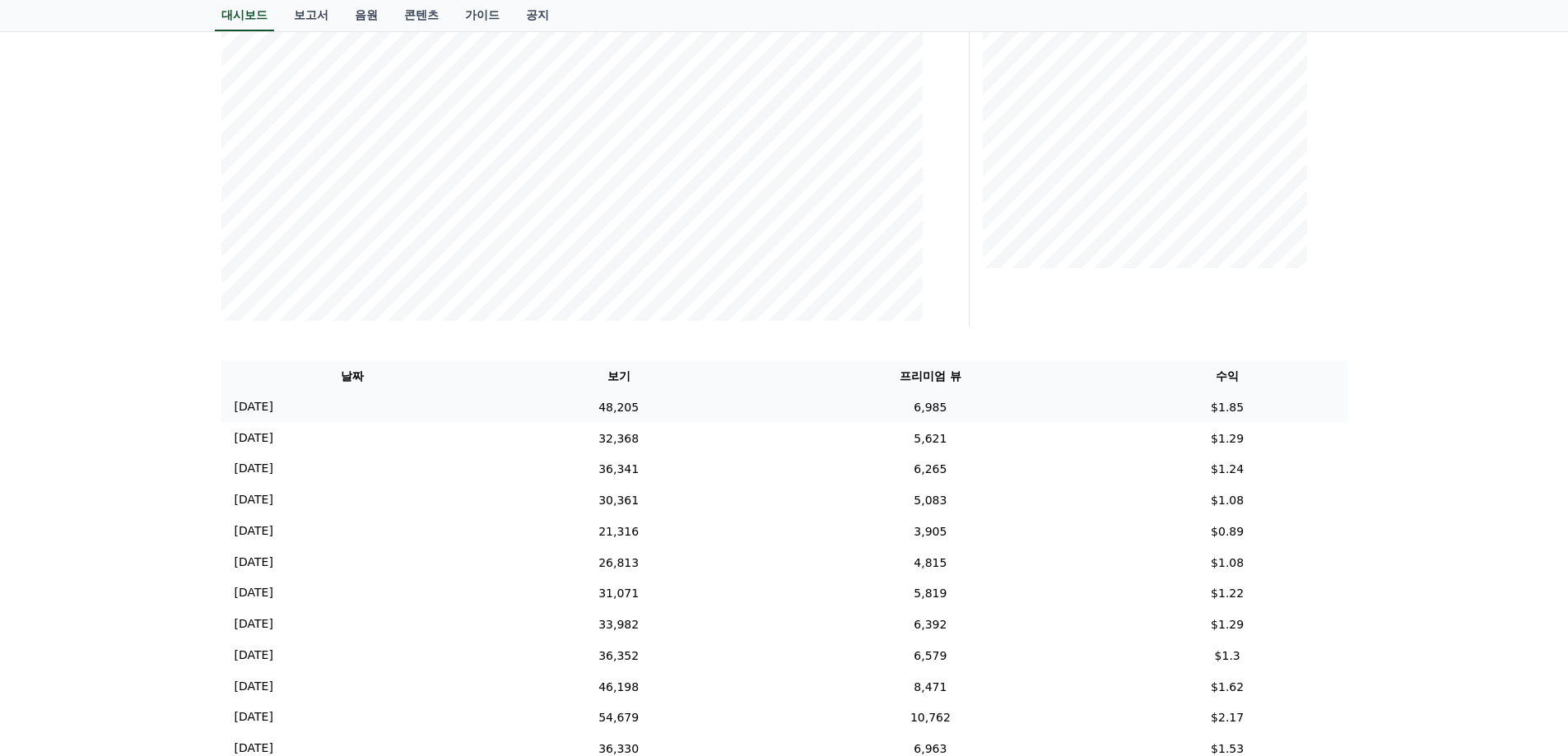
click at [727, 406] on td "48,205" at bounding box center [618, 407] width 270 height 31
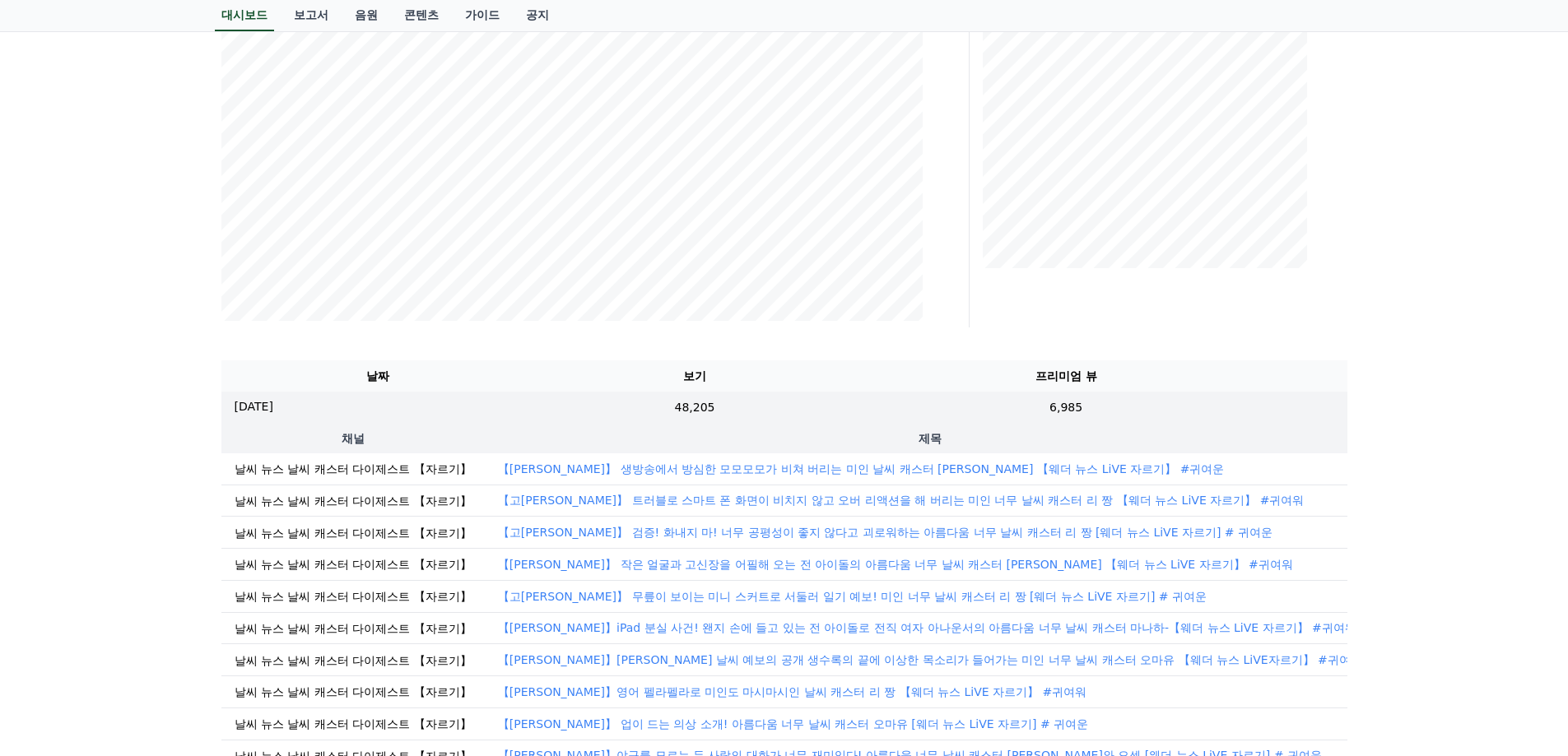
click at [760, 473] on font "【[PERSON_NAME]】 생방송에서 방심한 모모모모가 비쳐 버리는 미인 날씨 캐스터 [PERSON_NAME] 【웨더 뉴스 LiVE 자르기】…" at bounding box center [861, 469] width 727 height 14
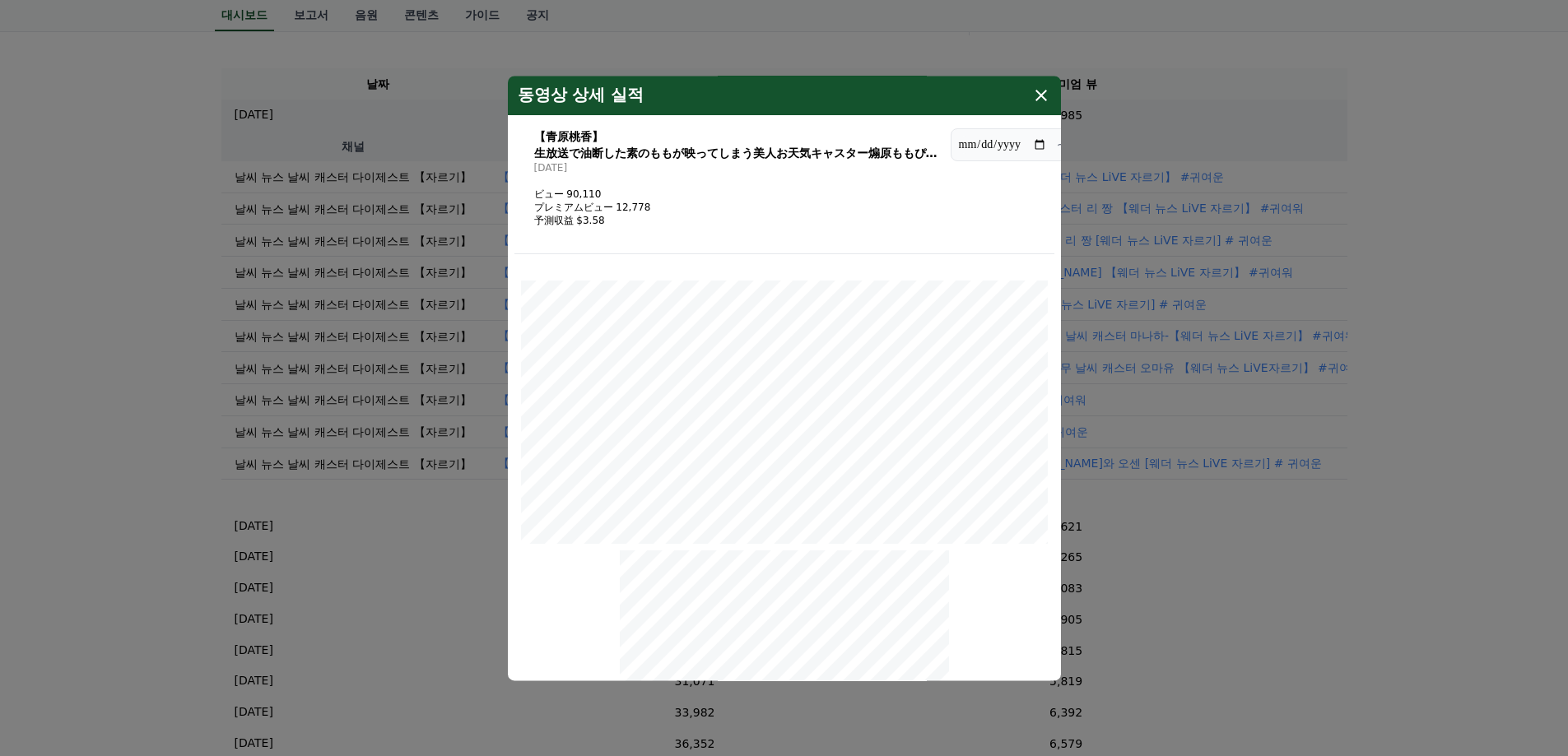
scroll to position [493, 0]
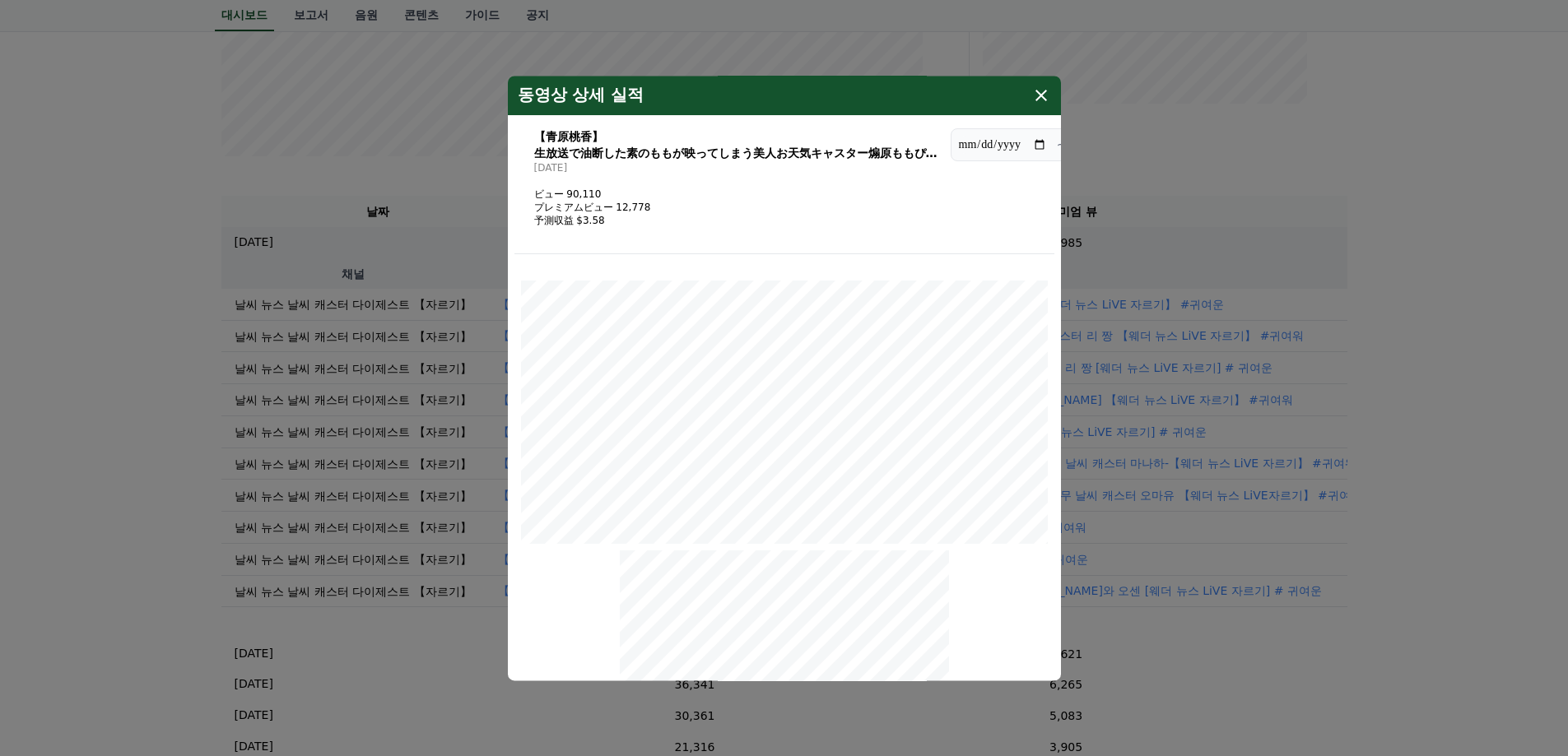
click at [1037, 92] on icon "modal" at bounding box center [1041, 95] width 12 height 12
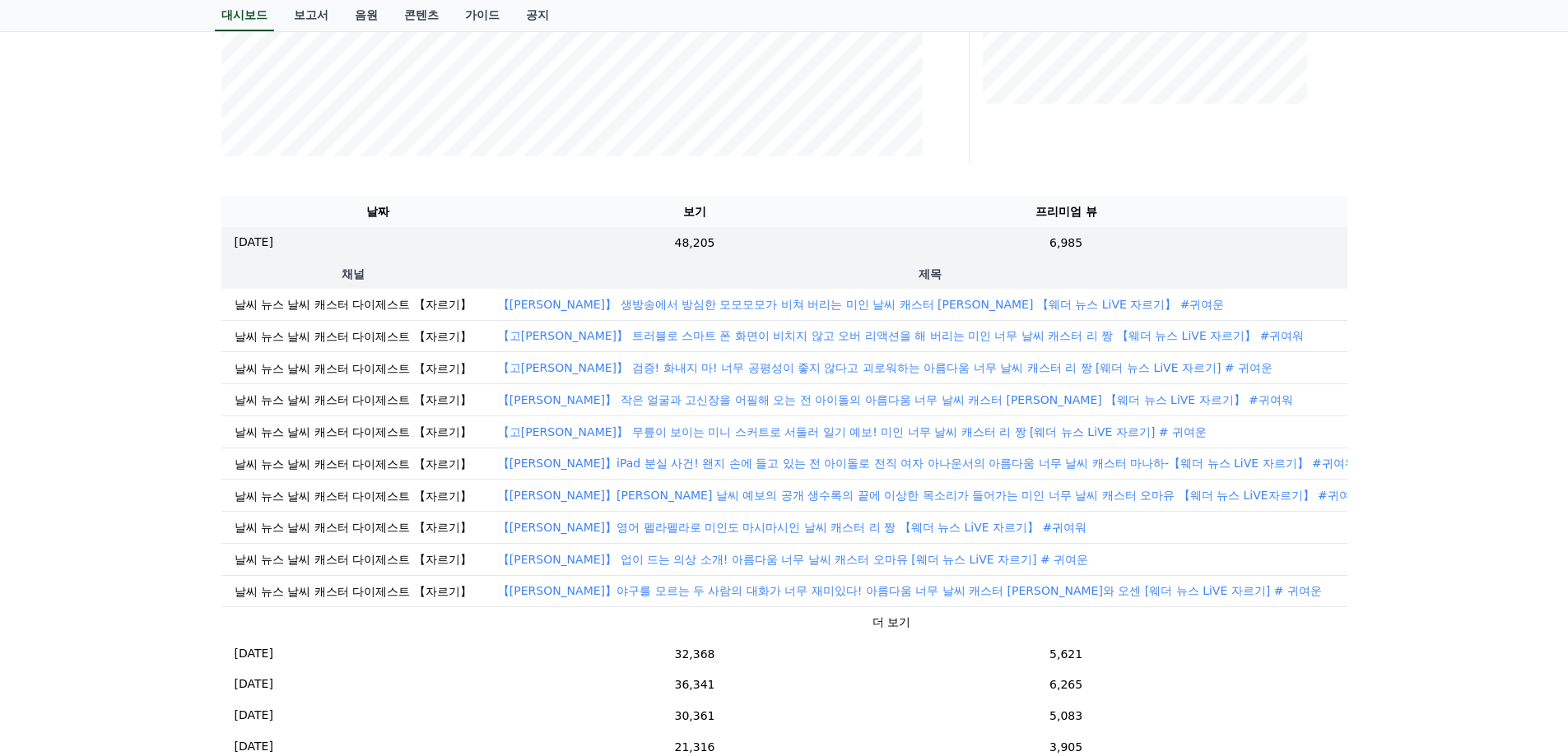
click at [873, 628] on font "더 보기" at bounding box center [891, 623] width 38 height 14
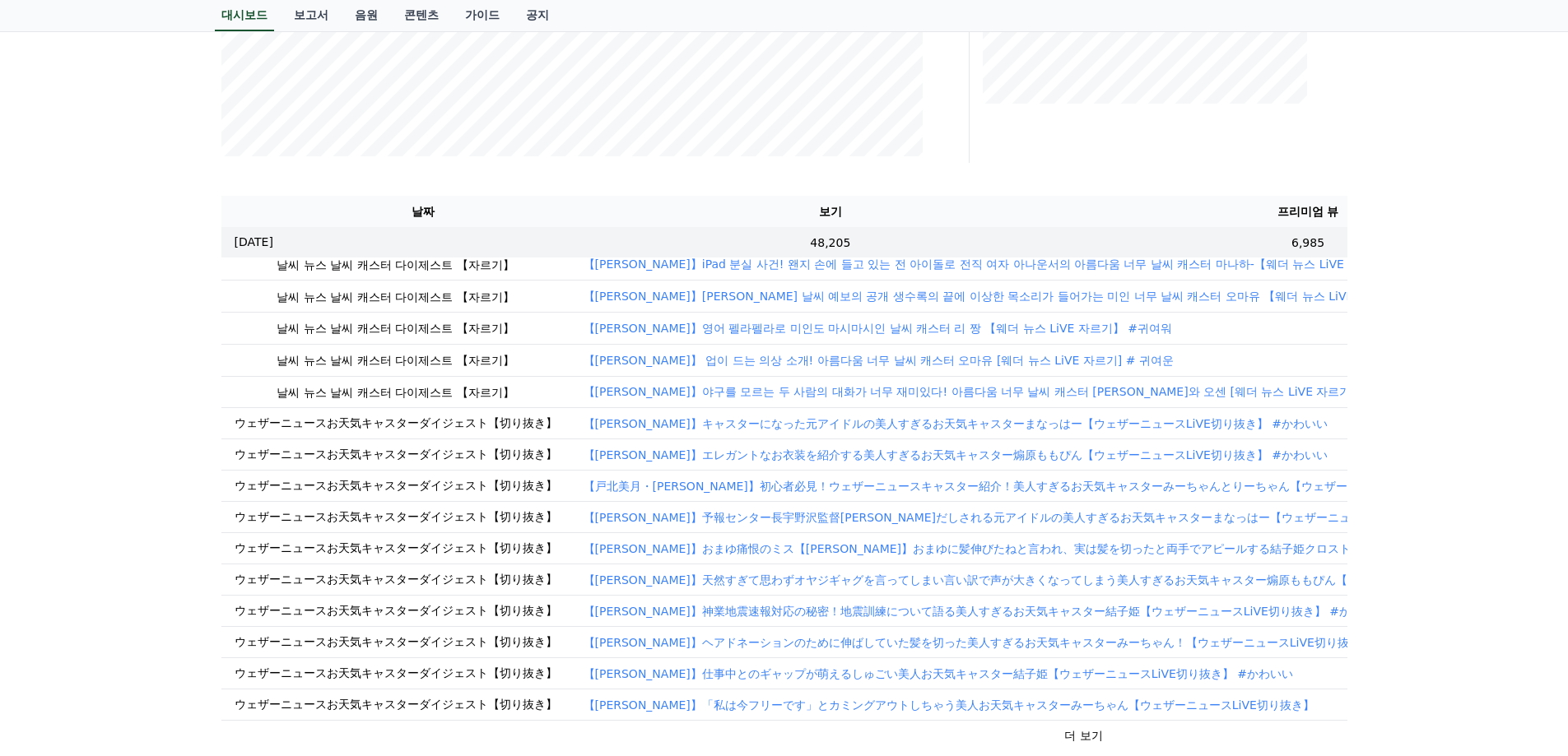
scroll to position [231, 0]
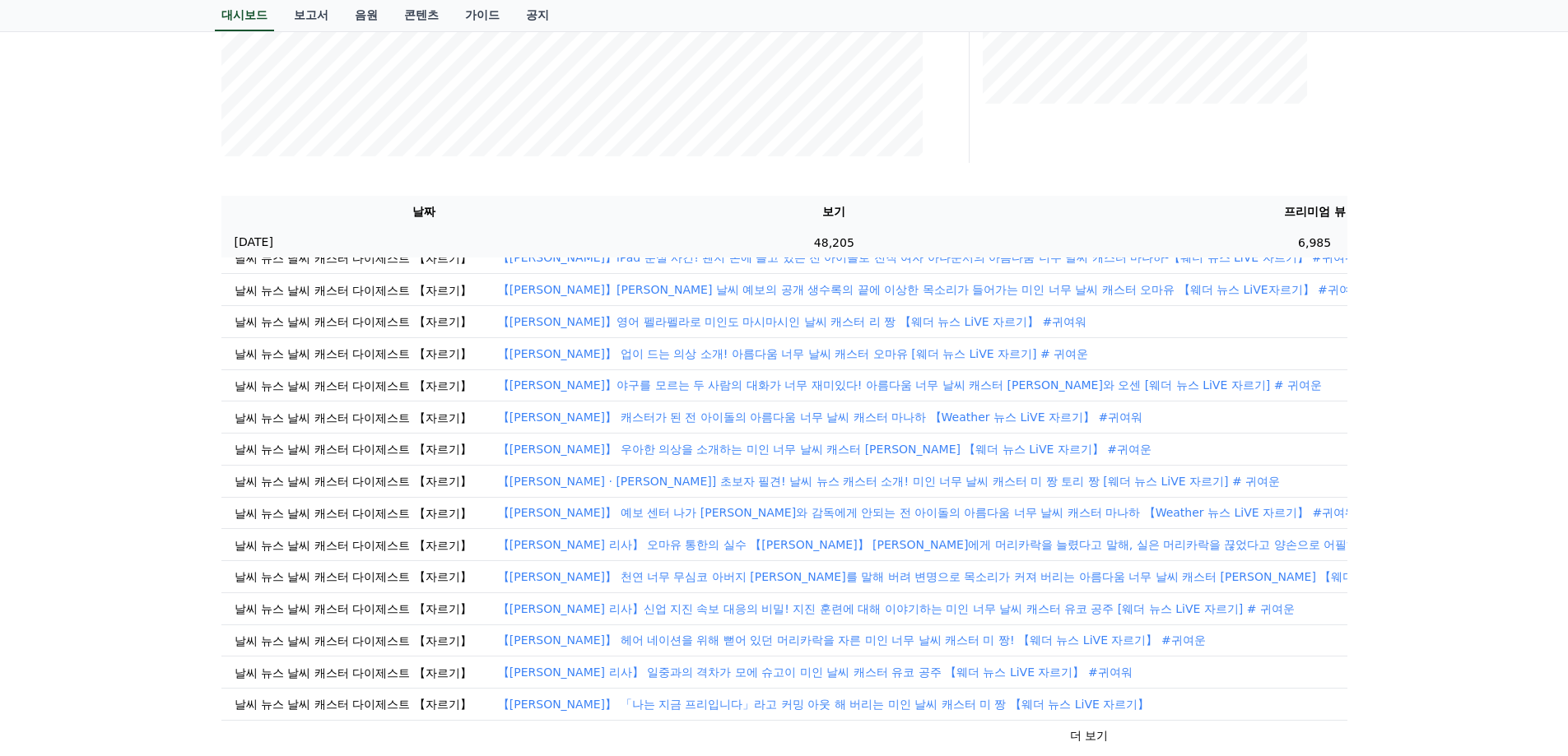
drag, startPoint x: 1282, startPoint y: 283, endPoint x: 1311, endPoint y: 253, distance: 41.7
click at [1304, 280] on td "【[PERSON_NAME]】[PERSON_NAME] 날씨 예보의 공개 생수록의 끝에 이상한 목소리가 들어가는 미인 너무 날씨 캐스터 오마유 【…" at bounding box center [1127, 290] width 1285 height 32
drag, startPoint x: 1281, startPoint y: 276, endPoint x: 1429, endPoint y: 335, distance: 159.3
click at [1429, 335] on div "**********" at bounding box center [784, 285] width 1568 height 1330
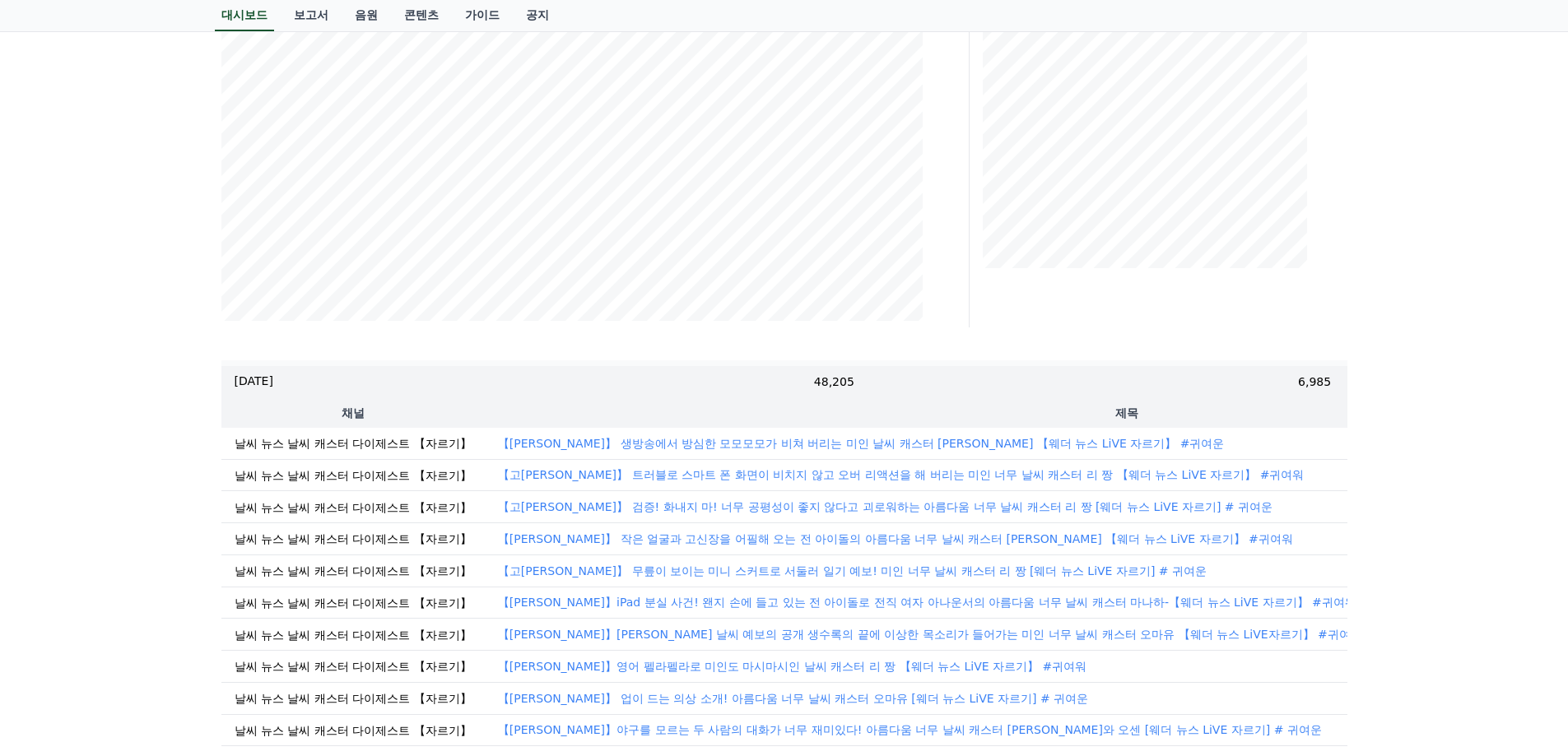
scroll to position [0, 0]
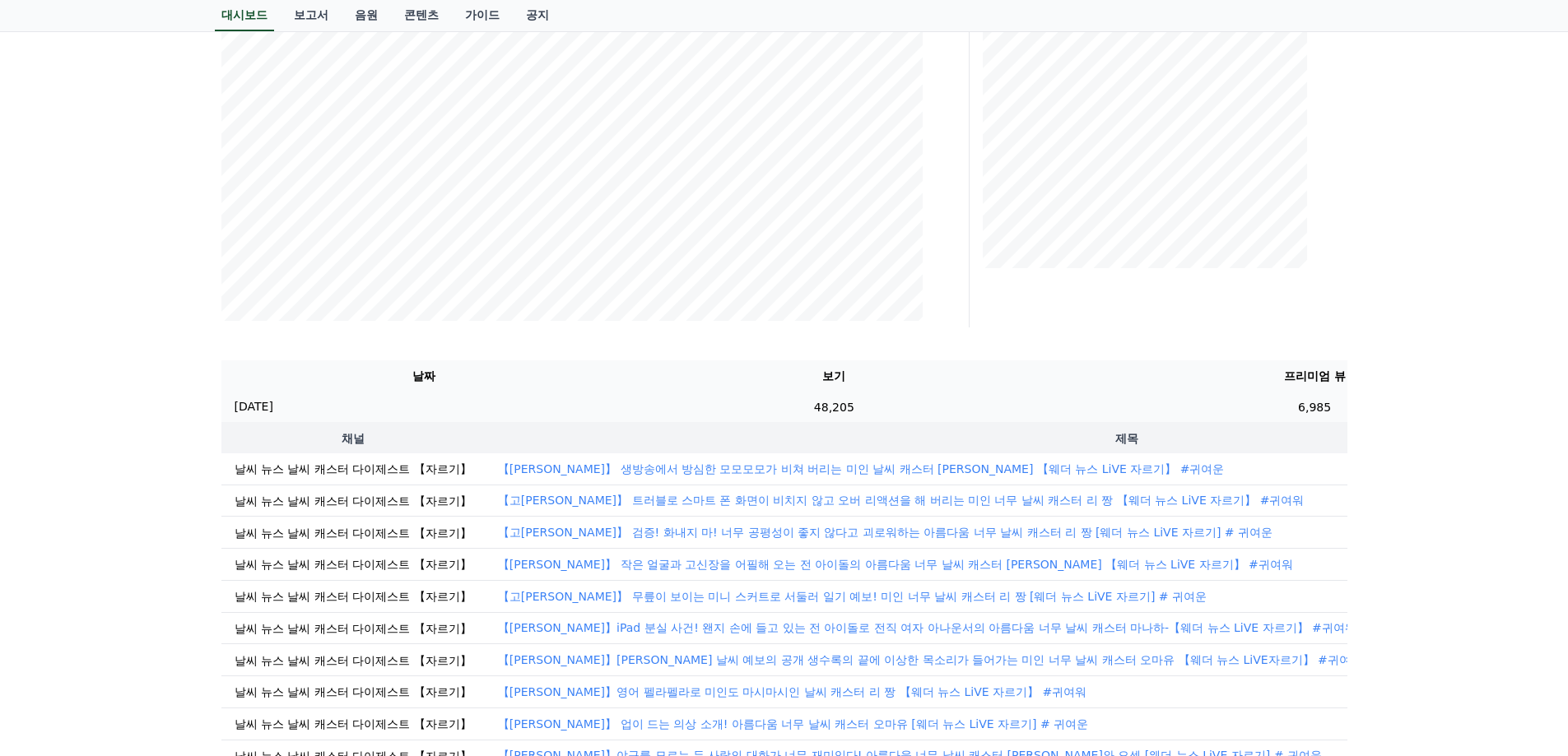
click at [1140, 402] on td "6,985" at bounding box center [1314, 407] width 547 height 31
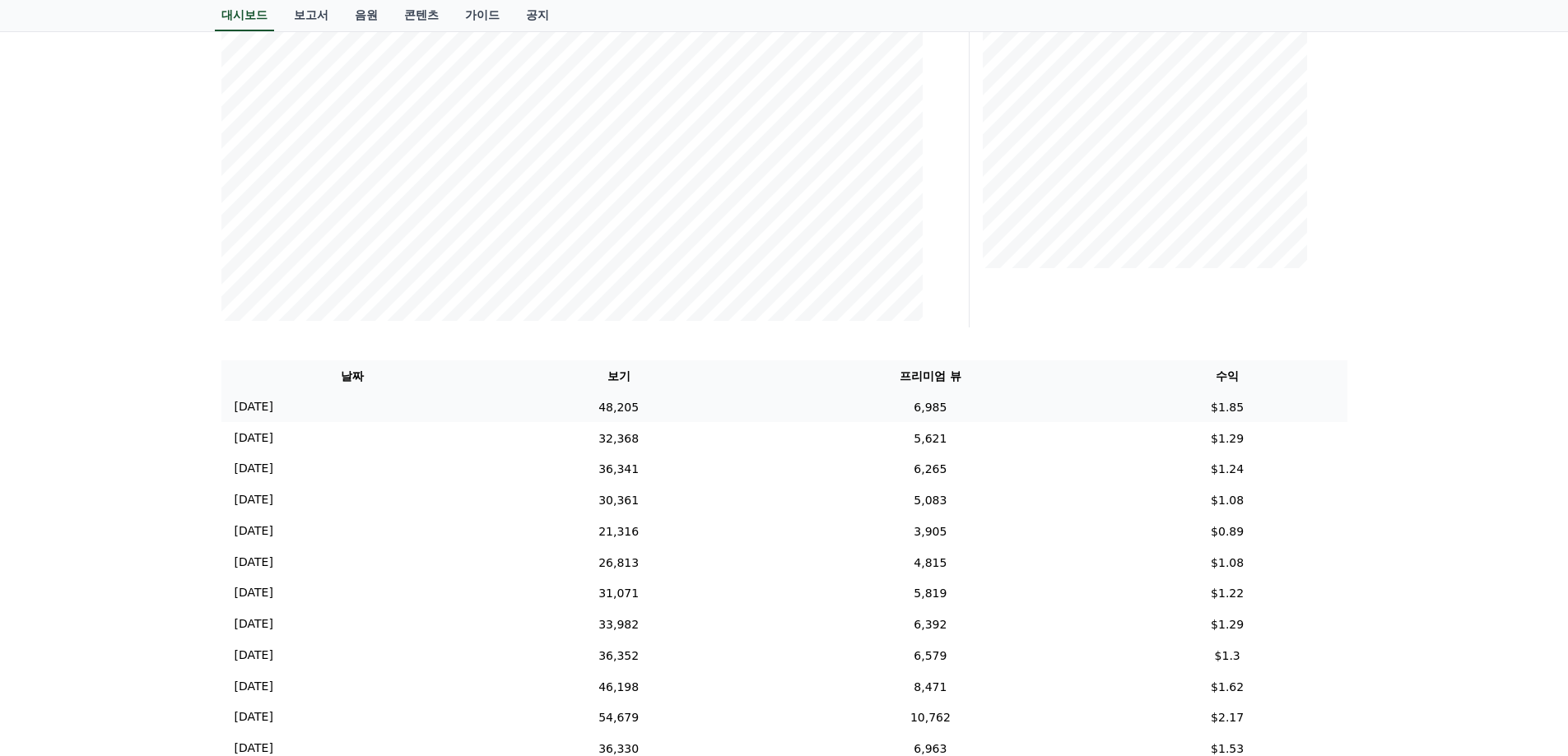
click at [1140, 402] on td "$1.85" at bounding box center [1227, 407] width 239 height 31
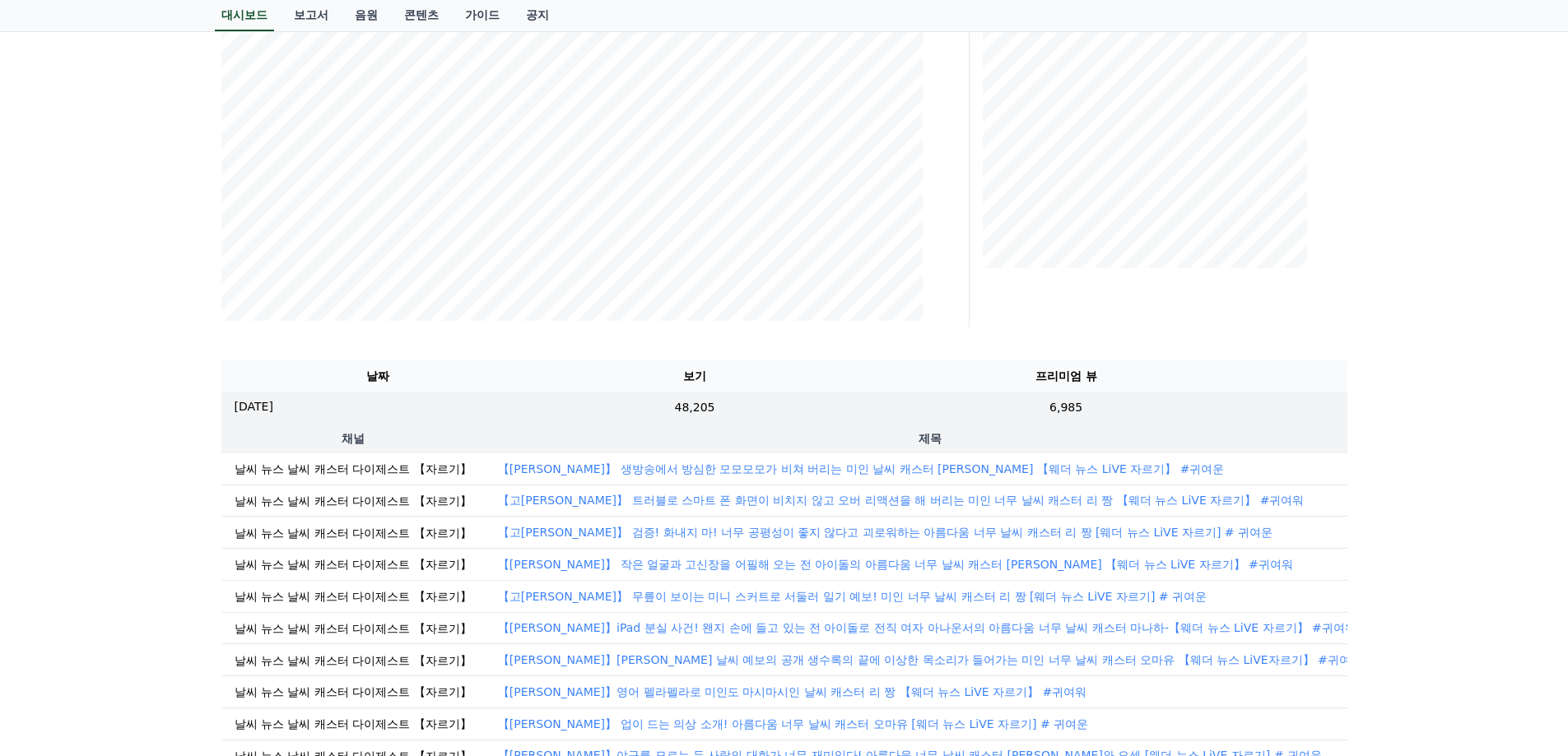
scroll to position [0, 171]
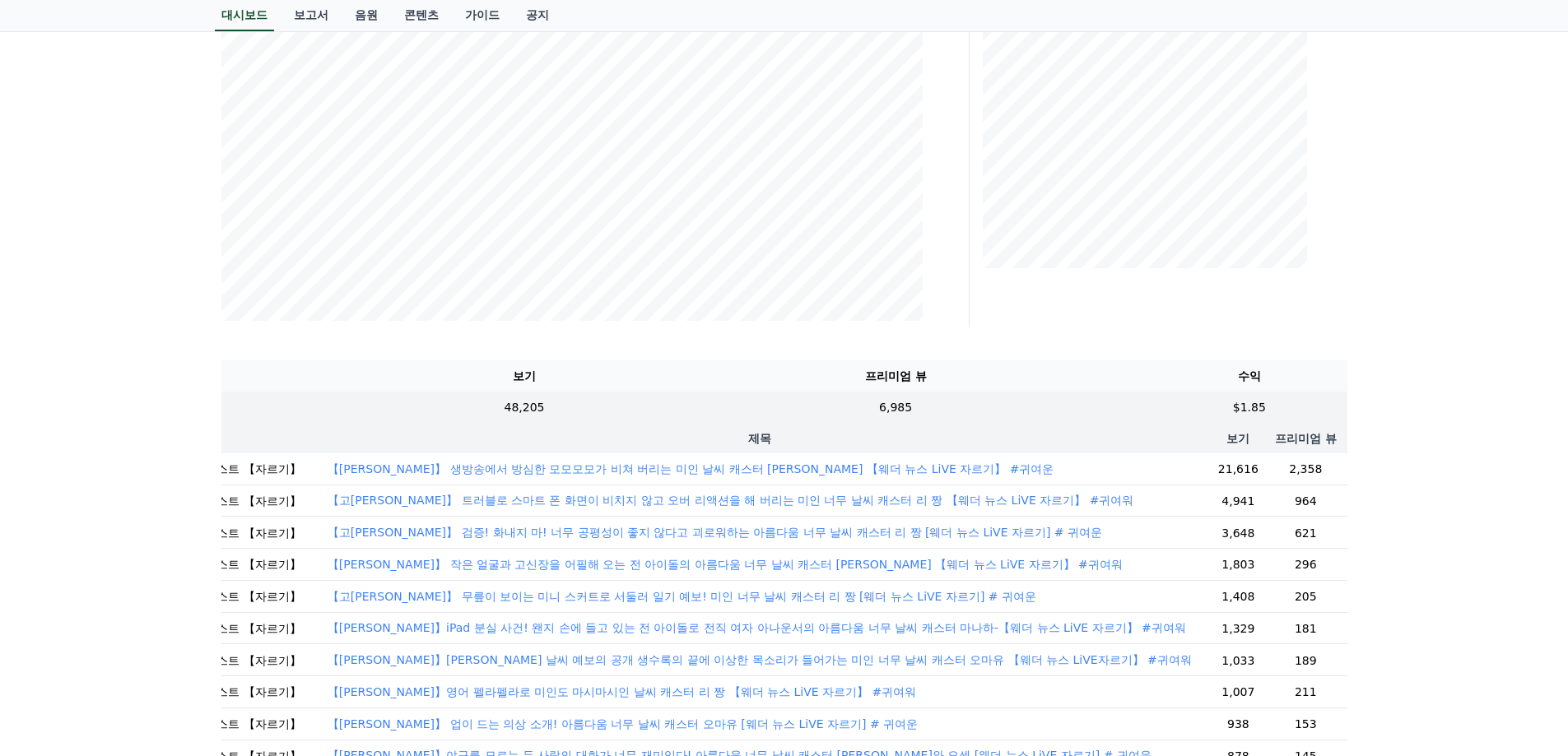
drag, startPoint x: 1264, startPoint y: 470, endPoint x: 1350, endPoint y: 492, distance: 88.8
click at [1431, 499] on div "**********" at bounding box center [784, 449] width 1568 height 1330
click at [1124, 476] on td "【[PERSON_NAME]】 생방송에서 방심한 모모모모가 비쳐 버리는 미인 날씨 캐스터 [PERSON_NAME] 【웨더 뉴스 LiVE 자르기】…" at bounding box center [760, 469] width 890 height 31
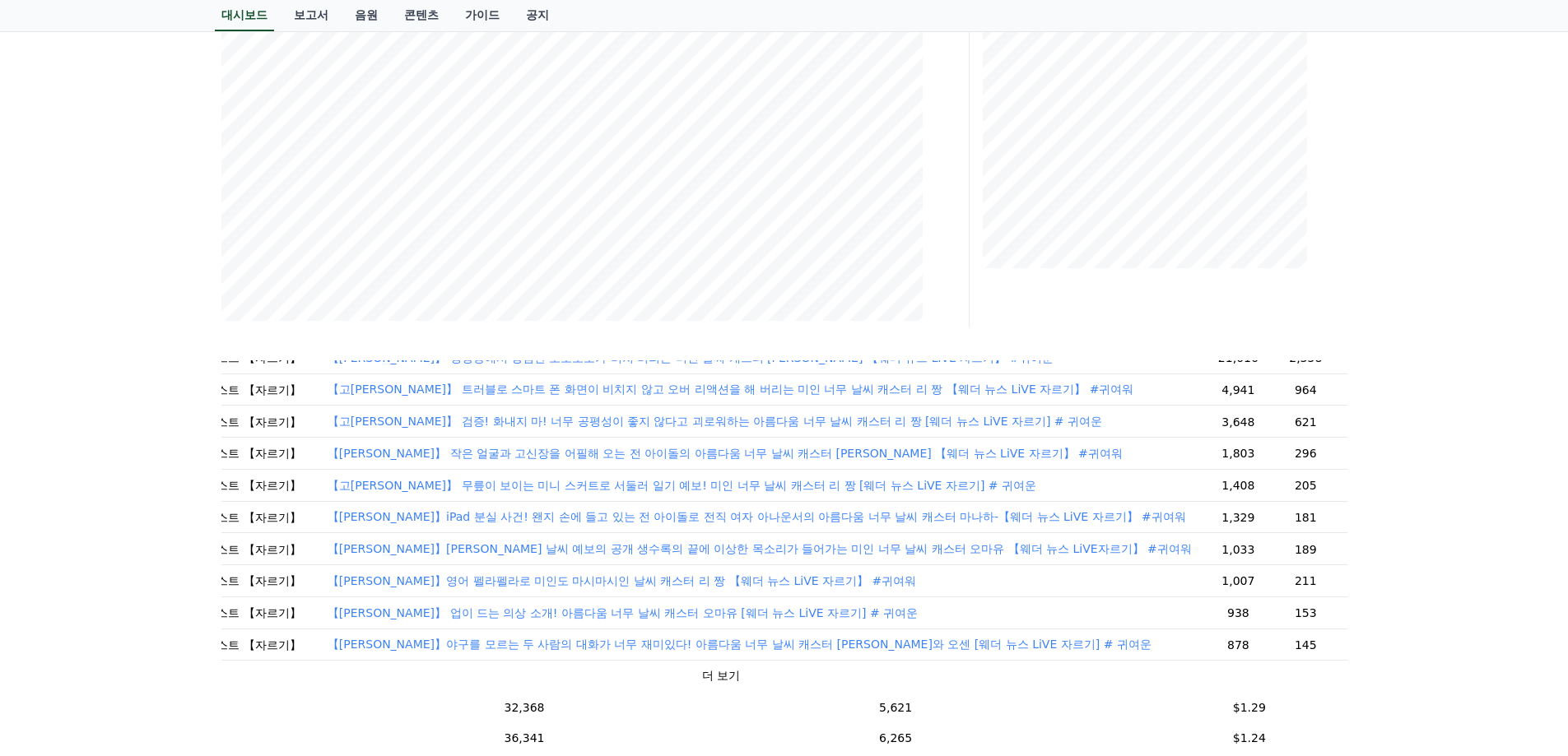
scroll to position [82, 171]
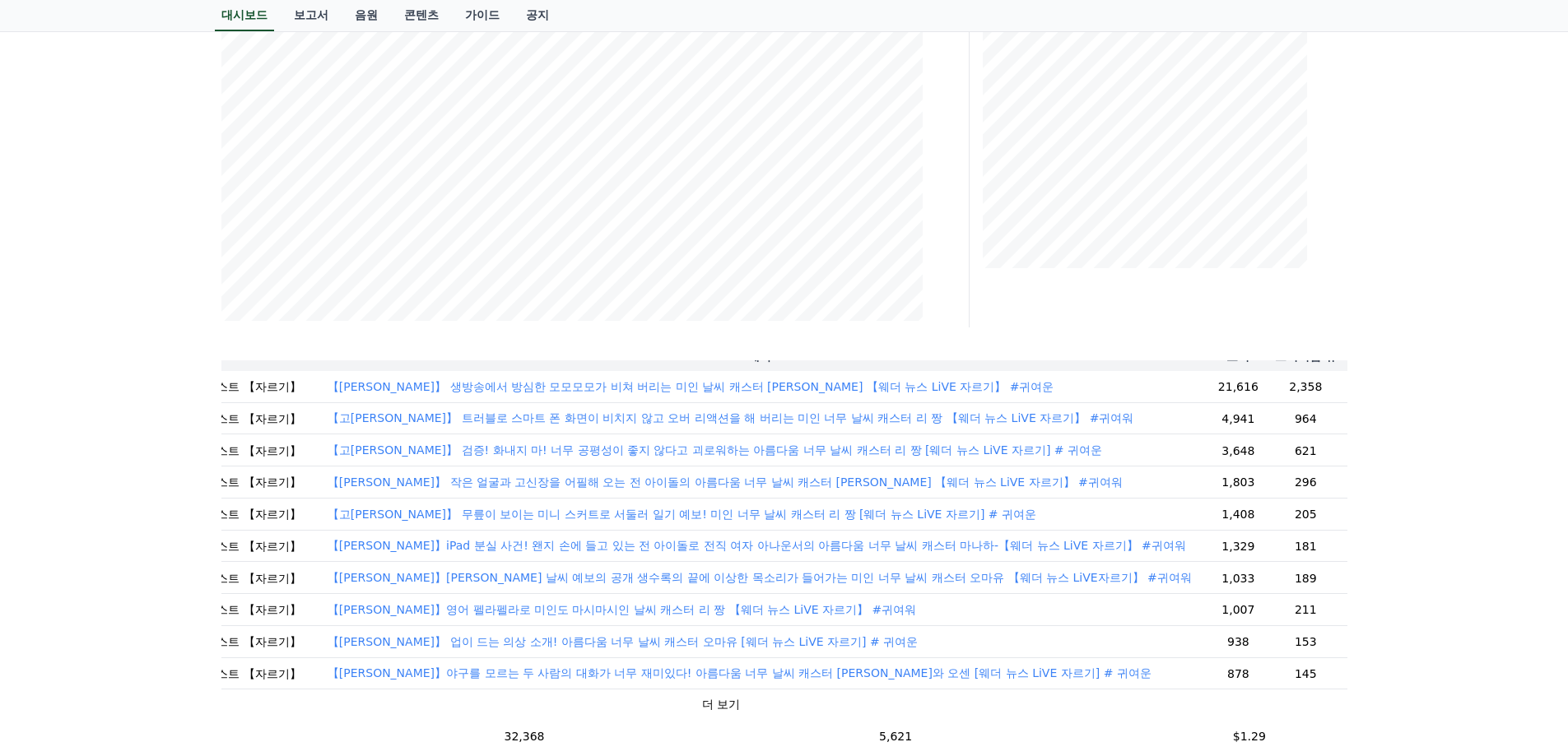
click at [889, 394] on font "【[PERSON_NAME]】 생방송에서 방심한 모모모모가 비쳐 버리는 미인 날씨 캐스터 [PERSON_NAME] 【웨더 뉴스 LiVE 자르기】…" at bounding box center [691, 387] width 727 height 14
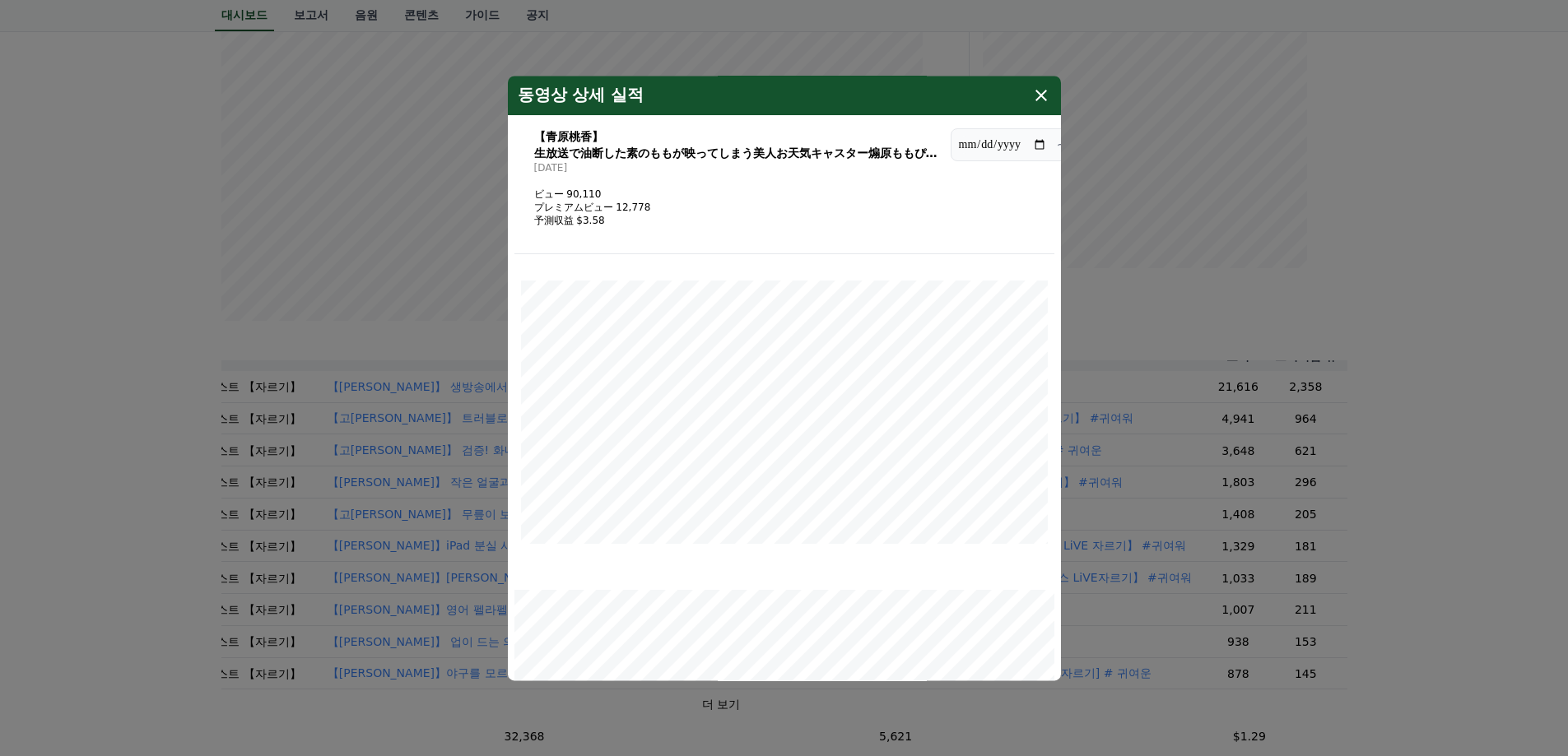
click at [1043, 95] on icon "modal" at bounding box center [1041, 95] width 19 height 19
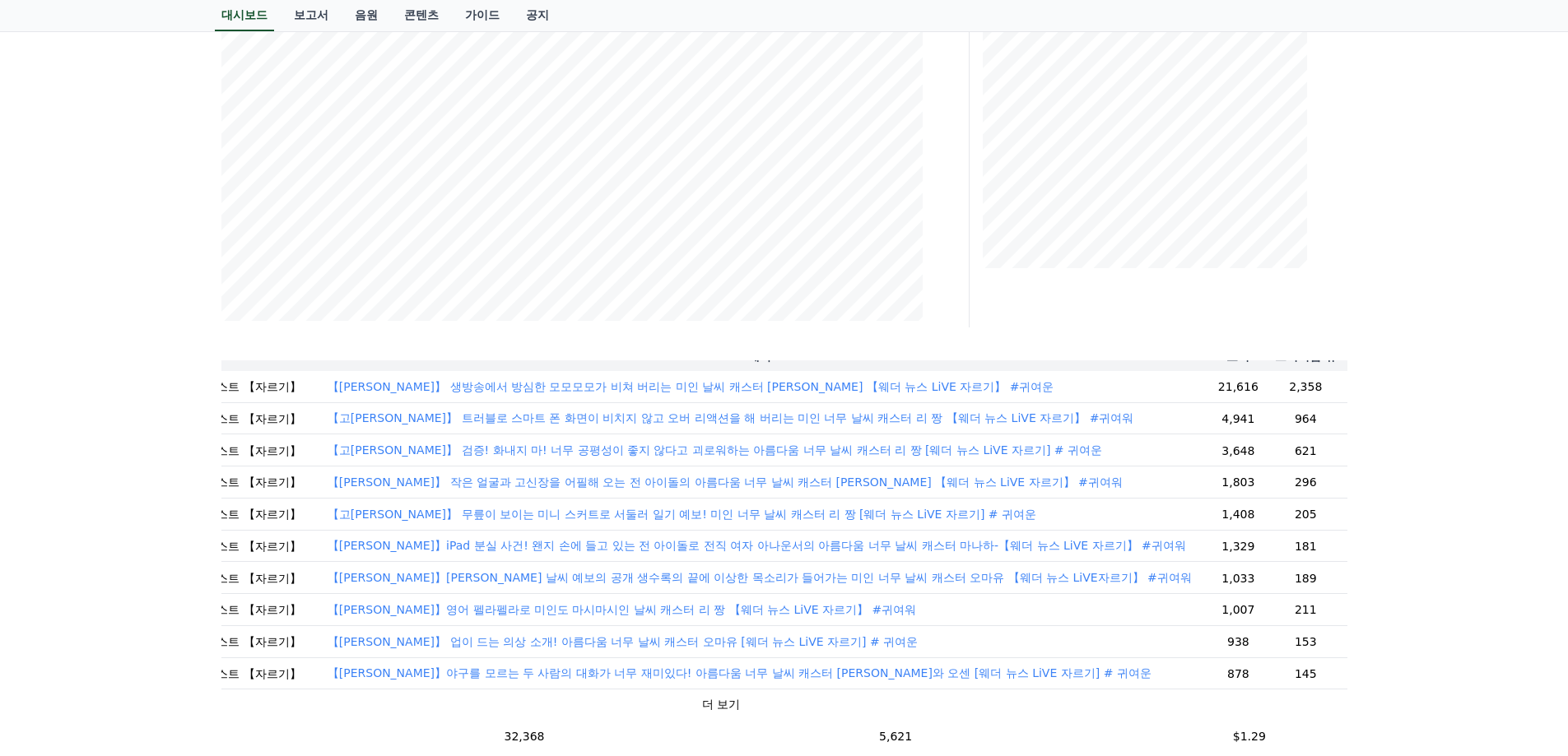
click at [702, 711] on font "더 보기" at bounding box center [721, 704] width 38 height 14
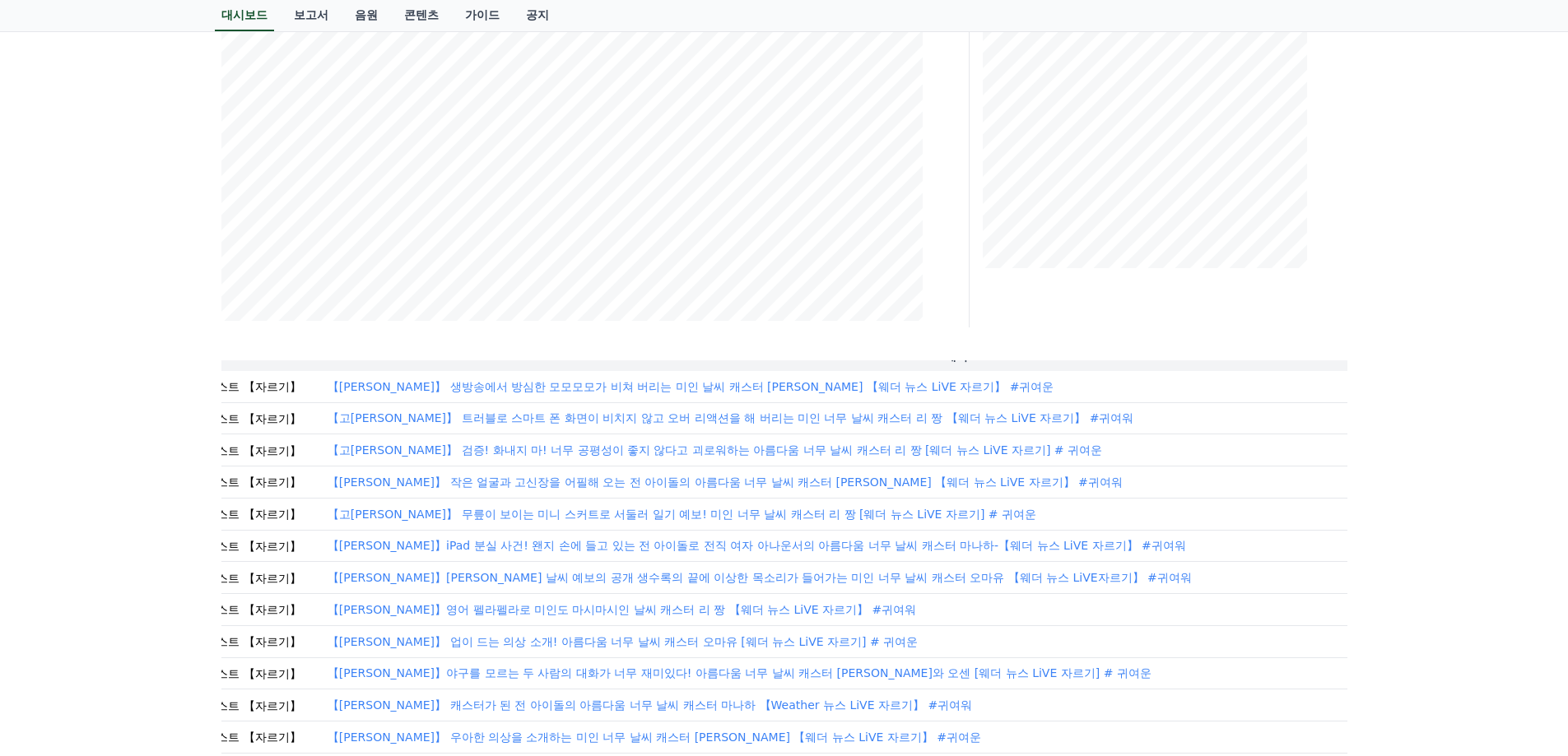
scroll to position [82, 490]
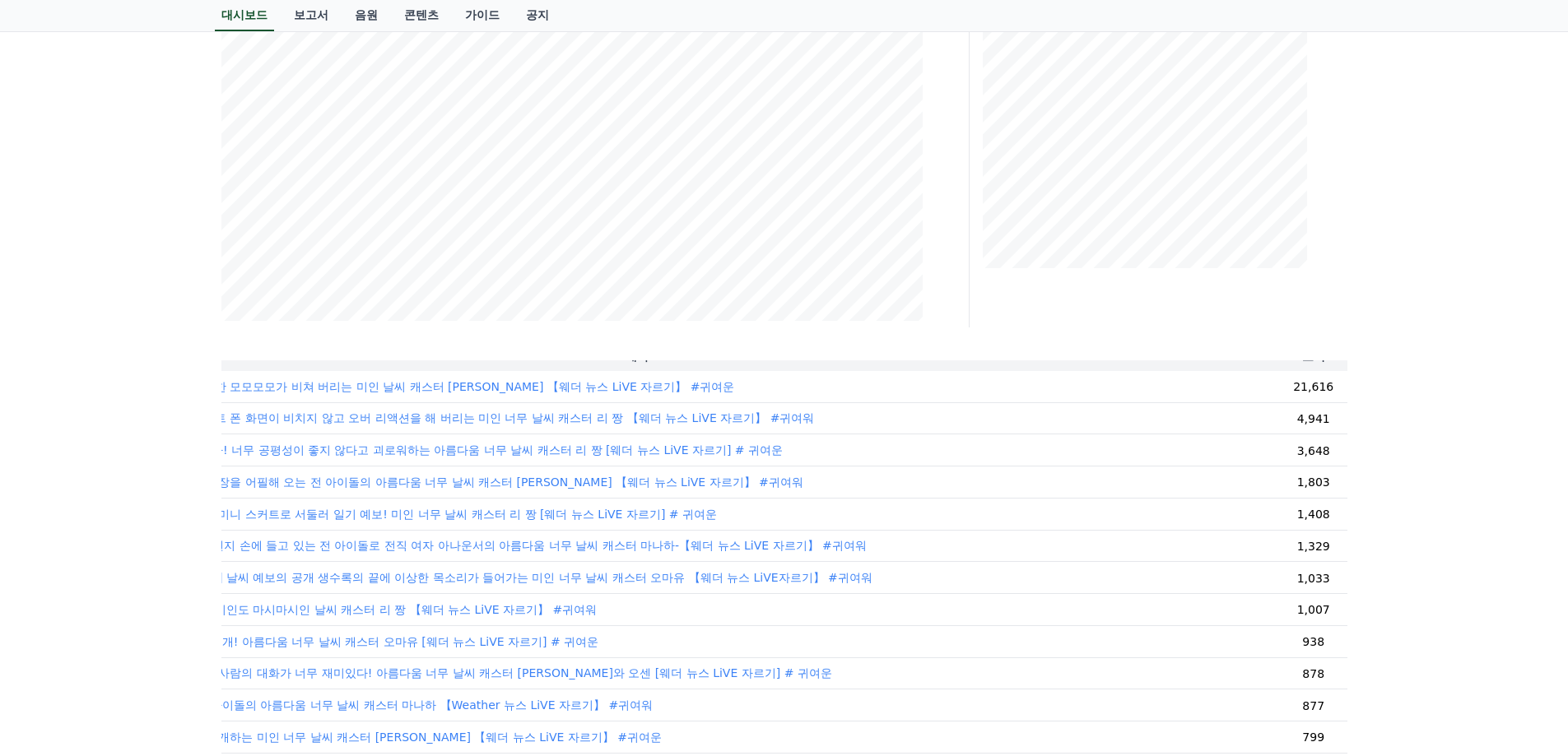
drag, startPoint x: 1159, startPoint y: 389, endPoint x: 1344, endPoint y: 431, distance: 189.7
click at [1344, 431] on div "날짜 보기 프리미엄 뷰 수익 [DATE] 09/01 48,205 6,985 $1.85 채널 제목 보기 프리미엄 뷰 수익 날씨 뉴스 날씨 캐스터…" at bounding box center [784, 731] width 1126 height 741
click at [1021, 411] on td "【고[PERSON_NAME]】 트러블로 스마트 폰 화면이 비치지 않고 오버 리액션을 해 버리는 미인 너무 날씨 캐스터 리 짱 【웨더 뉴스 Li…" at bounding box center [637, 418] width 1285 height 32
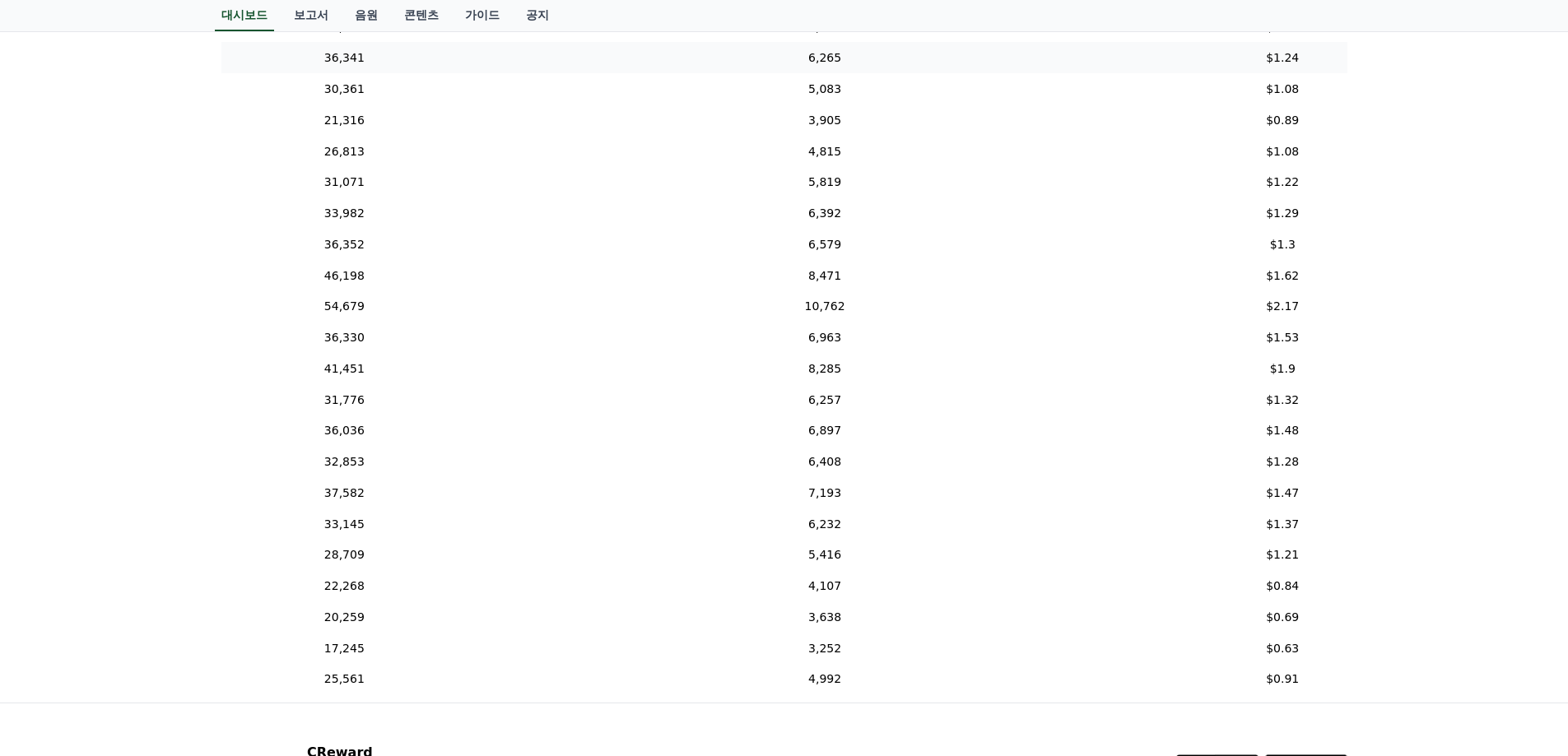
scroll to position [287, 490]
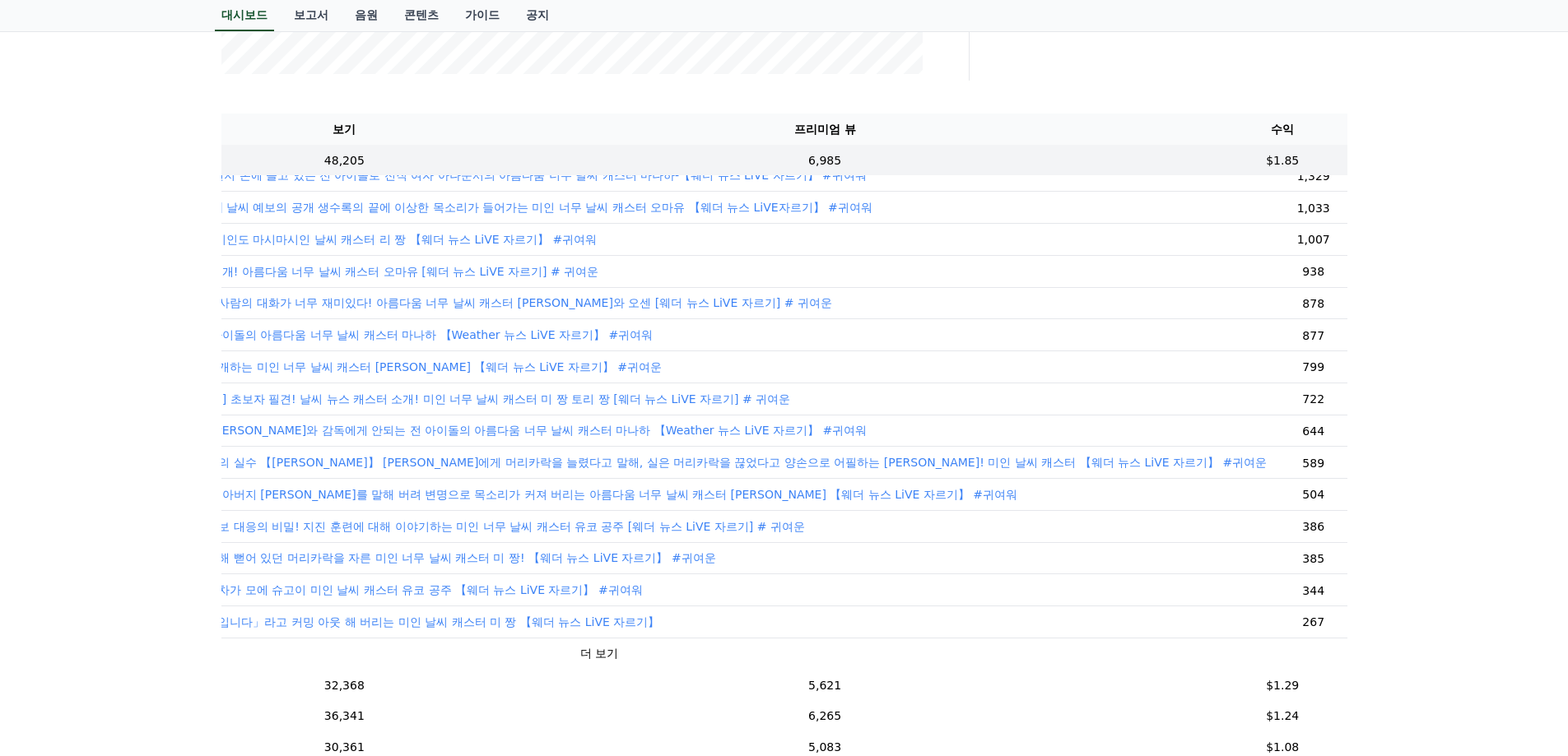
click at [580, 647] on font "더 보기" at bounding box center [599, 654] width 38 height 14
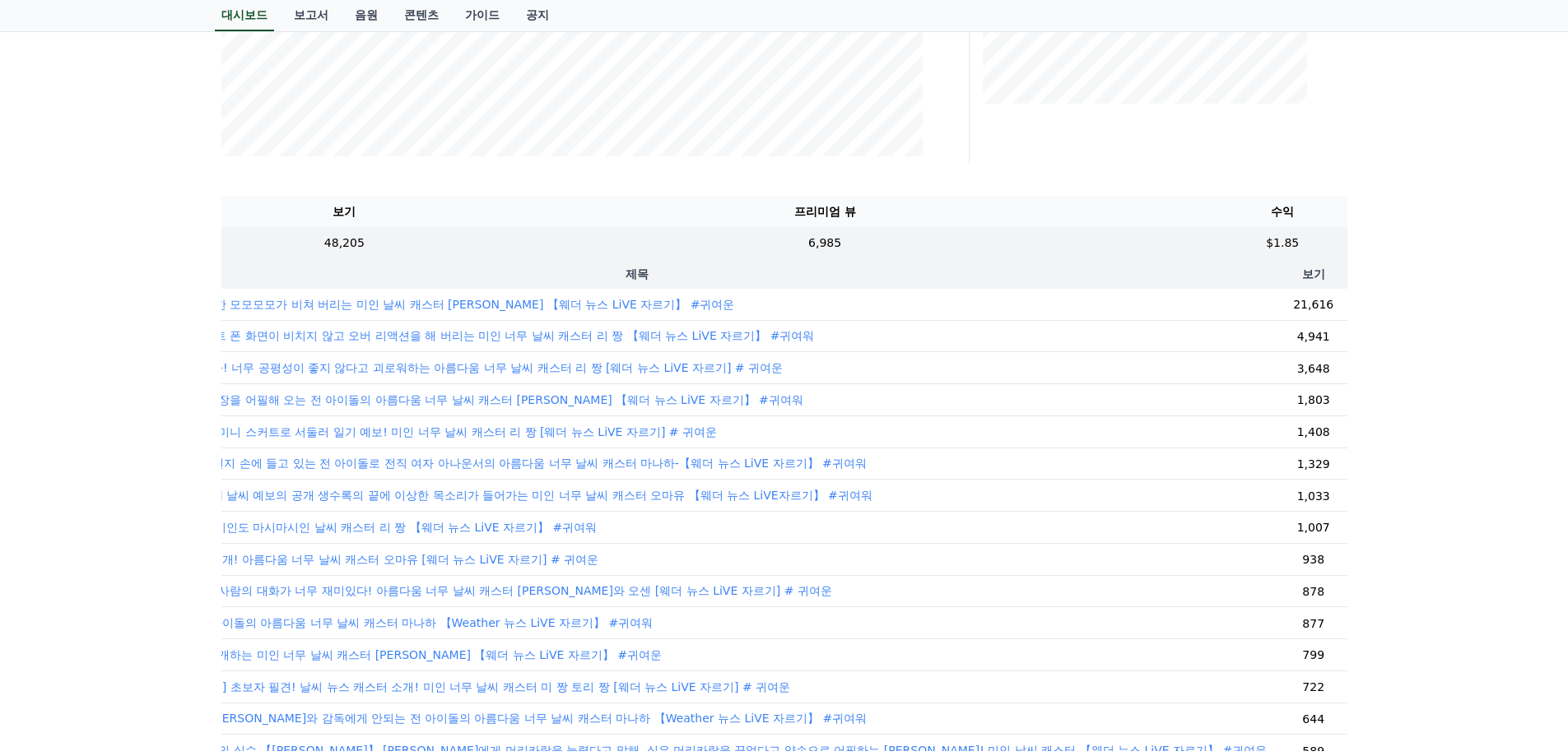
click at [642, 311] on font "【[PERSON_NAME]】 생방송에서 방심한 모모모모가 비쳐 버리는 미인 날씨 캐스터 [PERSON_NAME] 【웨더 뉴스 LiVE 자르기】…" at bounding box center [372, 305] width 727 height 14
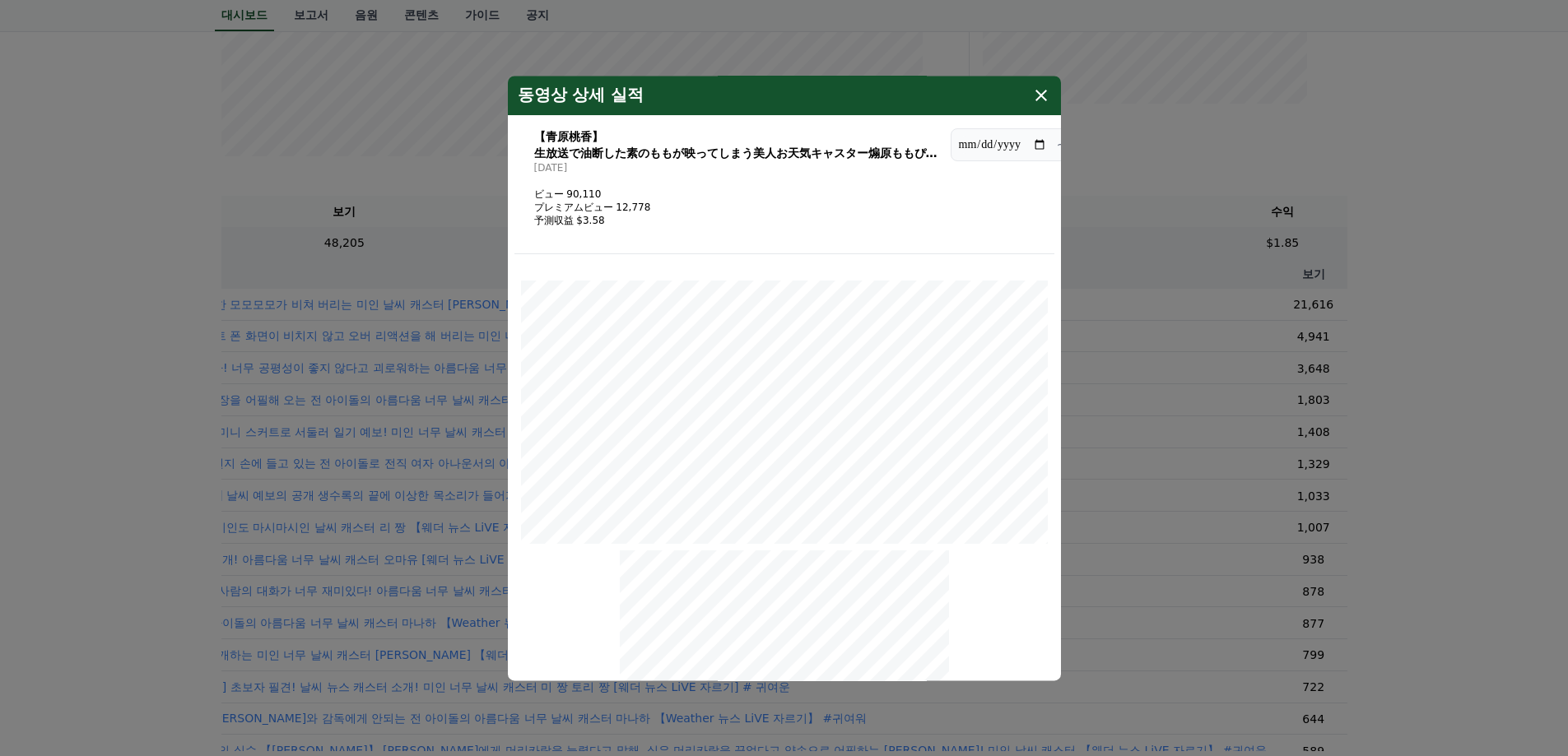
click at [1038, 148] on input "**********" at bounding box center [1002, 144] width 89 height 18
click at [1041, 99] on icon "modal" at bounding box center [1041, 95] width 19 height 19
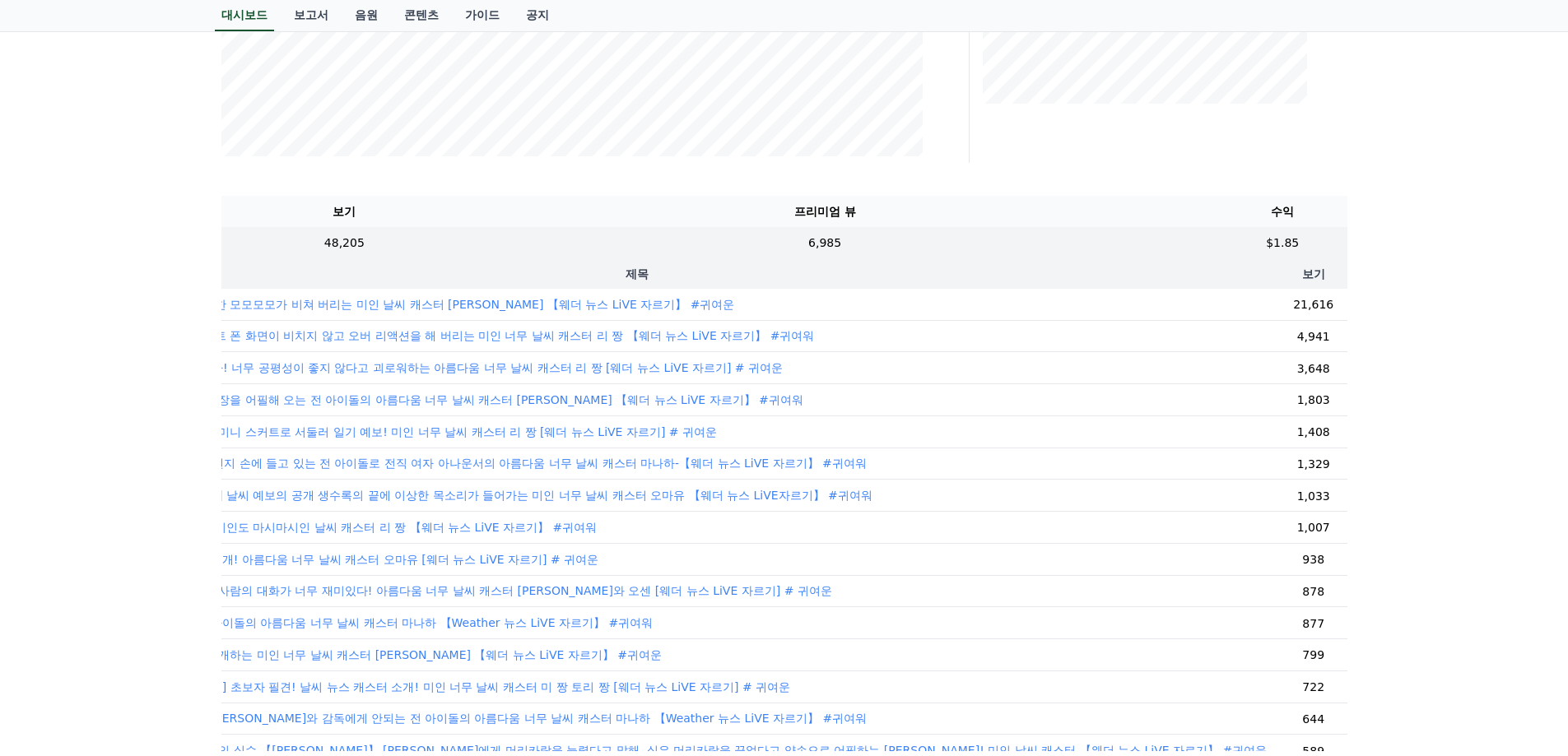
click at [1118, 311] on td "【[PERSON_NAME]】 생방송에서 방심한 모모모모가 비쳐 버리는 미인 날씨 캐스터 [PERSON_NAME] 【웨더 뉴스 LiVE 자르기】…" at bounding box center [637, 304] width 1285 height 31
click at [1248, 168] on div "**********" at bounding box center [784, 285] width 1152 height 1330
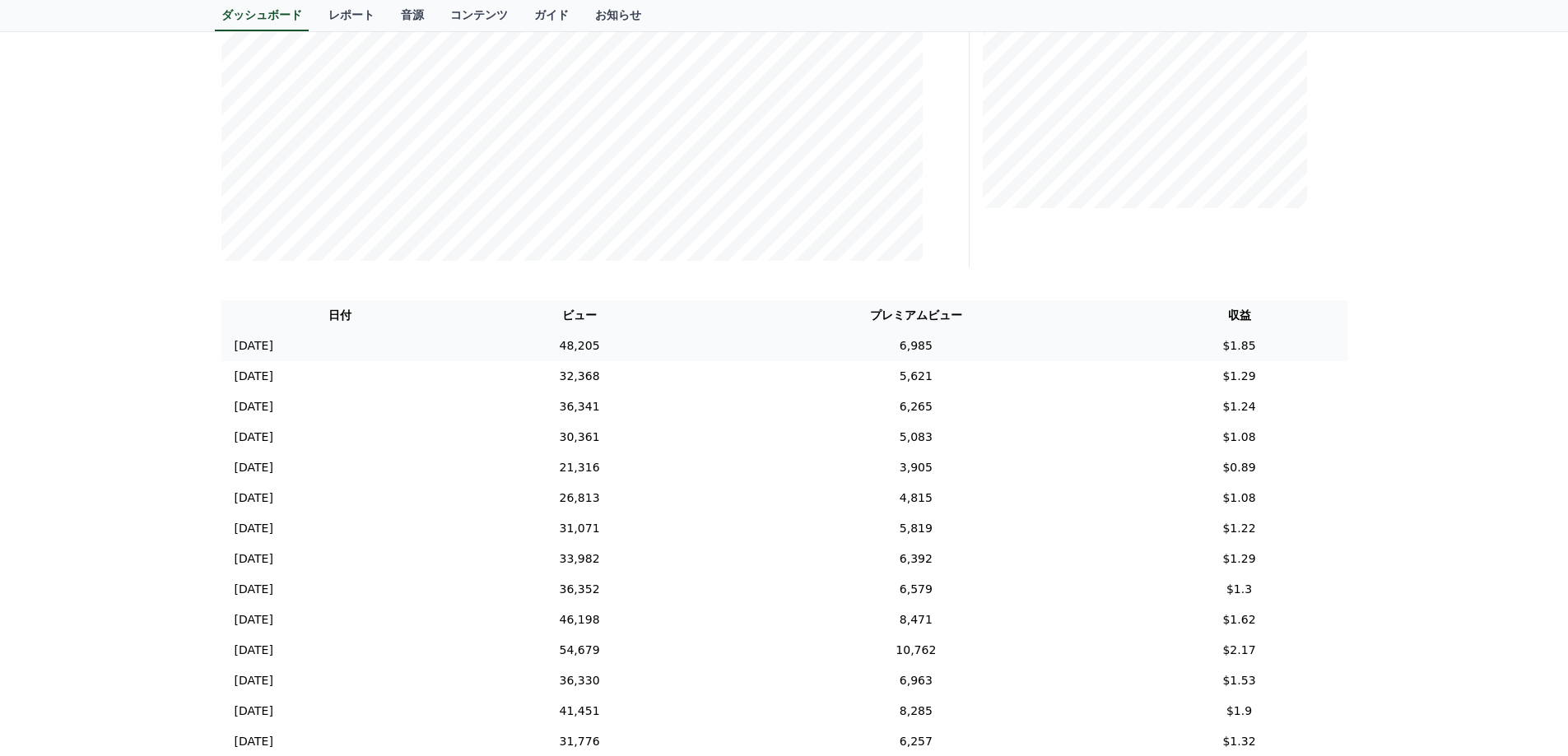
scroll to position [493, 0]
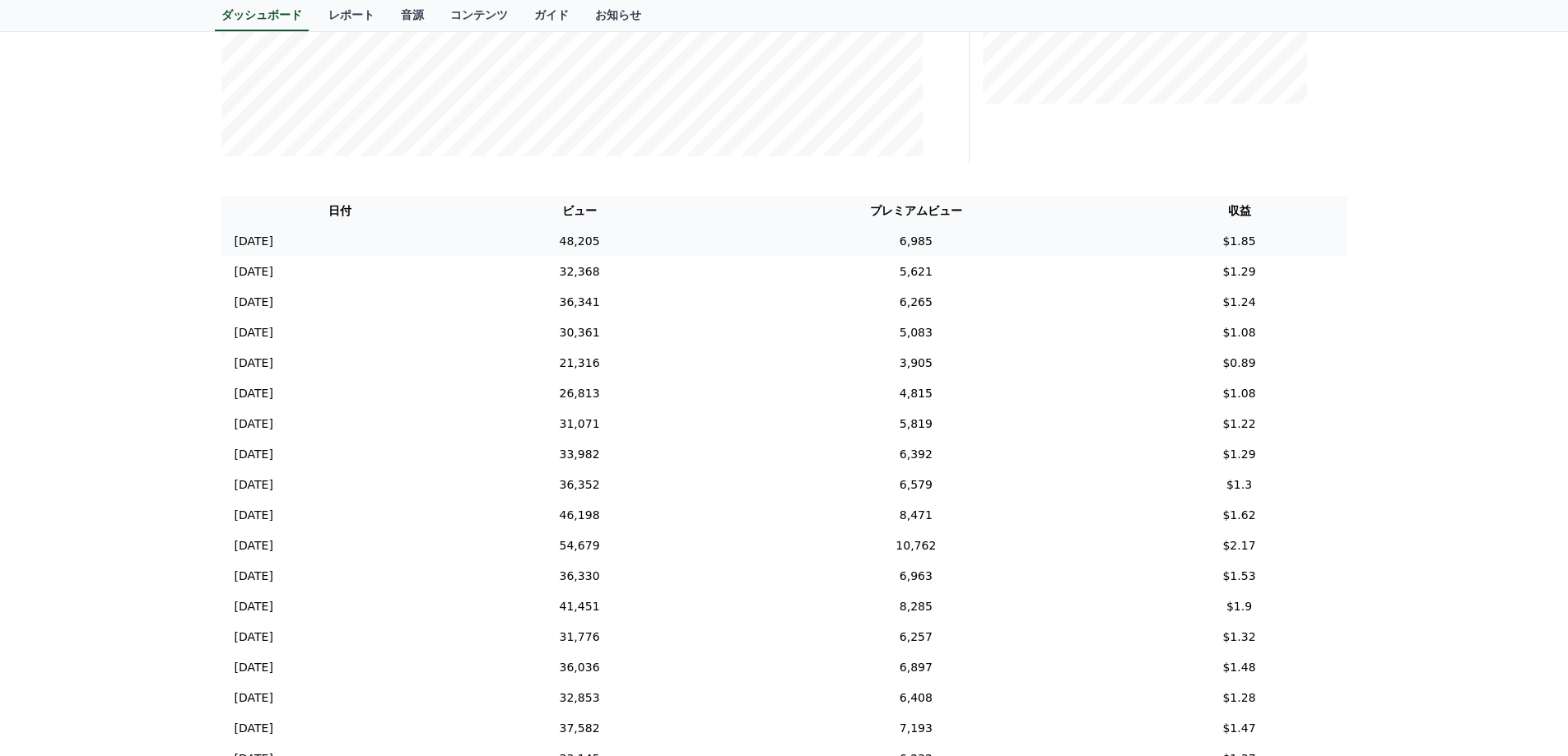
click at [941, 233] on td "6,985" at bounding box center [915, 242] width 430 height 30
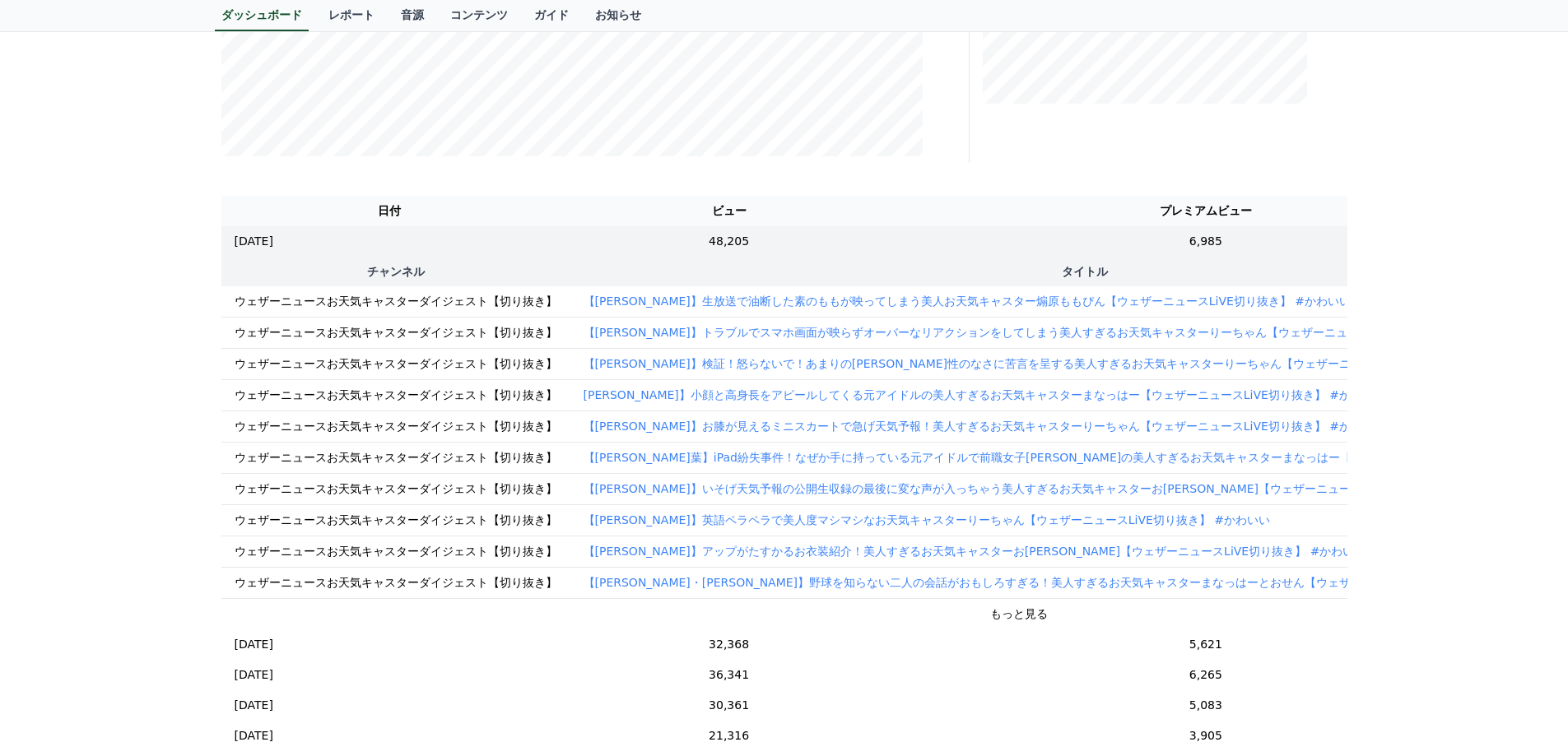
click at [952, 301] on p "【青原桃香】生放送で油断した素のももが映ってしまう美人お天気キャスター煽原ももぴん【ウェザーニュースLiVE切り抜き】 #かわいい" at bounding box center [967, 301] width 768 height 16
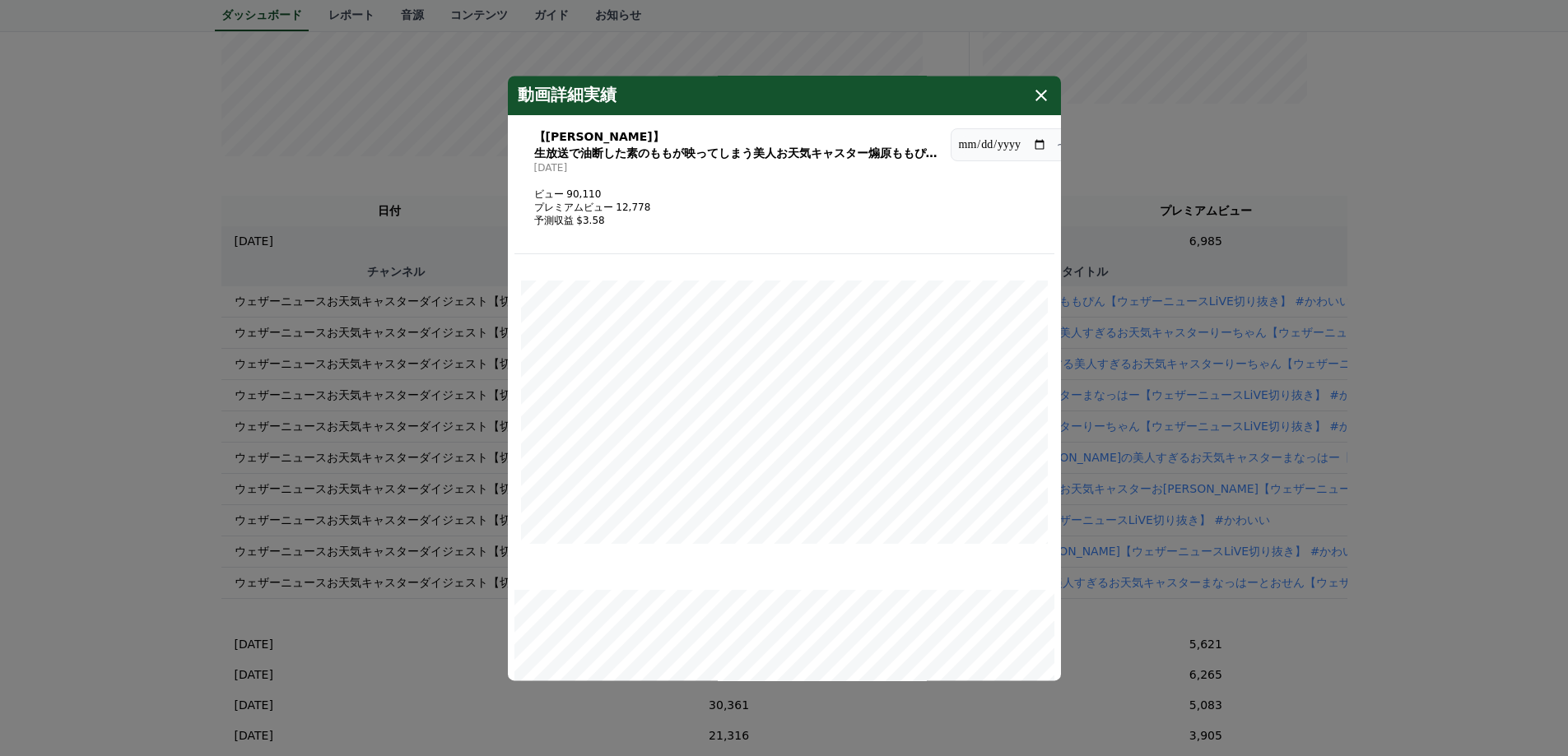
click at [1044, 93] on icon "modal" at bounding box center [1041, 95] width 19 height 19
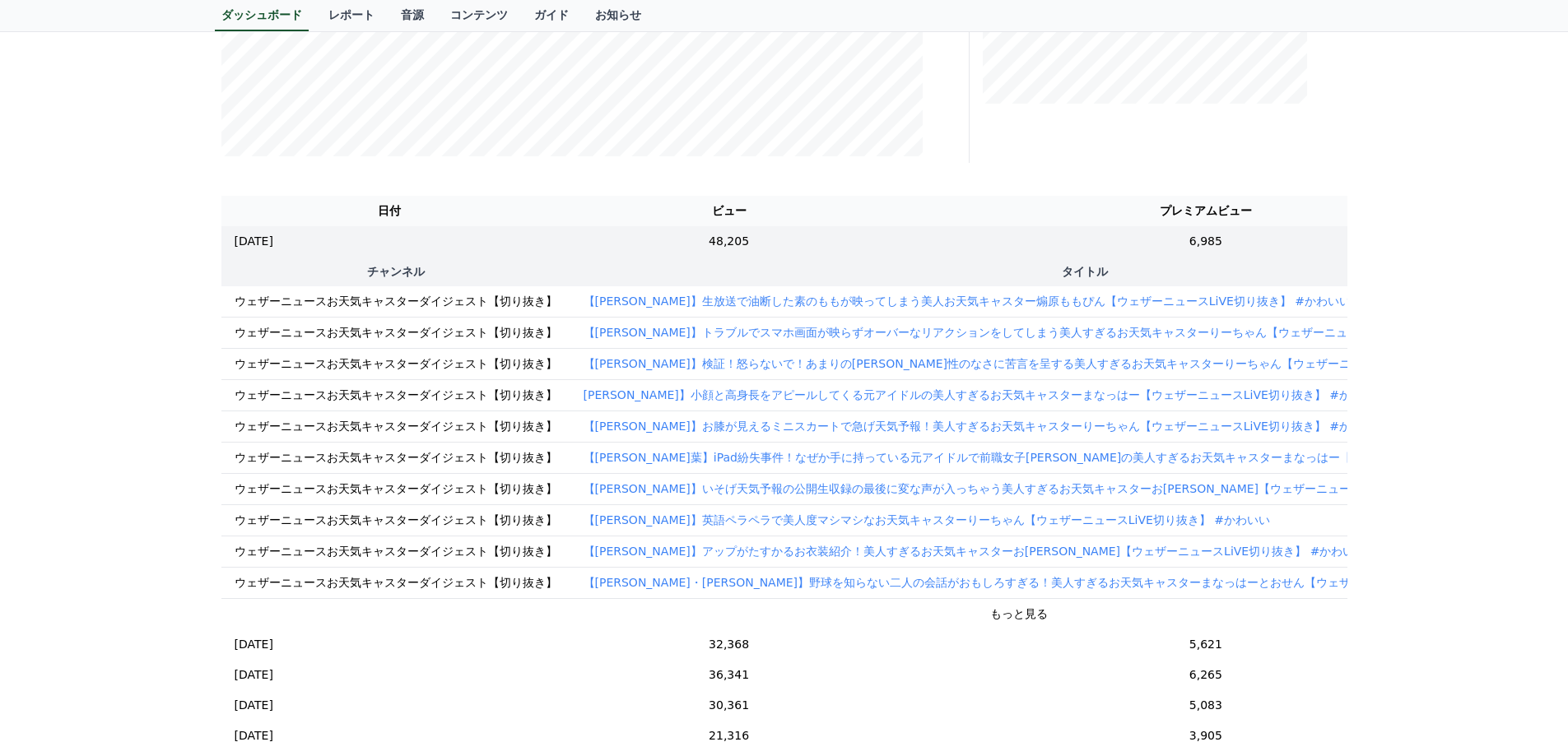
click at [990, 617] on button "もっと見る" at bounding box center [1019, 614] width 57 height 17
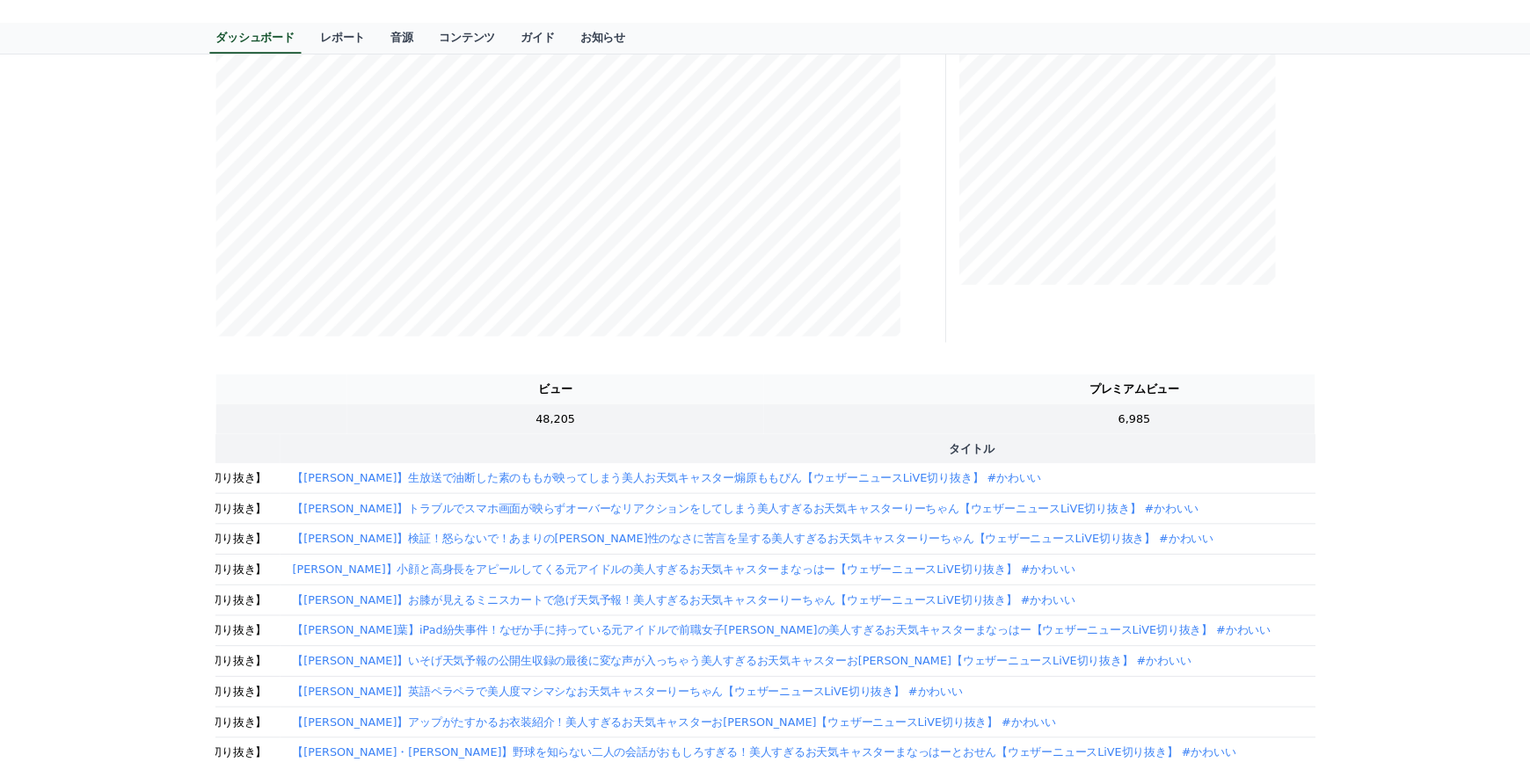
scroll to position [0, 557]
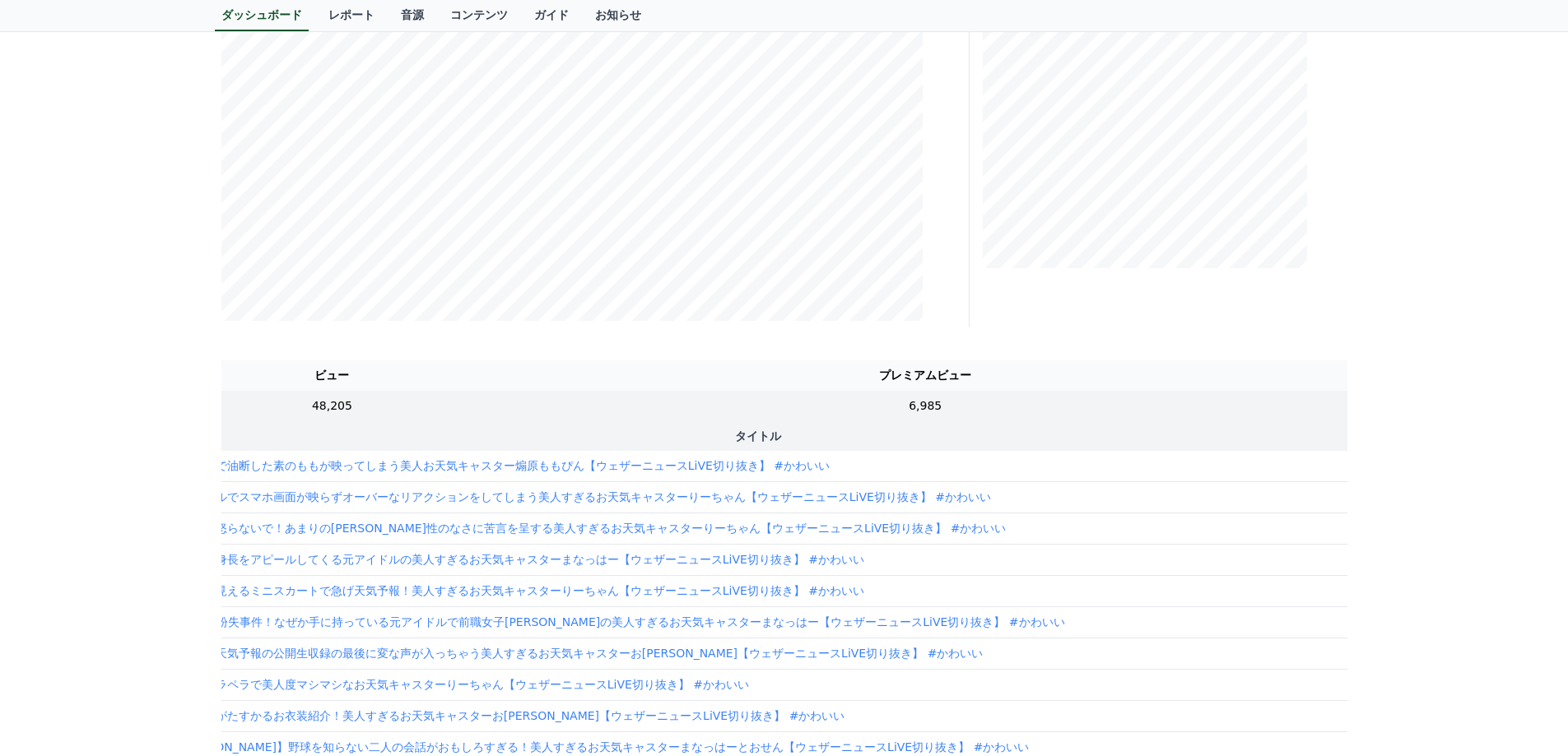
drag, startPoint x: 674, startPoint y: 450, endPoint x: 1071, endPoint y: 470, distance: 397.5
click at [1071, 470] on td "【青原桃香】生放送で油断した素のももが映ってしまう美人お天気キャスター煽原ももぴん【ウェザーニュースLiVE切り抜き】 #かわいい" at bounding box center [758, 466] width 1418 height 31
click at [694, 461] on p "【青原桃香】生放送で油断した素のももが映ってしまう美人お天気キャスター煽原ももぴん【ウェザーニュースLiVE切り抜き】 #かわいい" at bounding box center [446, 465] width 768 height 16
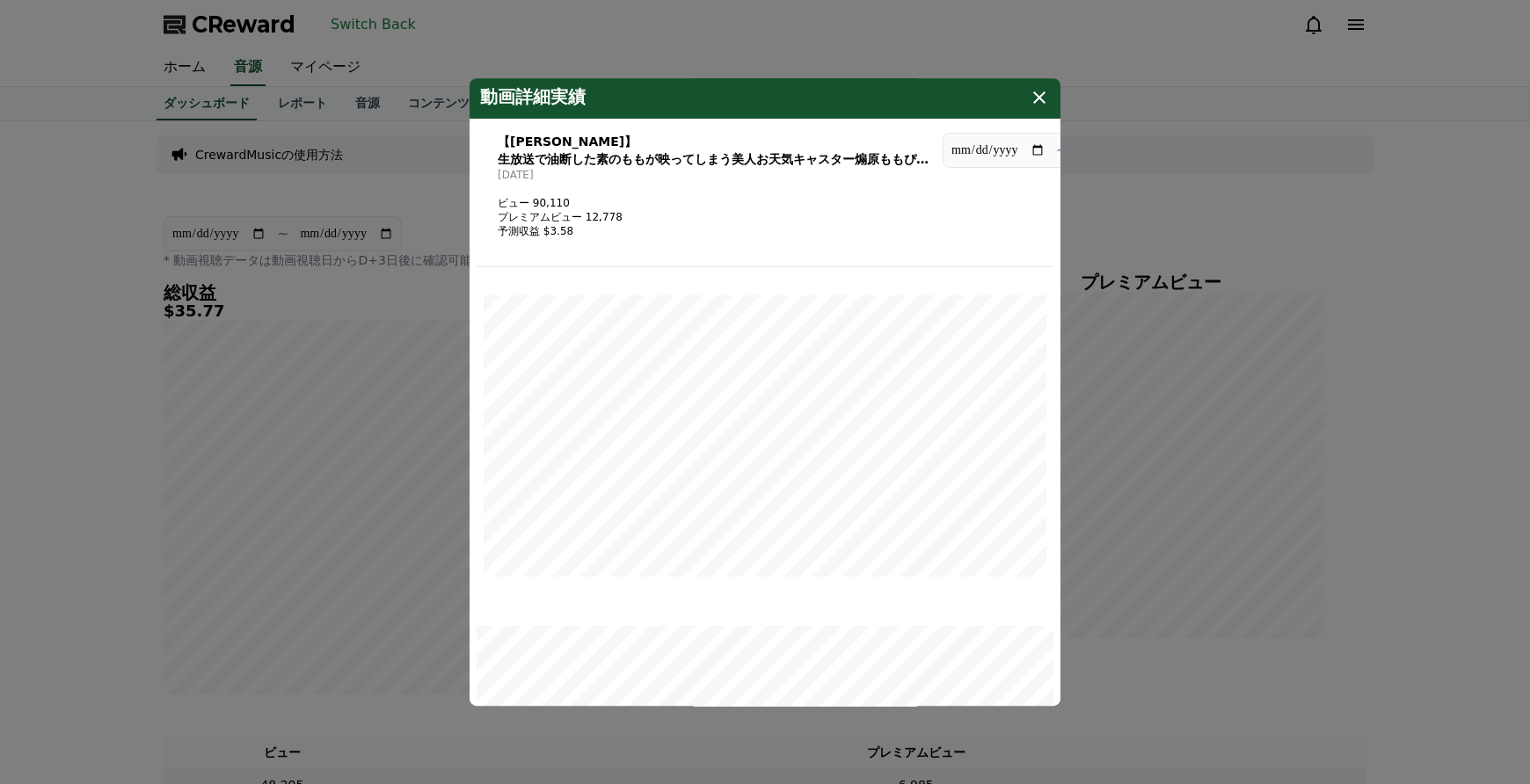
scroll to position [0, 0]
click at [1035, 92] on icon "modal" at bounding box center [1039, 98] width 21 height 21
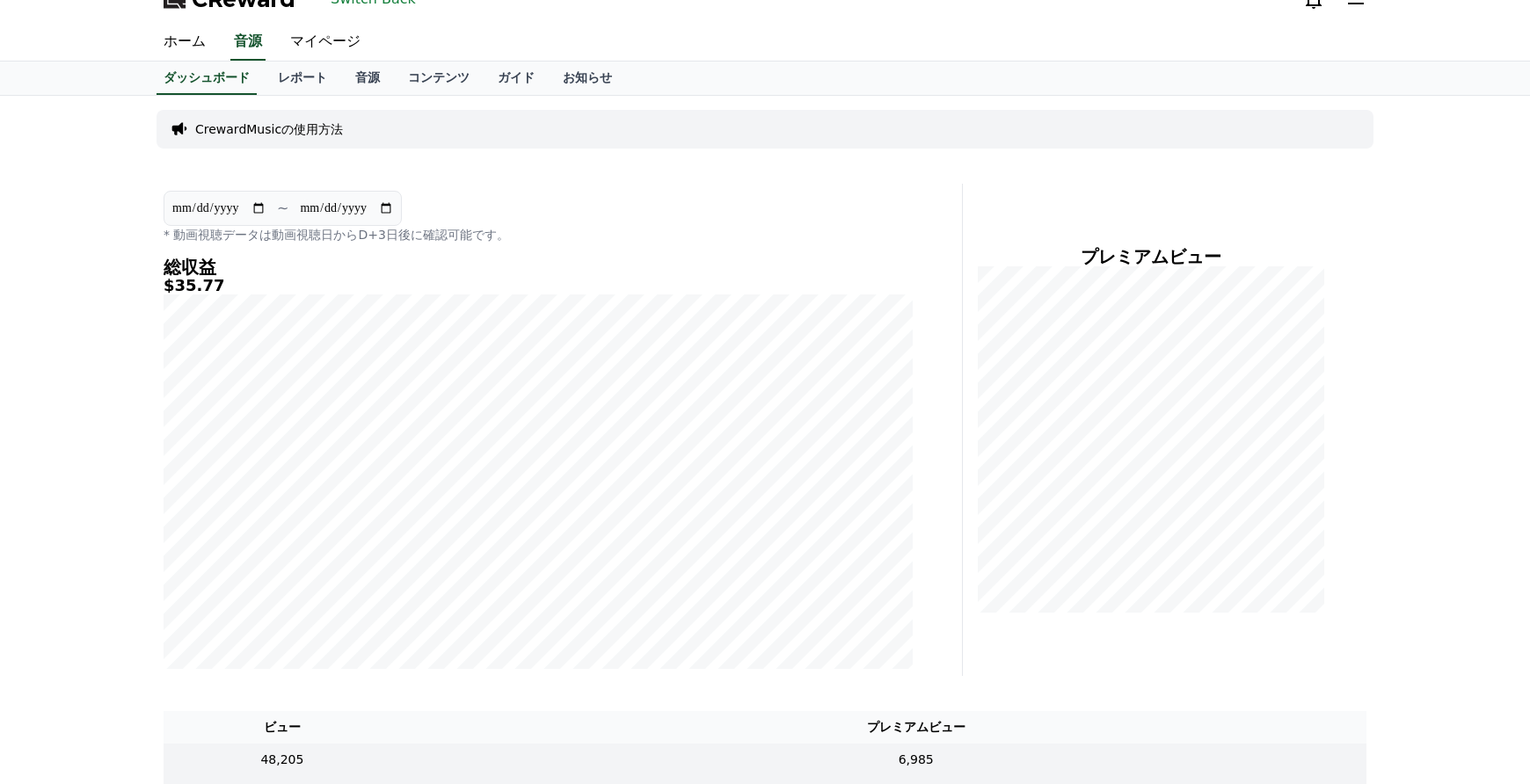
scroll to position [263, 0]
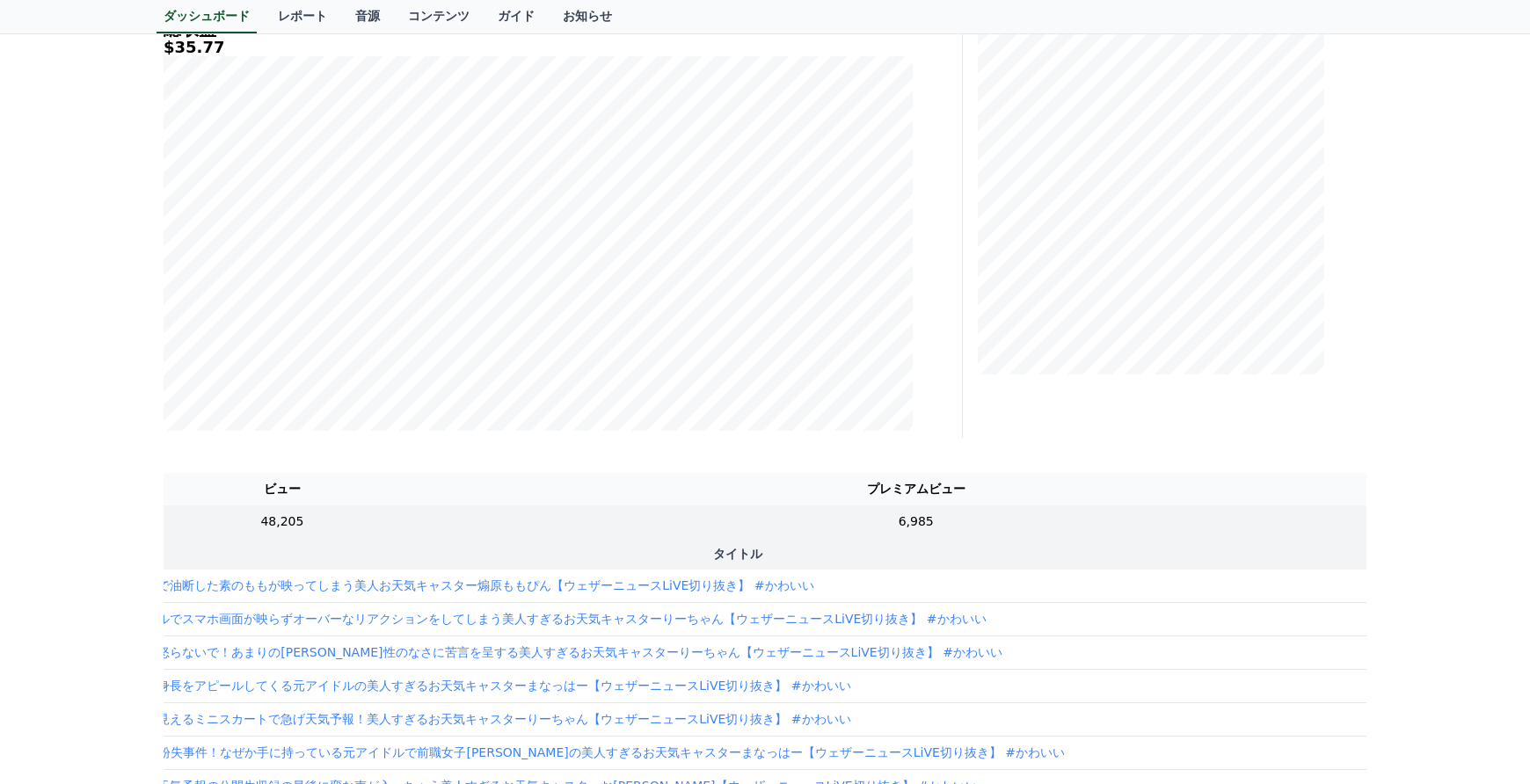
click at [1479, 309] on div "**********" at bounding box center [765, 567] width 1530 height 1420
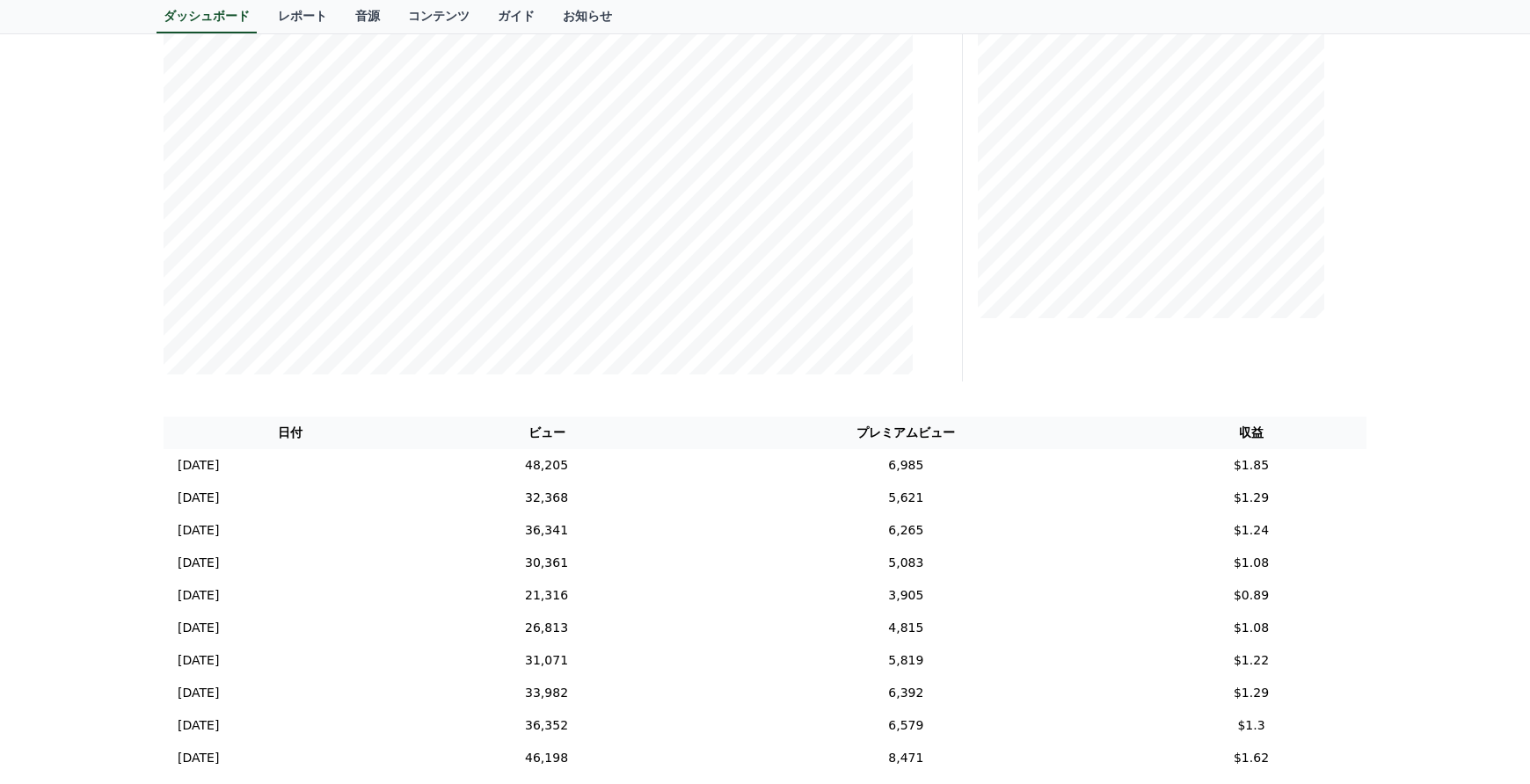
scroll to position [352, 0]
click at [675, 431] on td "48,205" at bounding box center [546, 434] width 258 height 32
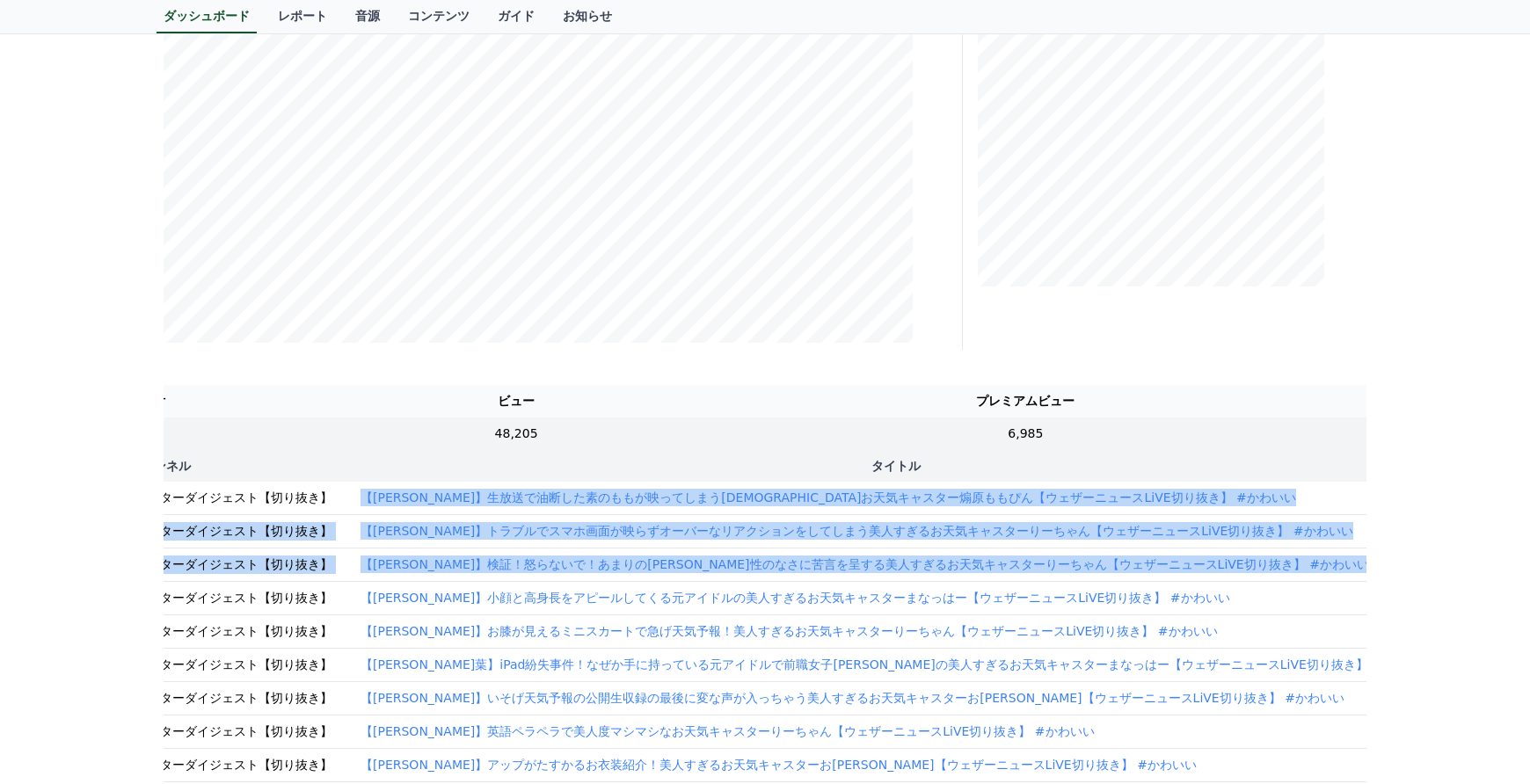
scroll to position [0, 358]
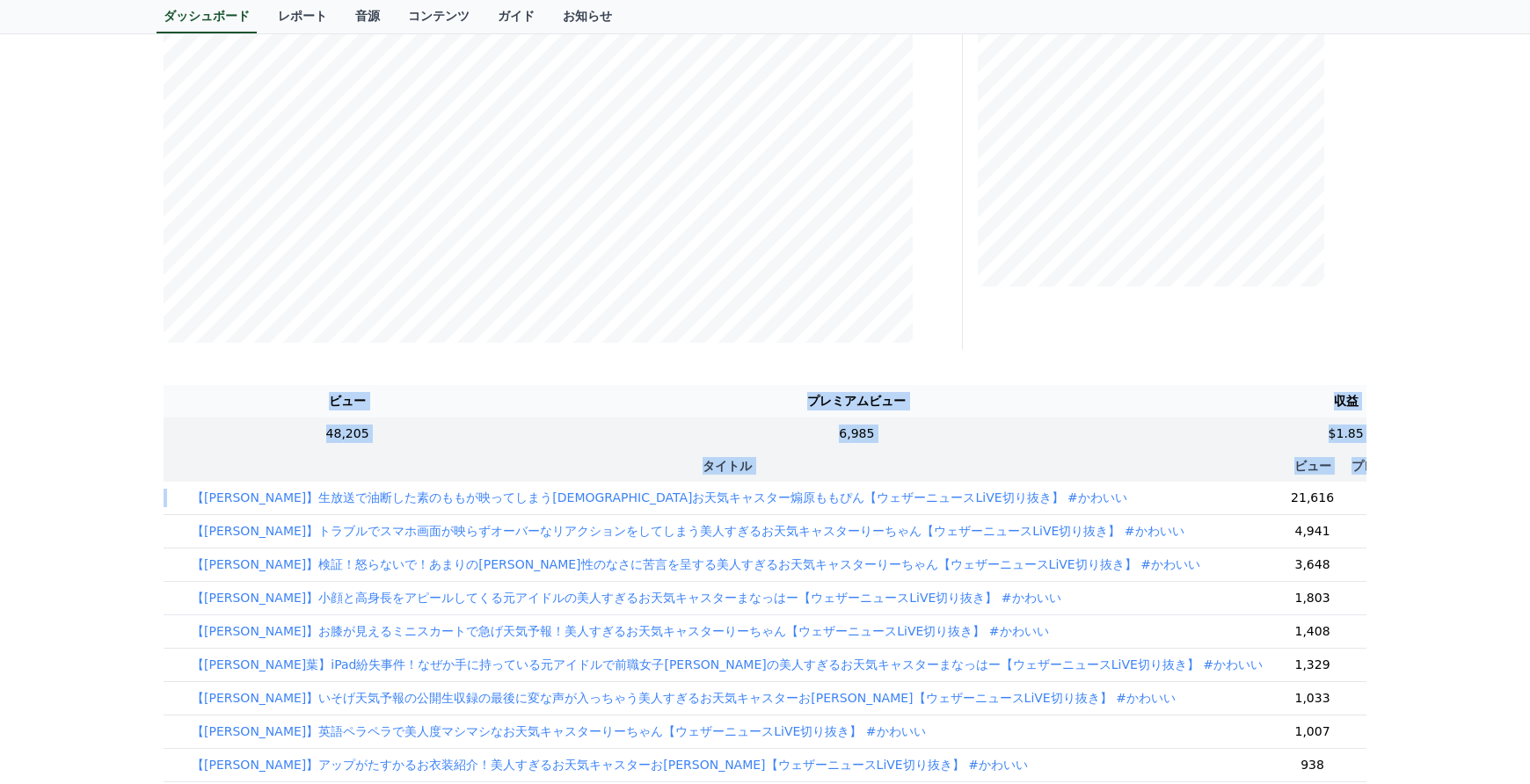
drag, startPoint x: 533, startPoint y: 485, endPoint x: 1356, endPoint y: 554, distance: 825.9
click at [1377, 559] on div "**********" at bounding box center [765, 480] width 1231 height 1420
click at [1081, 498] on td "【青原桃香】生放送で油断した素のももが映ってしまう美人お天気キャスター煽原ももぴん【ウェザーニュースLiVE切り抜き】 #かわいい" at bounding box center [728, 498] width 1099 height 33
click at [839, 502] on p "【青原桃香】生放送で油断した素のももが映ってしまう美人お天気キャスター煽原ももぴん【ウェザーニュースLiVE切り抜き】 #かわいい" at bounding box center [659, 497] width 935 height 17
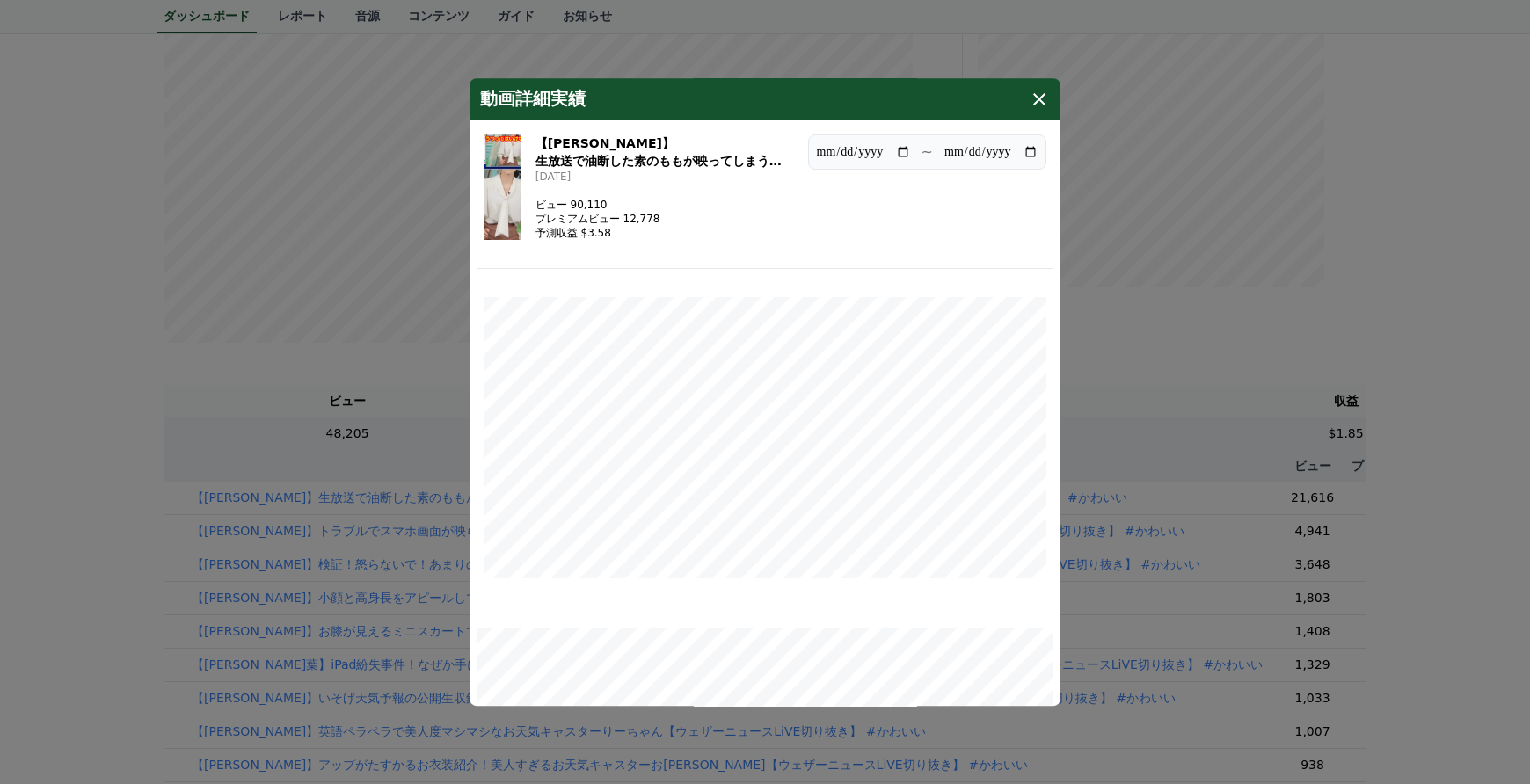
click at [1042, 101] on icon "modal" at bounding box center [1040, 99] width 13 height 13
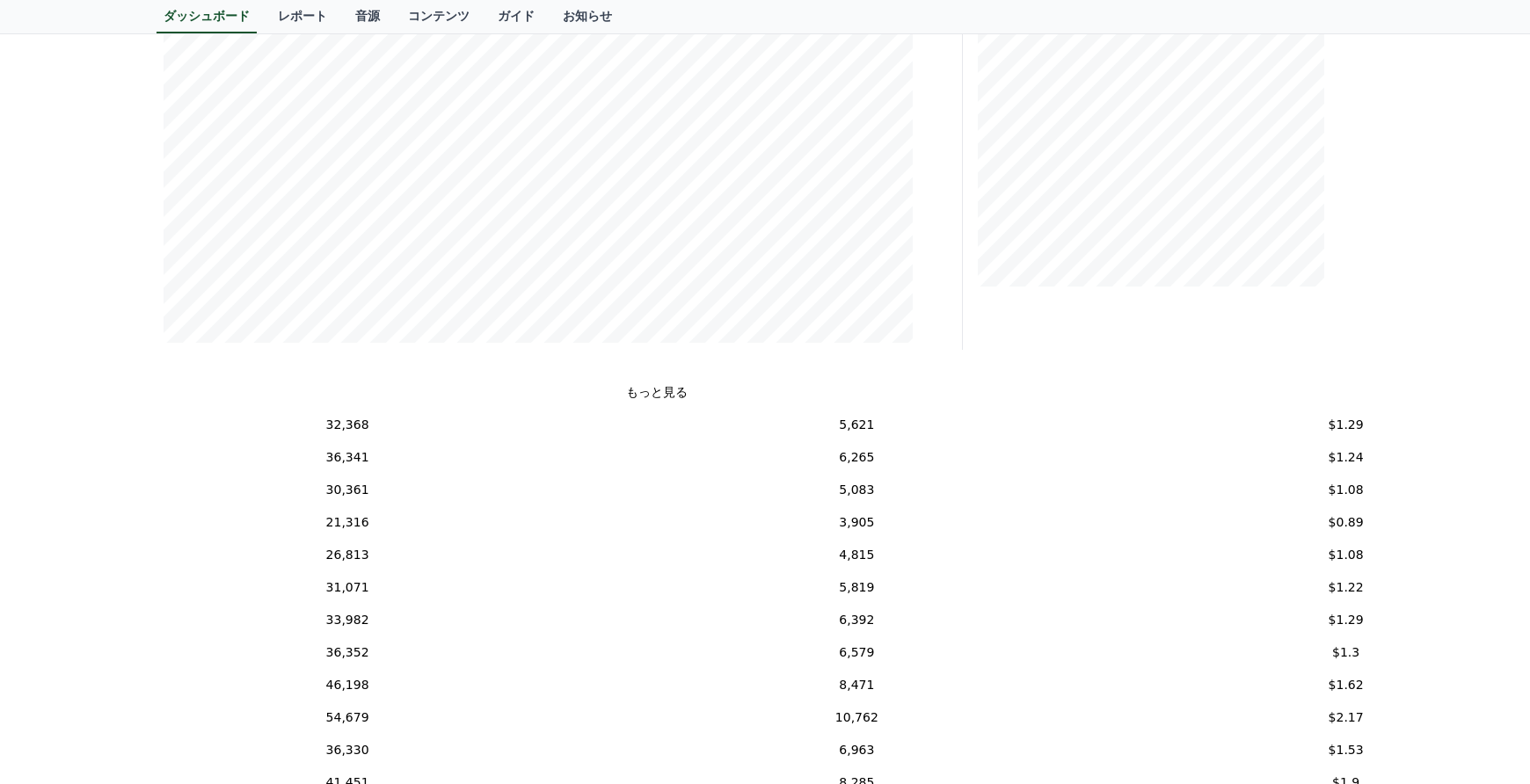
scroll to position [263, 358]
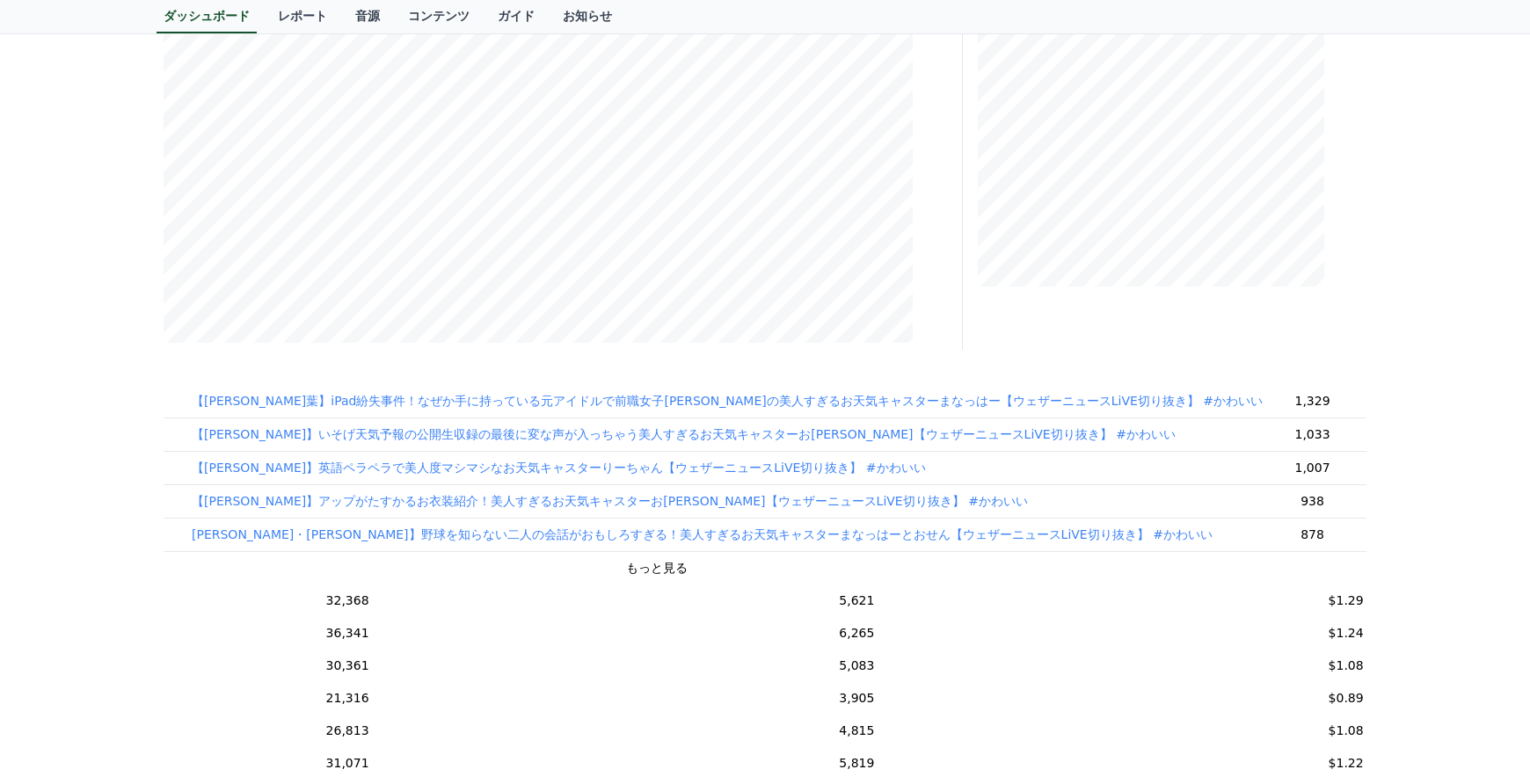
click at [626, 564] on button "もっと見る" at bounding box center [657, 568] width 61 height 18
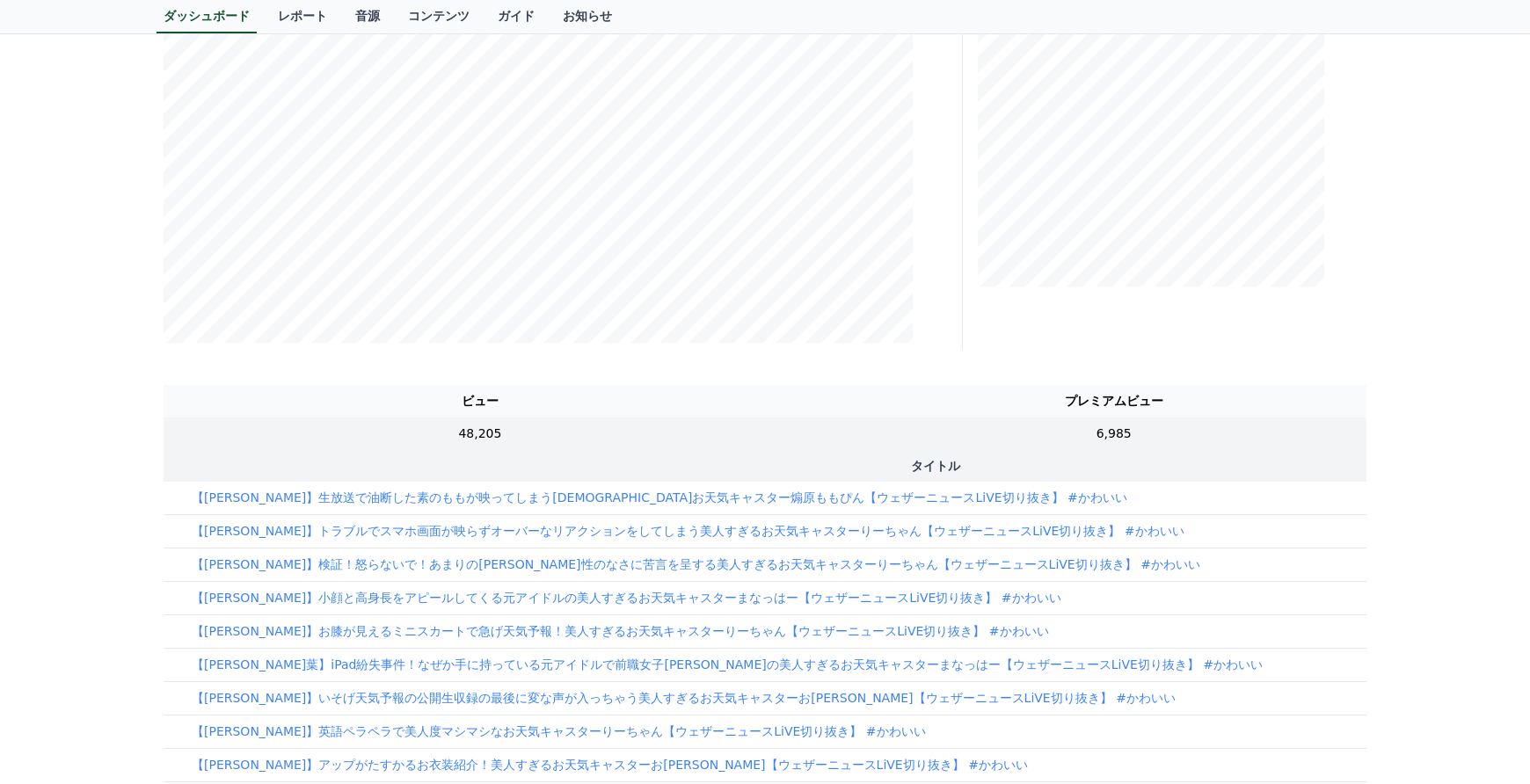
scroll to position [0, 557]
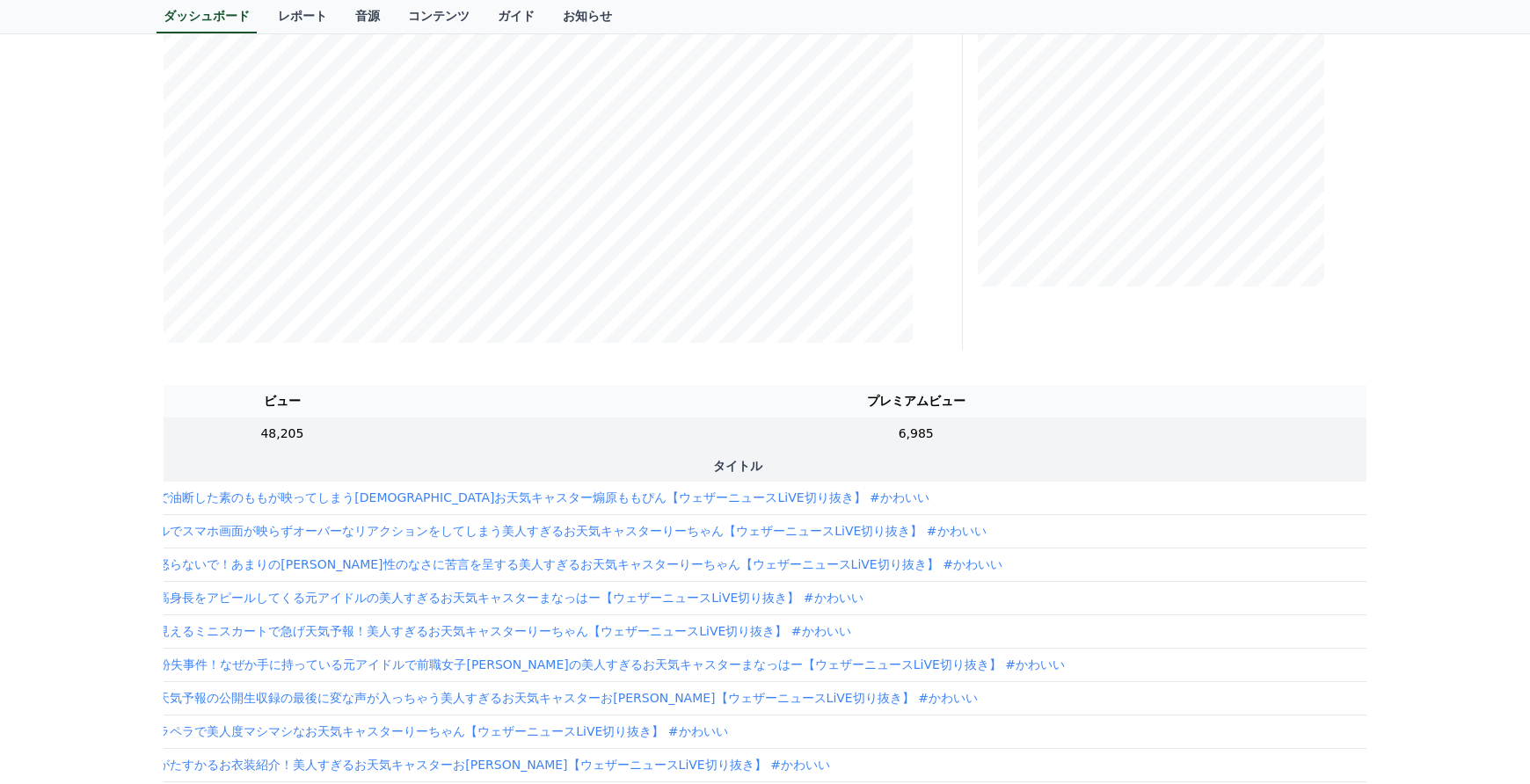
drag, startPoint x: 1034, startPoint y: 501, endPoint x: 1340, endPoint y: 513, distance: 306.2
click at [1479, 530] on div "**********" at bounding box center [765, 480] width 1530 height 1420
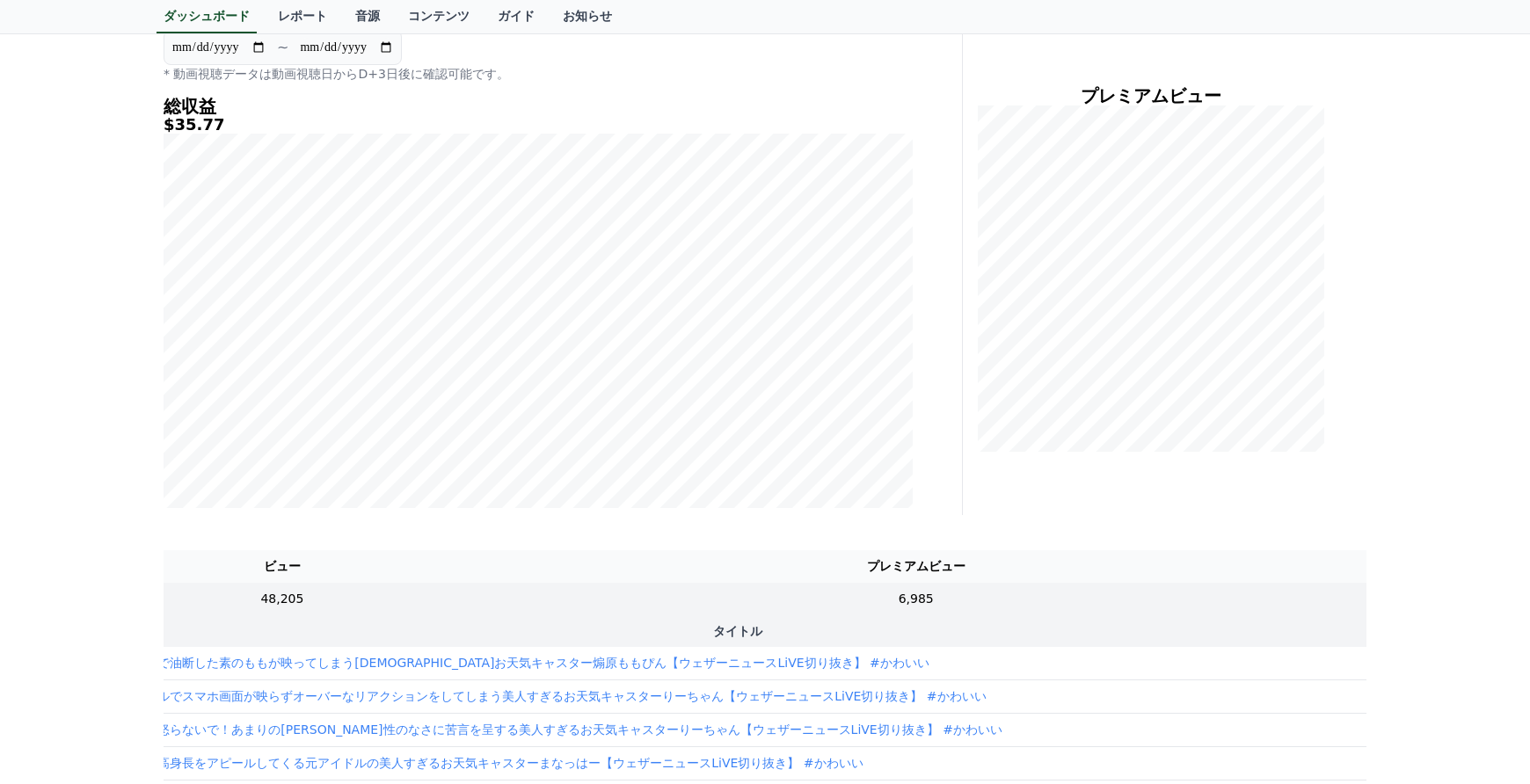
scroll to position [0, 0]
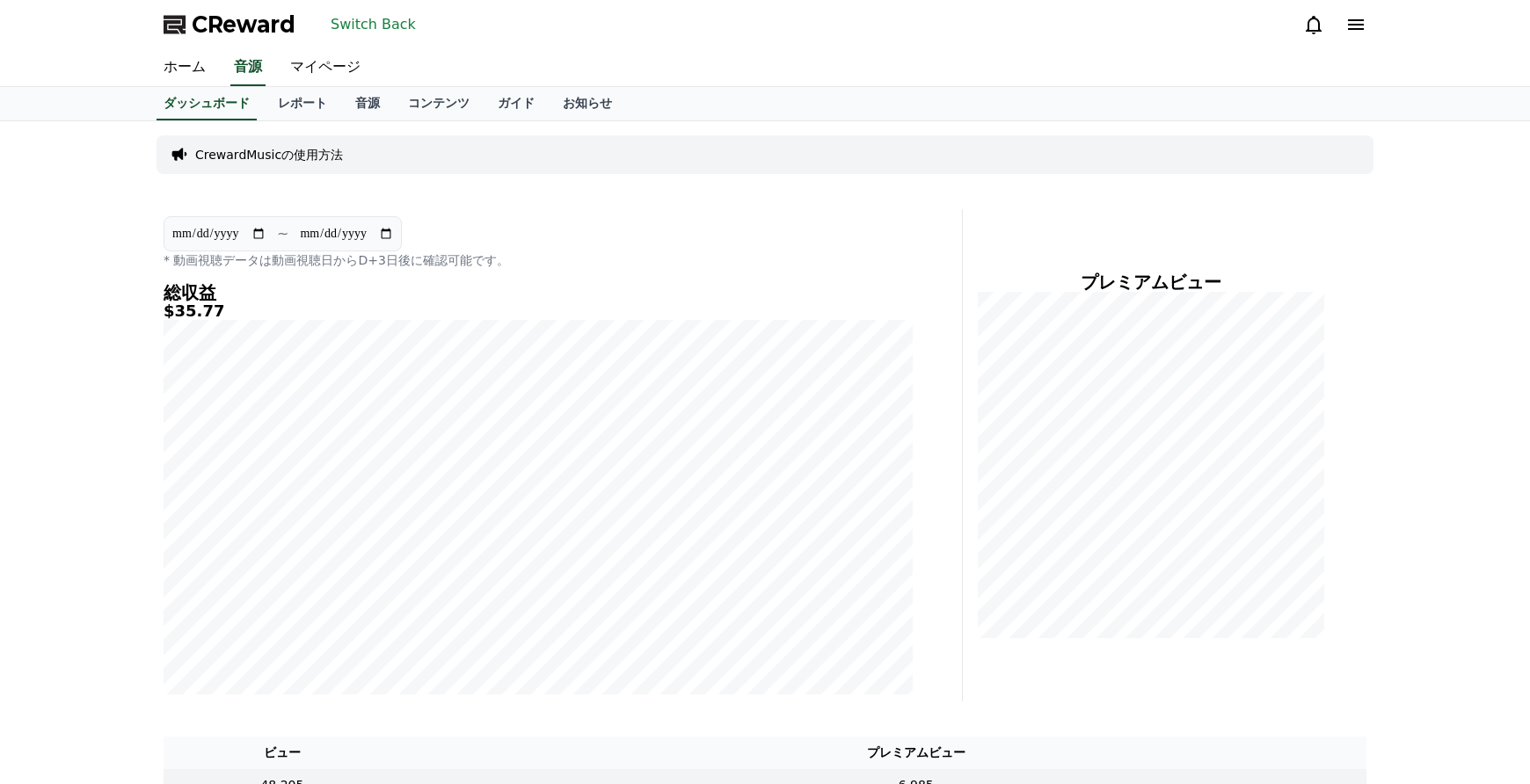
click at [389, 33] on button "Switch Back" at bounding box center [373, 24] width 99 height 28
